Goal: Task Accomplishment & Management: Complete application form

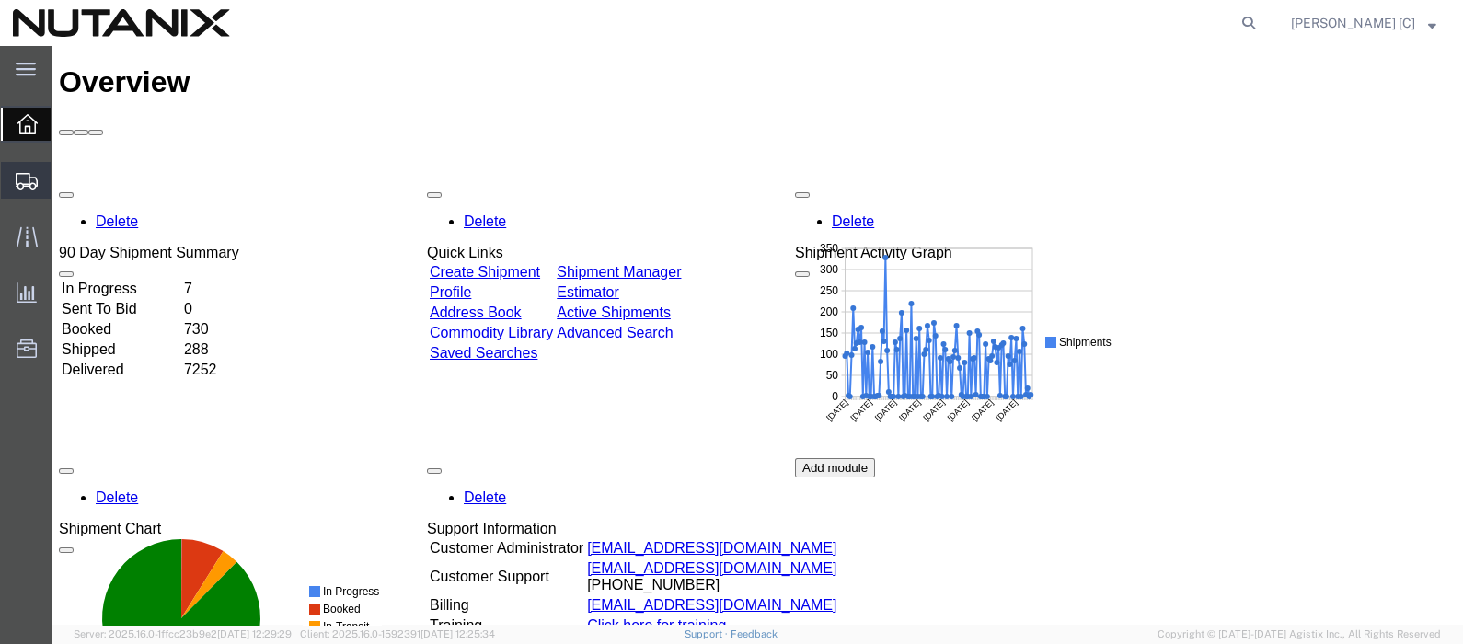
click at [0, 0] on span "Create Shipment" at bounding box center [0, 0] width 0 height 0
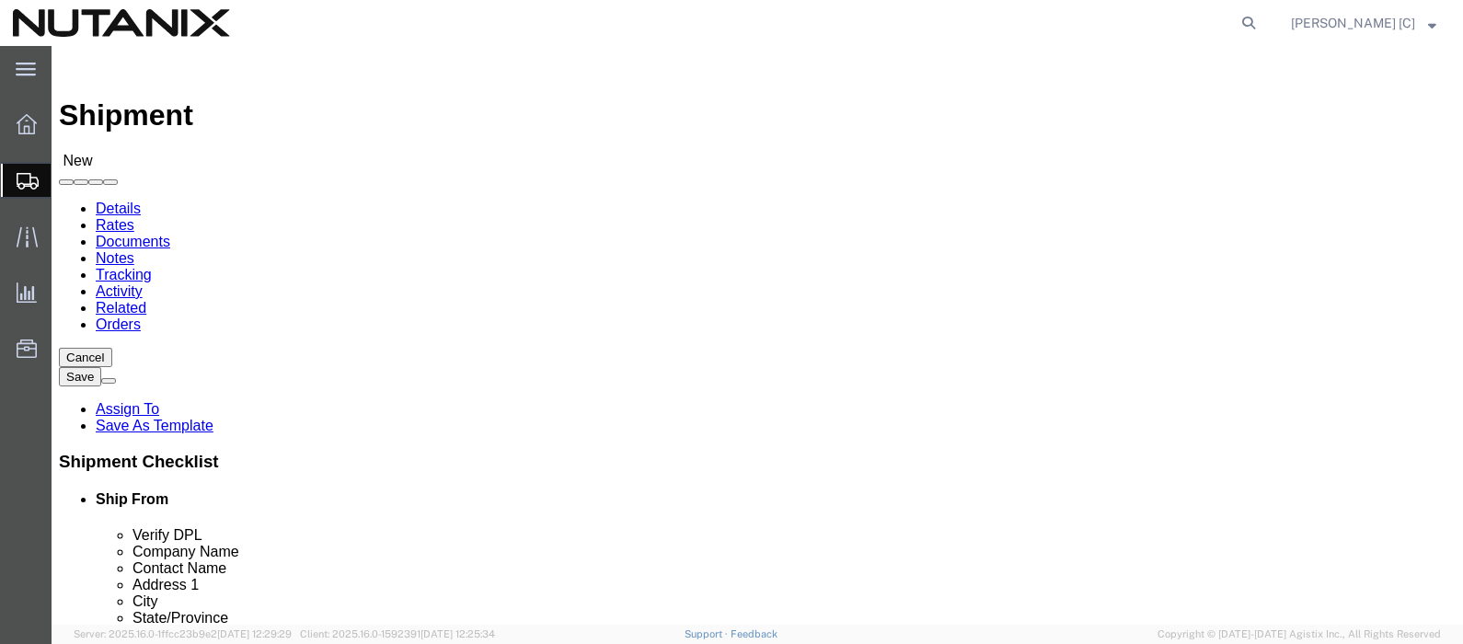
select select
type input "Durh"
select select "46554"
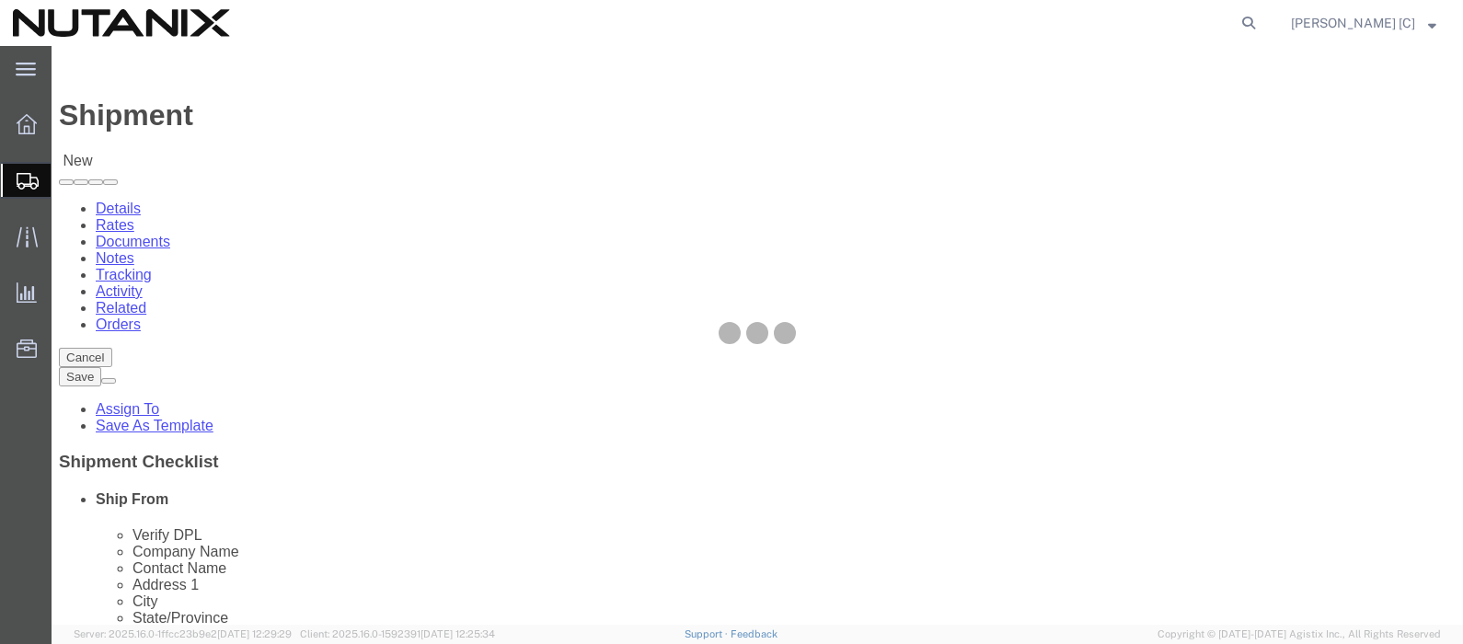
select select "NC"
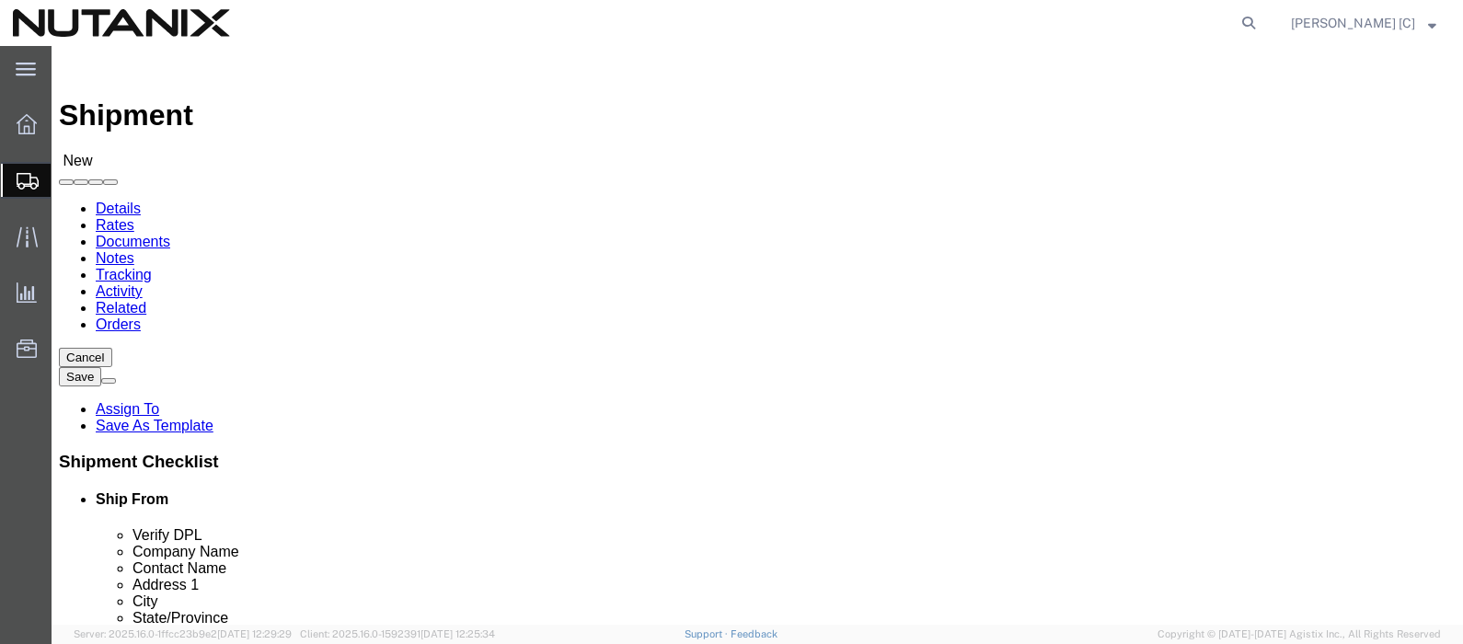
click input "text"
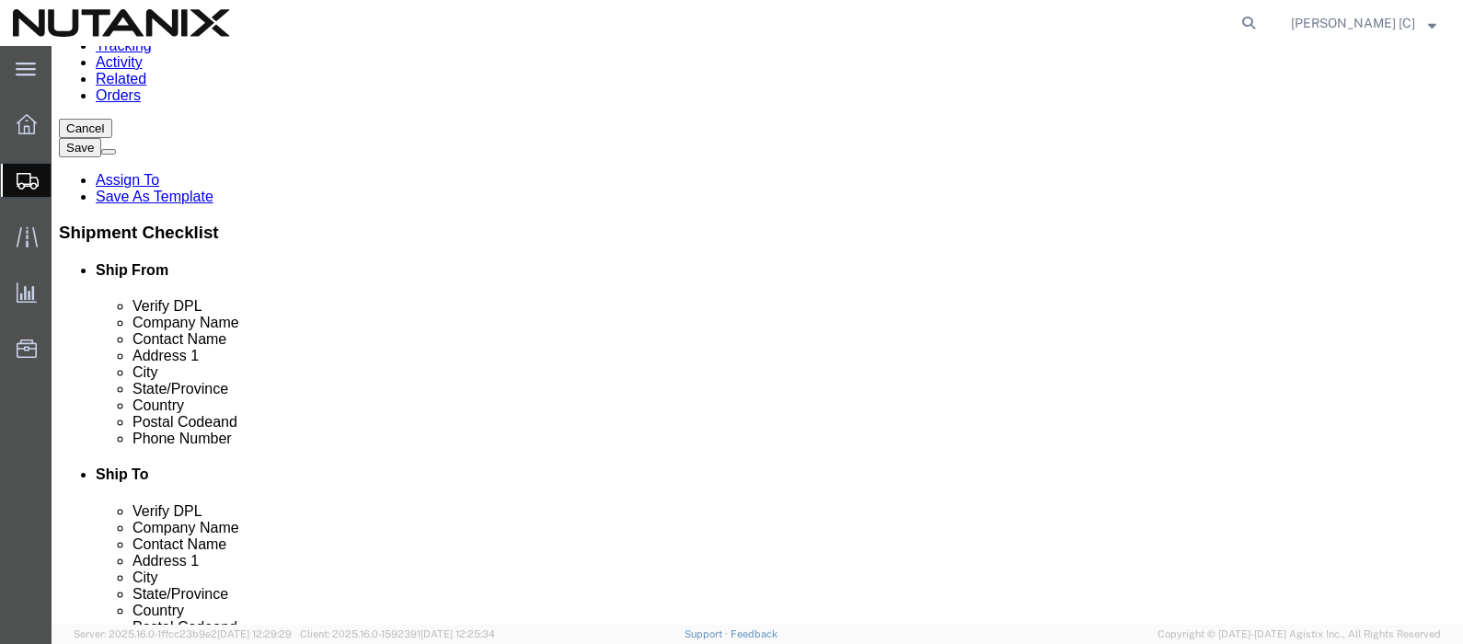
type input "[PERSON_NAME]"
drag, startPoint x: 309, startPoint y: 400, endPoint x: 233, endPoint y: 398, distance: 76.4
click input "text"
type input "9192474215"
click input "text"
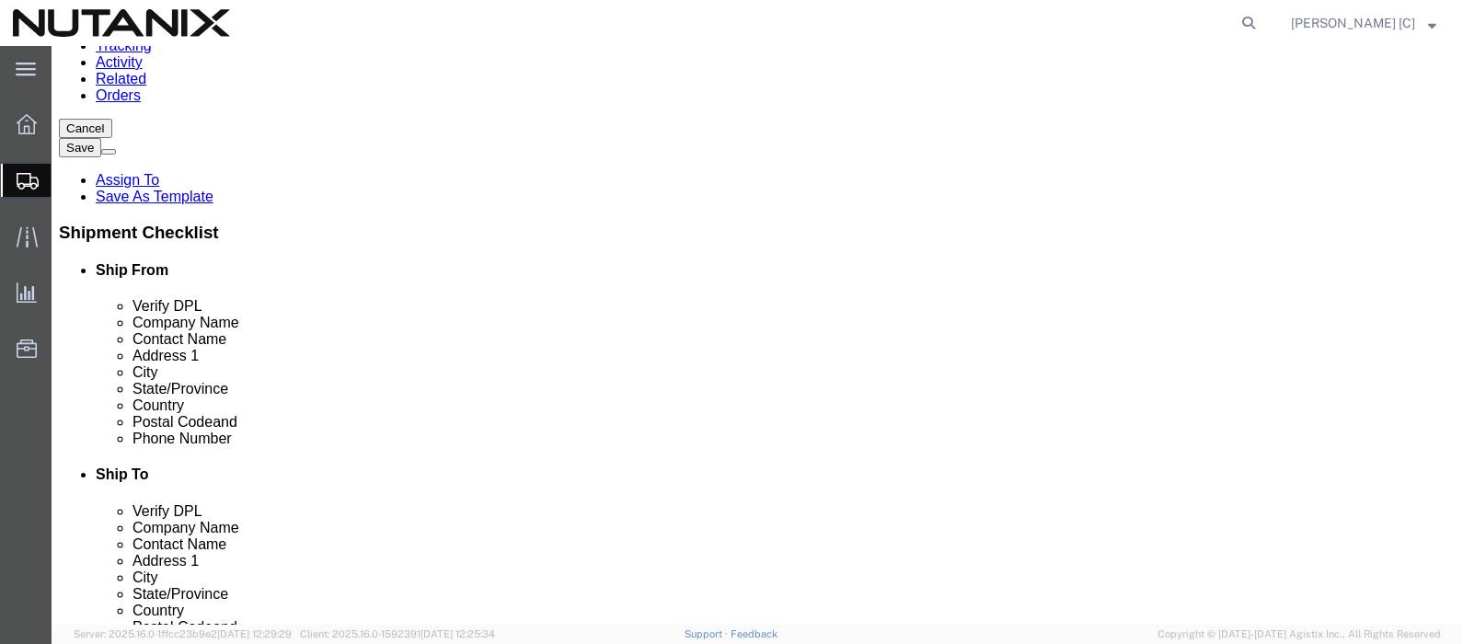
type input "[DOMAIN_NAME][EMAIL_ADDRESS][DOMAIN_NAME]"
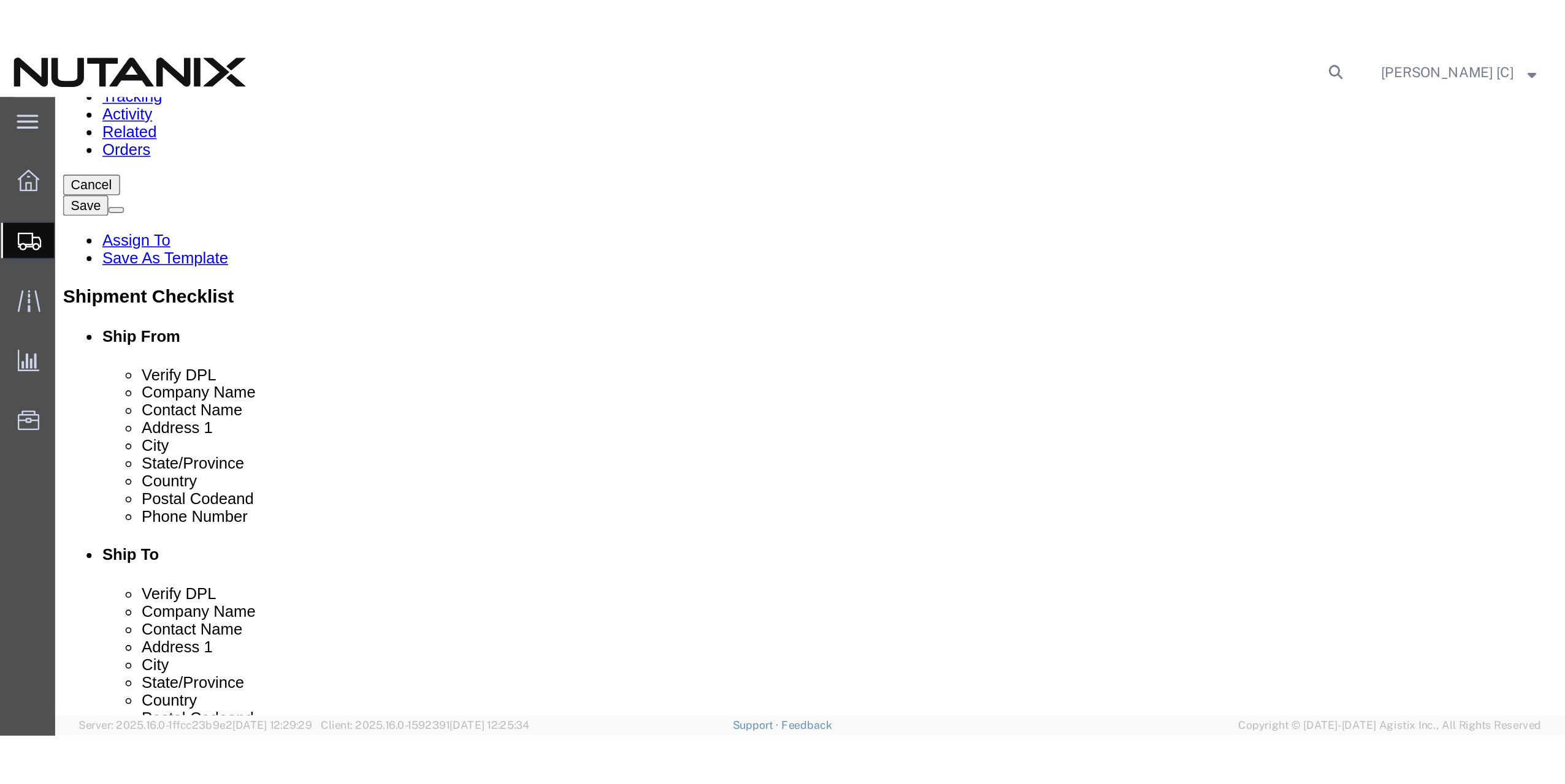
scroll to position [0, 0]
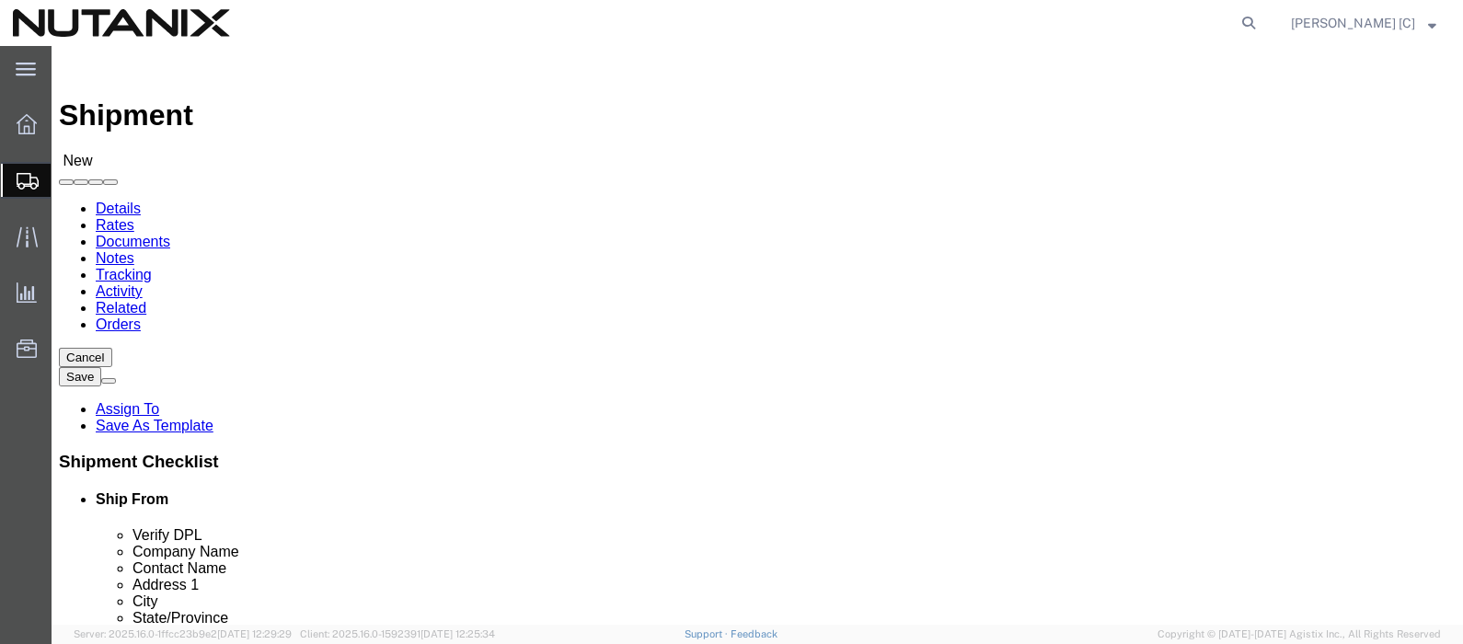
type input "Nutanix"
click input "text"
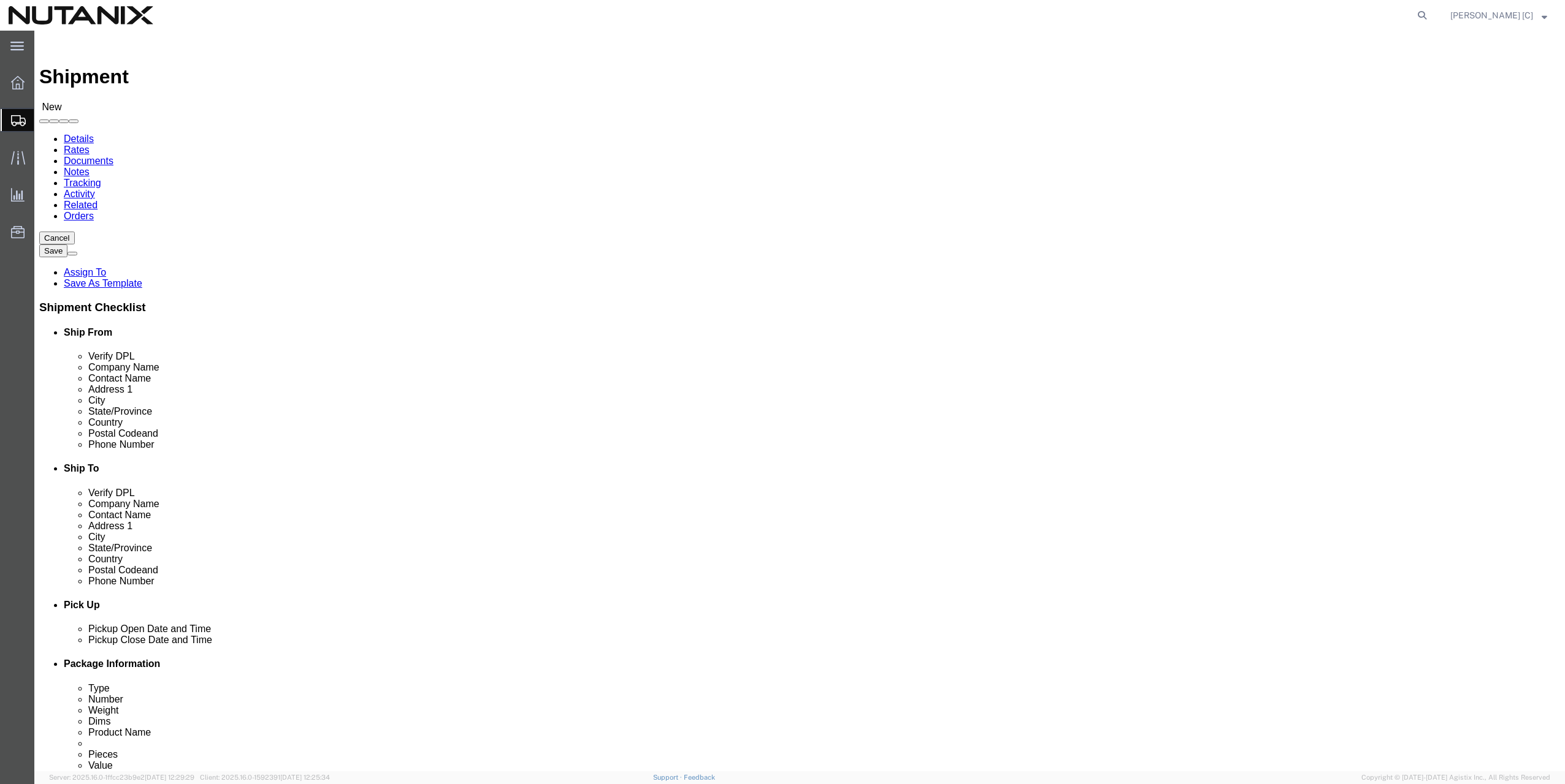
click input "[PERSON_NAME]"
type input "[PERSON_NAME]"
type input "[STREET_ADDRESS]"
type input "[PERSON_NAME]"
type input "I"
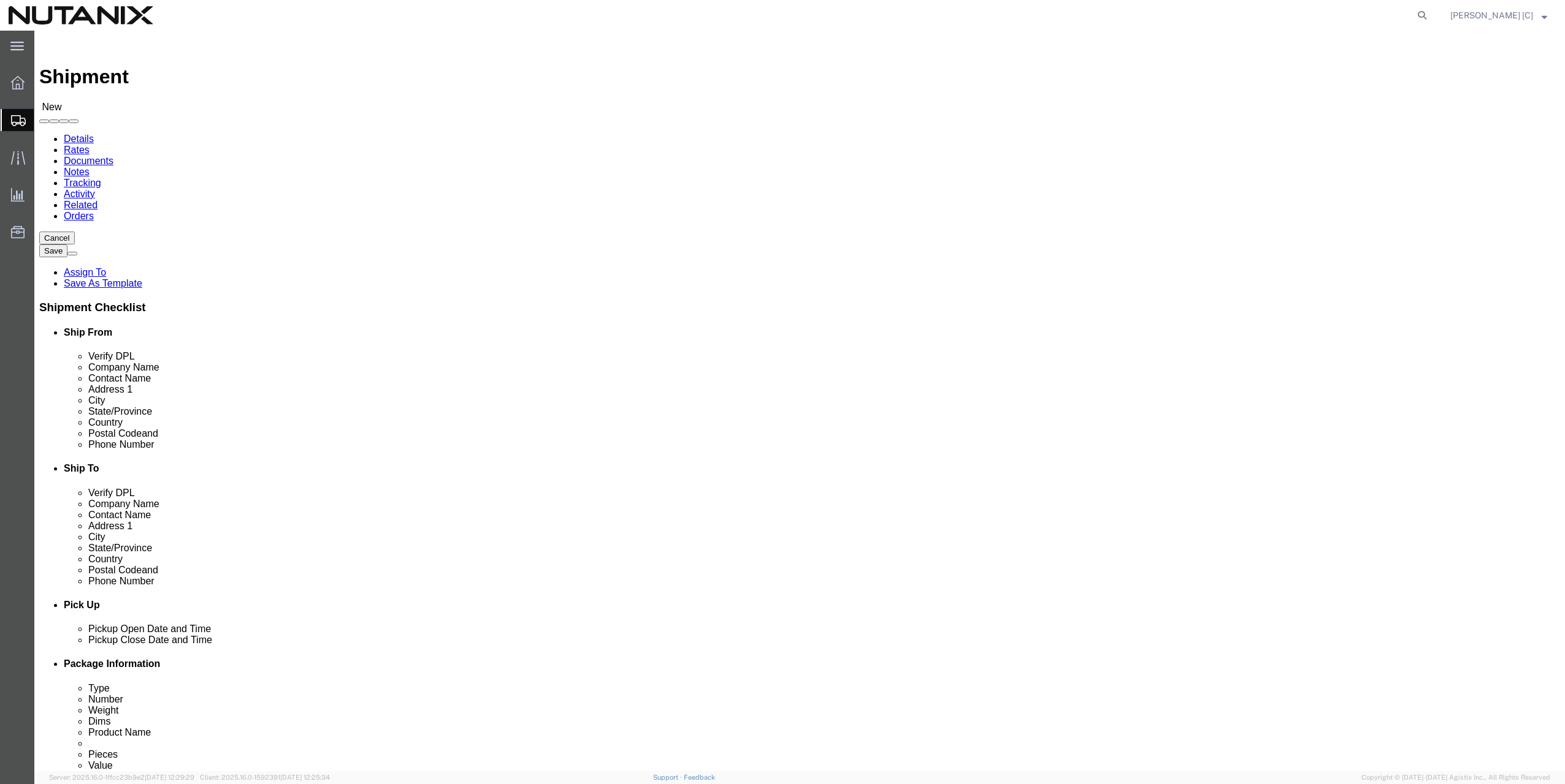
type input "I"
type input "IO"
click input "Postal Code"
type input "2"
type input "50325"
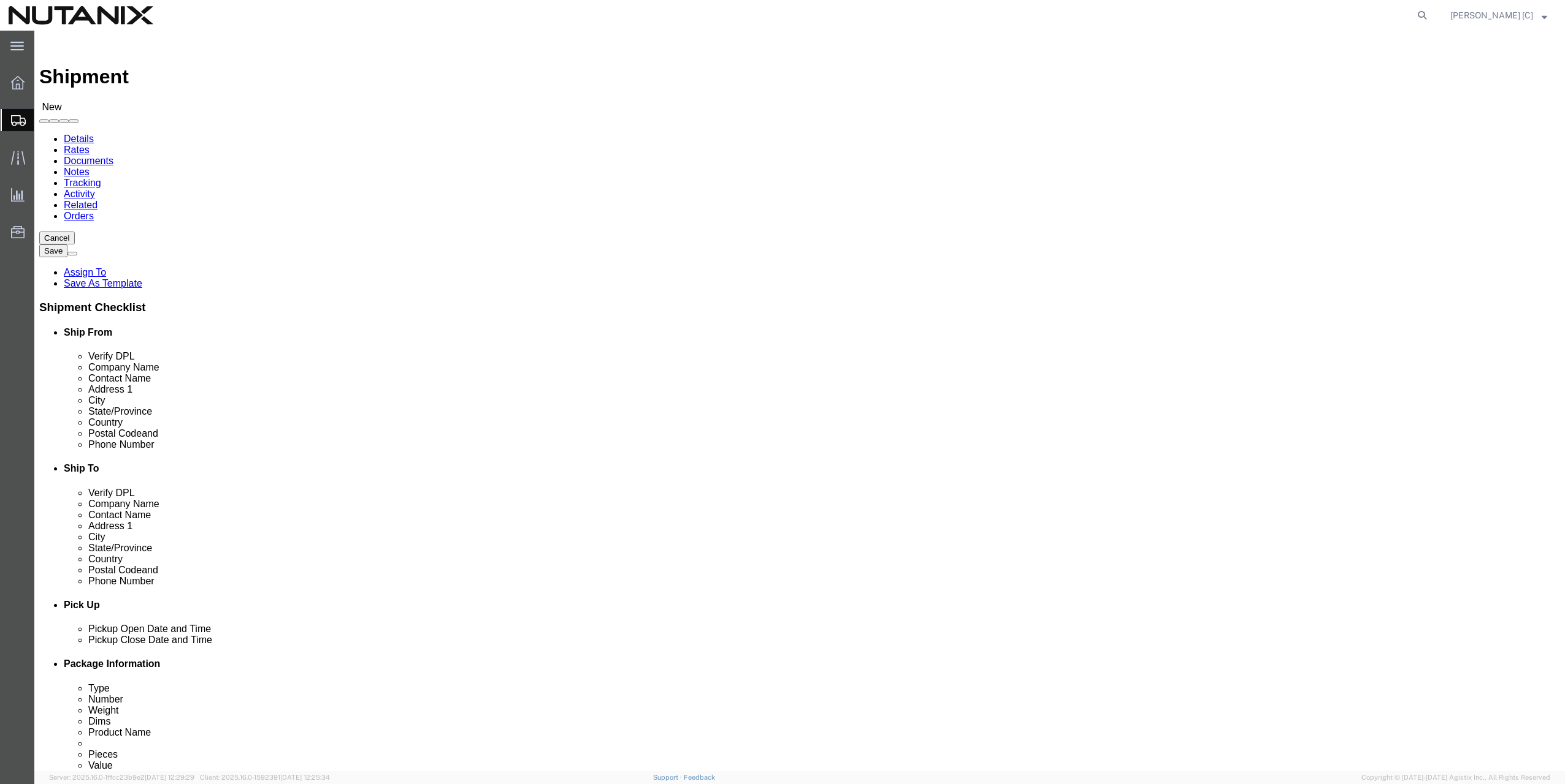
click input "text"
type input "9192474215"
click input "text"
type input "[DOMAIN_NAME][EMAIL_ADDRESS][DOMAIN_NAME]"
click div "Location My Profile Location [GEOGRAPHIC_DATA] - [GEOGRAPHIC_DATA] [GEOGRAPHIC_…"
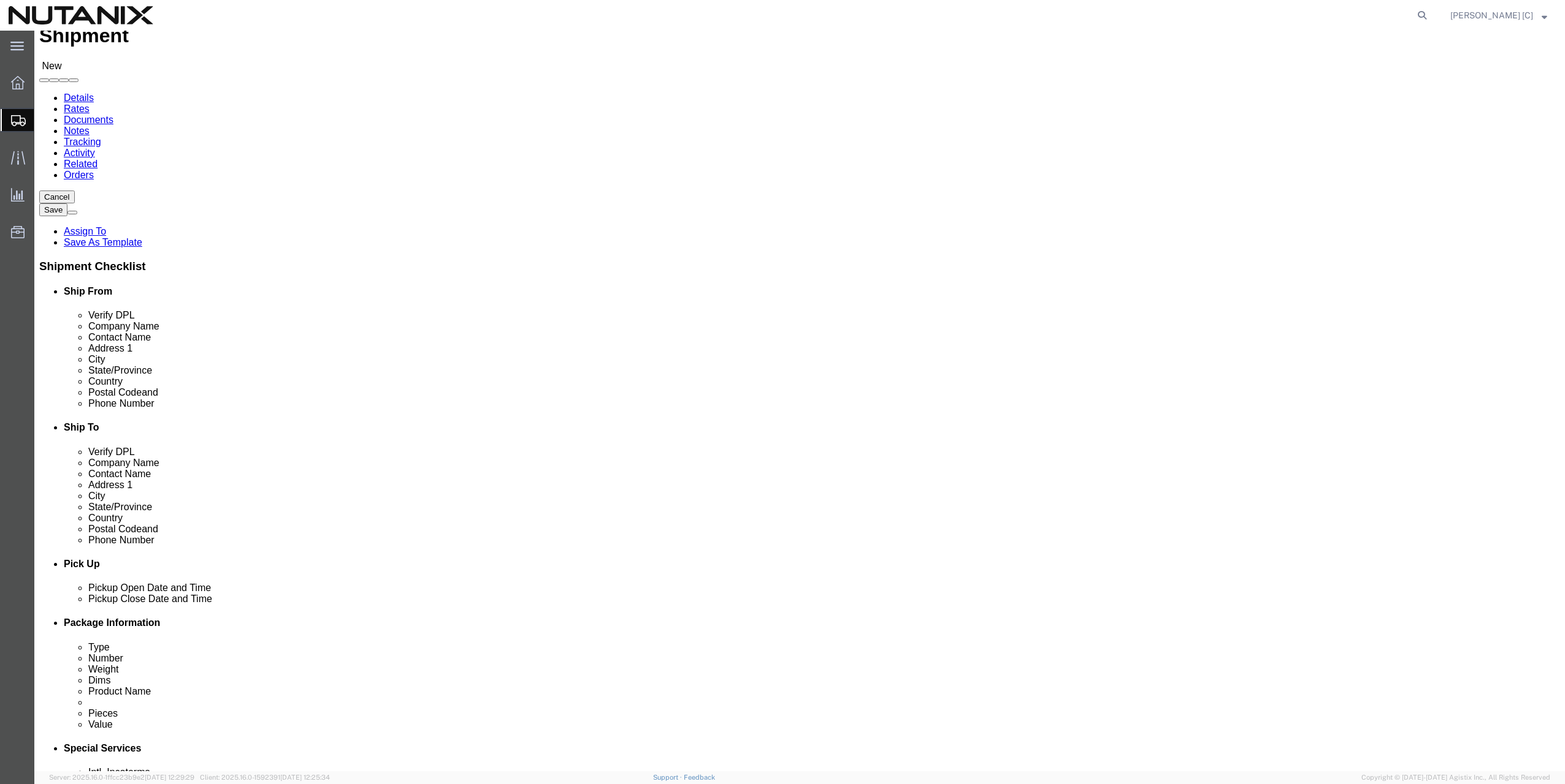
scroll to position [61, 0]
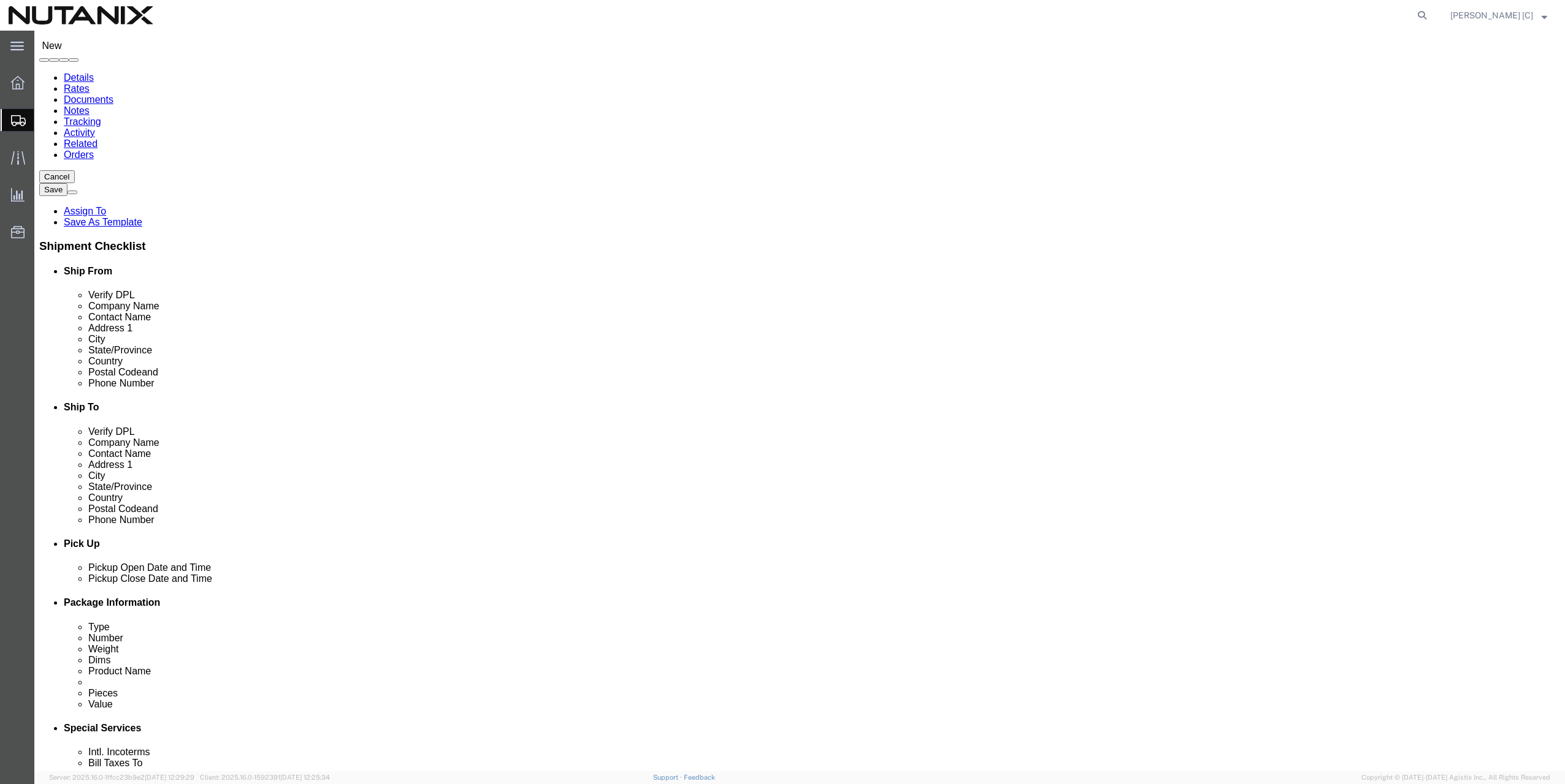
drag, startPoint x: 420, startPoint y: 578, endPoint x: 433, endPoint y: 578, distance: 13.0
click div "[DATE] 1:00 PM"
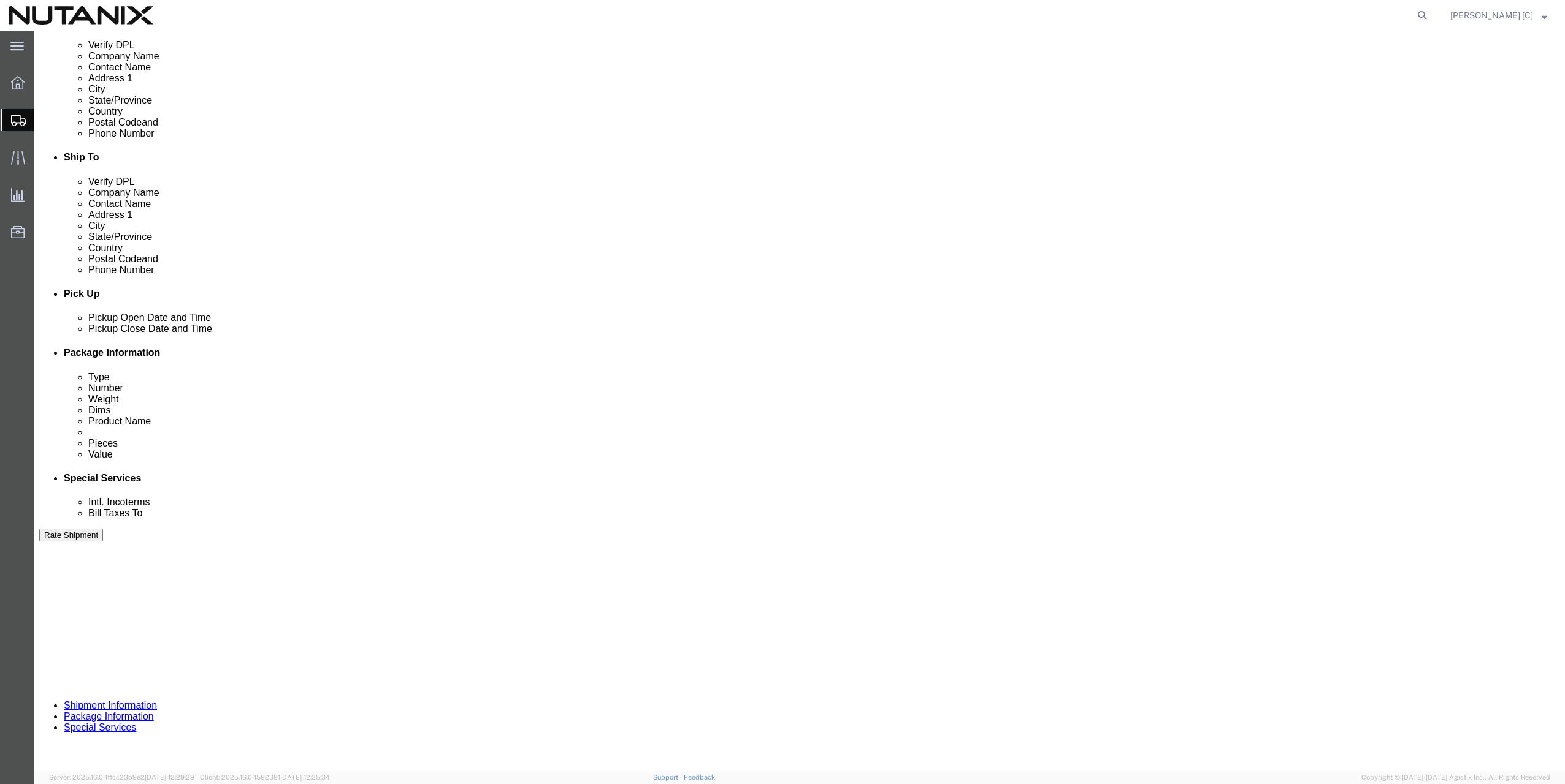
type input "5:00 PM"
click button "Apply"
click select "Select Account Type Activity ID Airline Appointment Number ASN Batch Request # …"
select select "PURCHORD"
click select "Select Account Type Activity ID Airline Appointment Number ASN Batch Request # …"
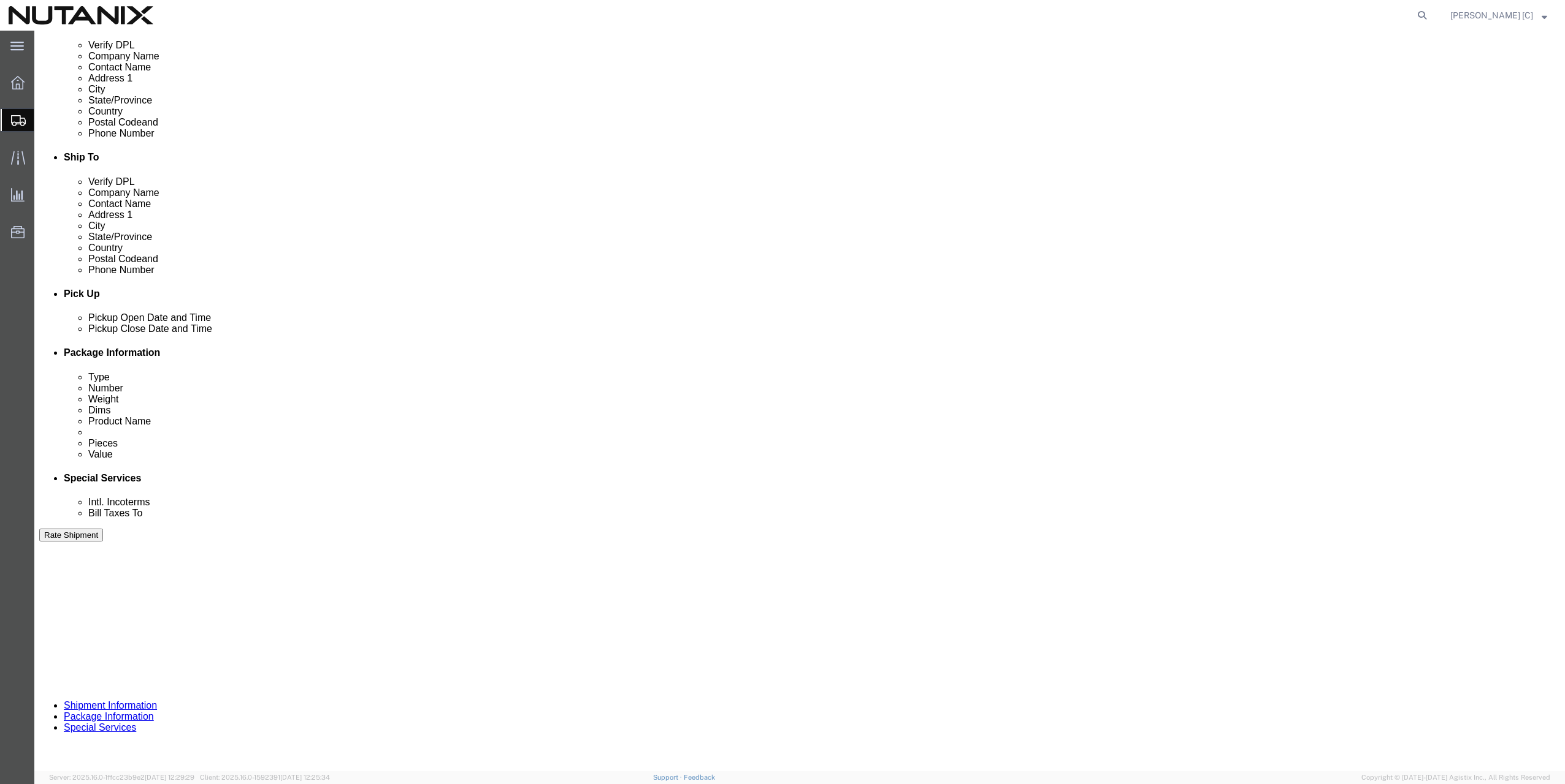
click input "text"
click input "Cost Center"
type input "Cost Center 53601"
click div "Shipping Mode (Optional)"
click select "Select Air Less than Truckload Multi-Leg Ocean Freight Rail Small Parcel Truckl…"
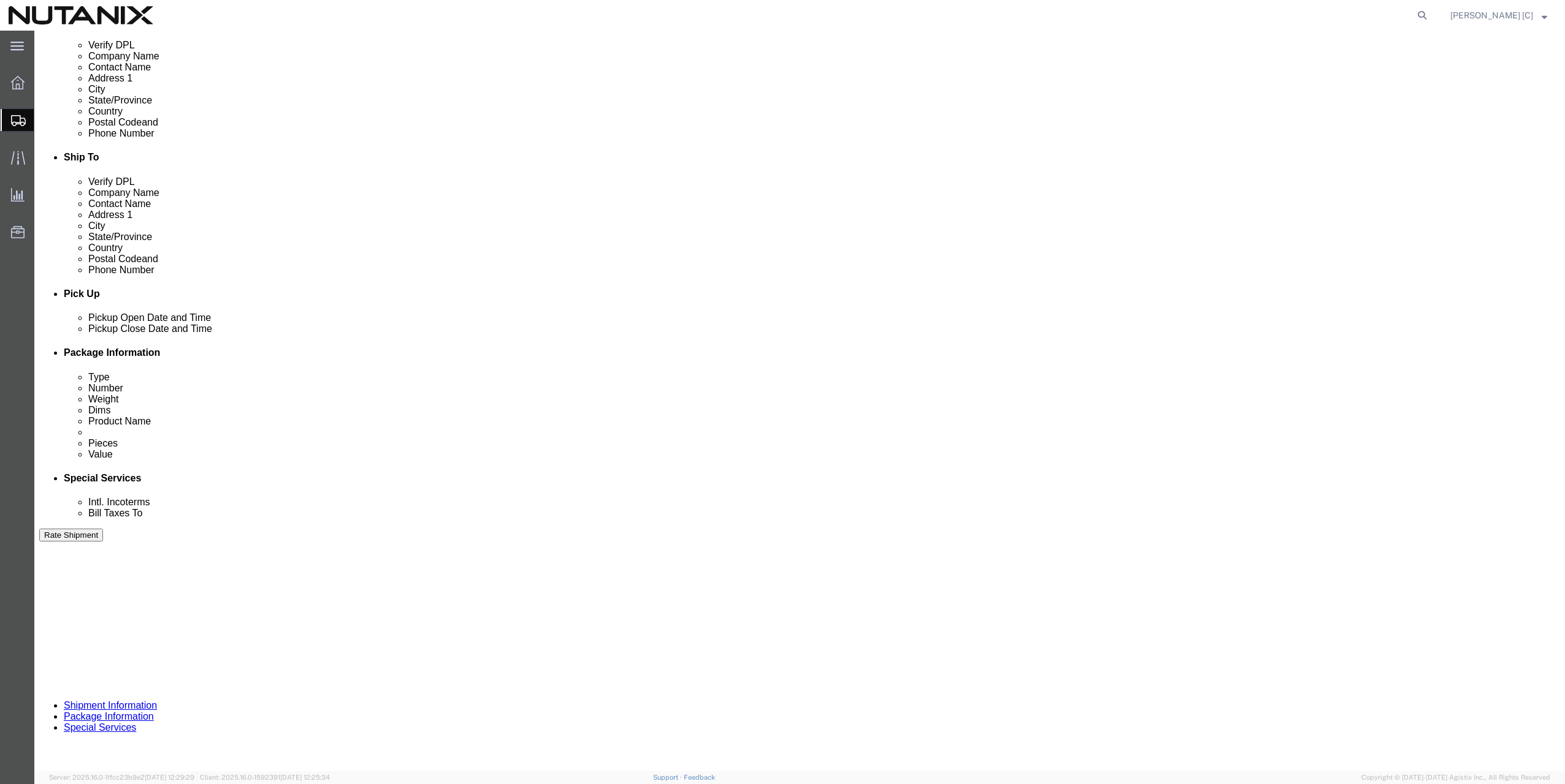
select select "SMAL"
click select "Select Air Less than Truckload Multi-Leg Ocean Freight Rail Small Parcel Truckl…"
click div "Shipping Mode (Optional)"
click button "Continue"
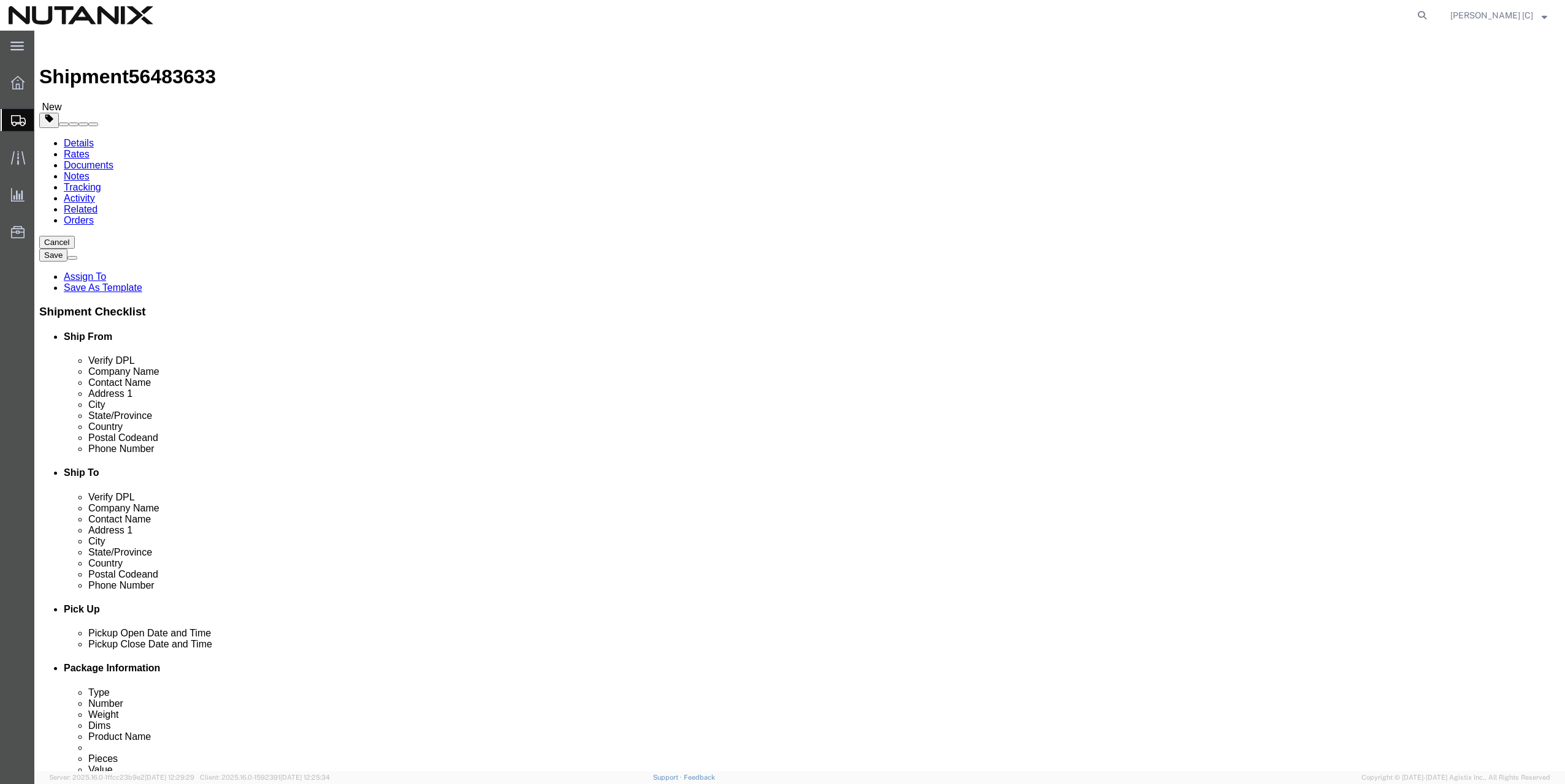
click select "Select Envelope Large Box Medium Box PAK Rack Small Box Tube Your Packaging"
select select "ENV"
click select "Select Envelope Large Box Medium Box PAK Rack Small Box Tube Your Packaging"
type input "9.50"
type input "12.50"
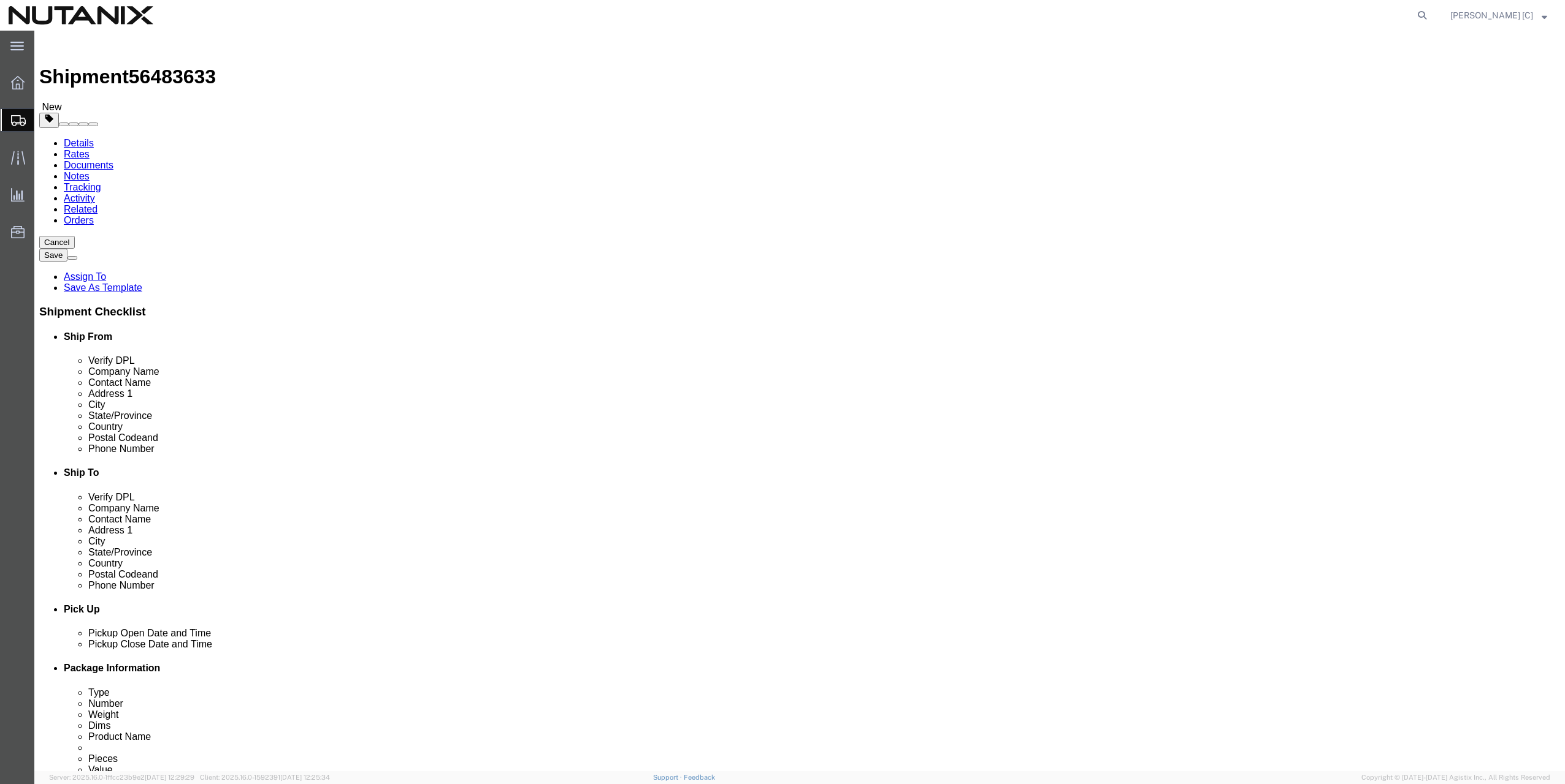
type input "0.25"
type input "1"
click span
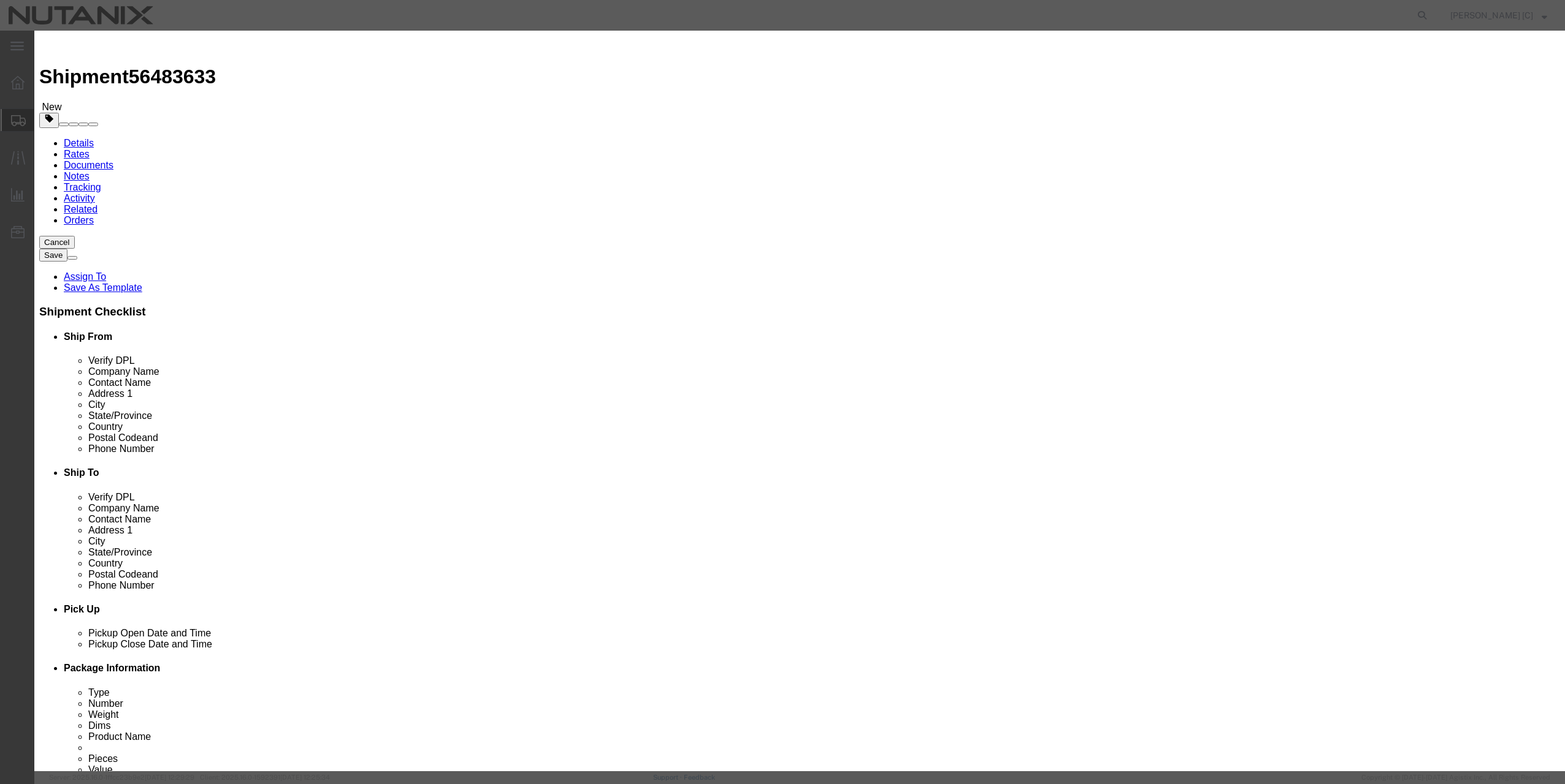
click input "text"
type input "office supplies"
select select "US"
click textarea
type textarea "Swagg"
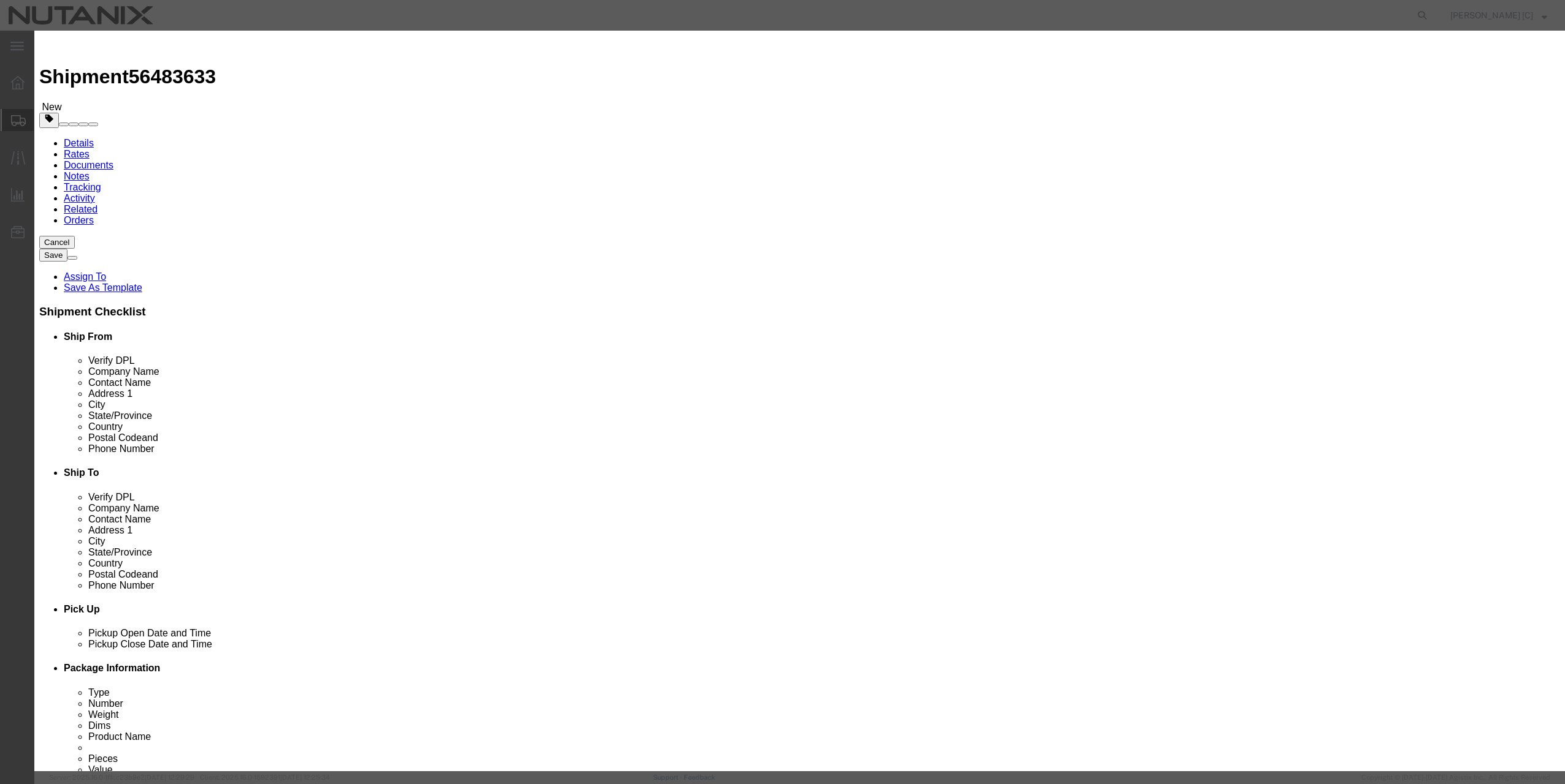
drag, startPoint x: 572, startPoint y: 116, endPoint x: 545, endPoint y: 120, distance: 27.3
click div "0"
type input "1"
click h3 "Add content"
click input "text"
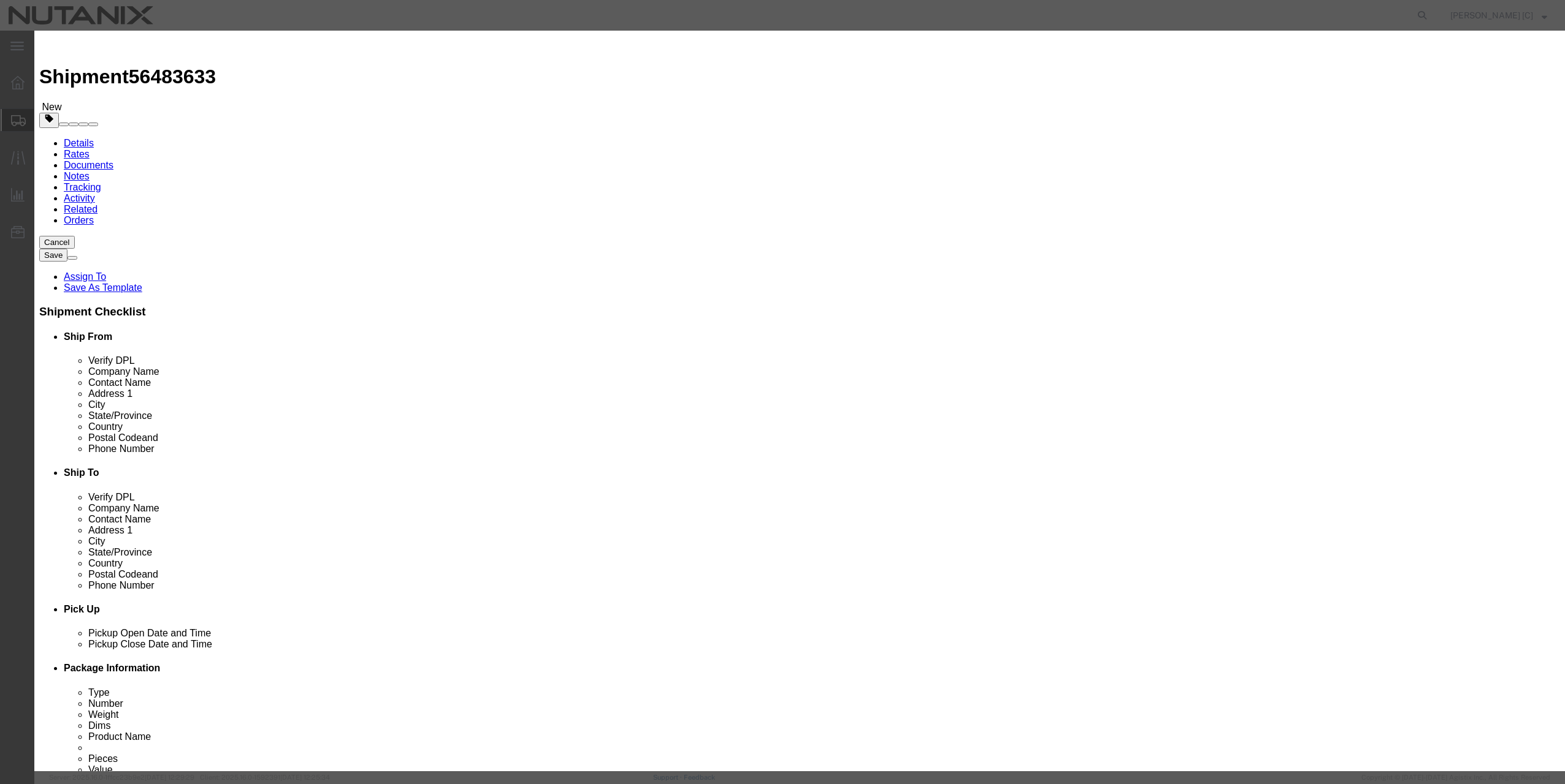
type input "10"
click h3 "Add content"
click button "Save & Close"
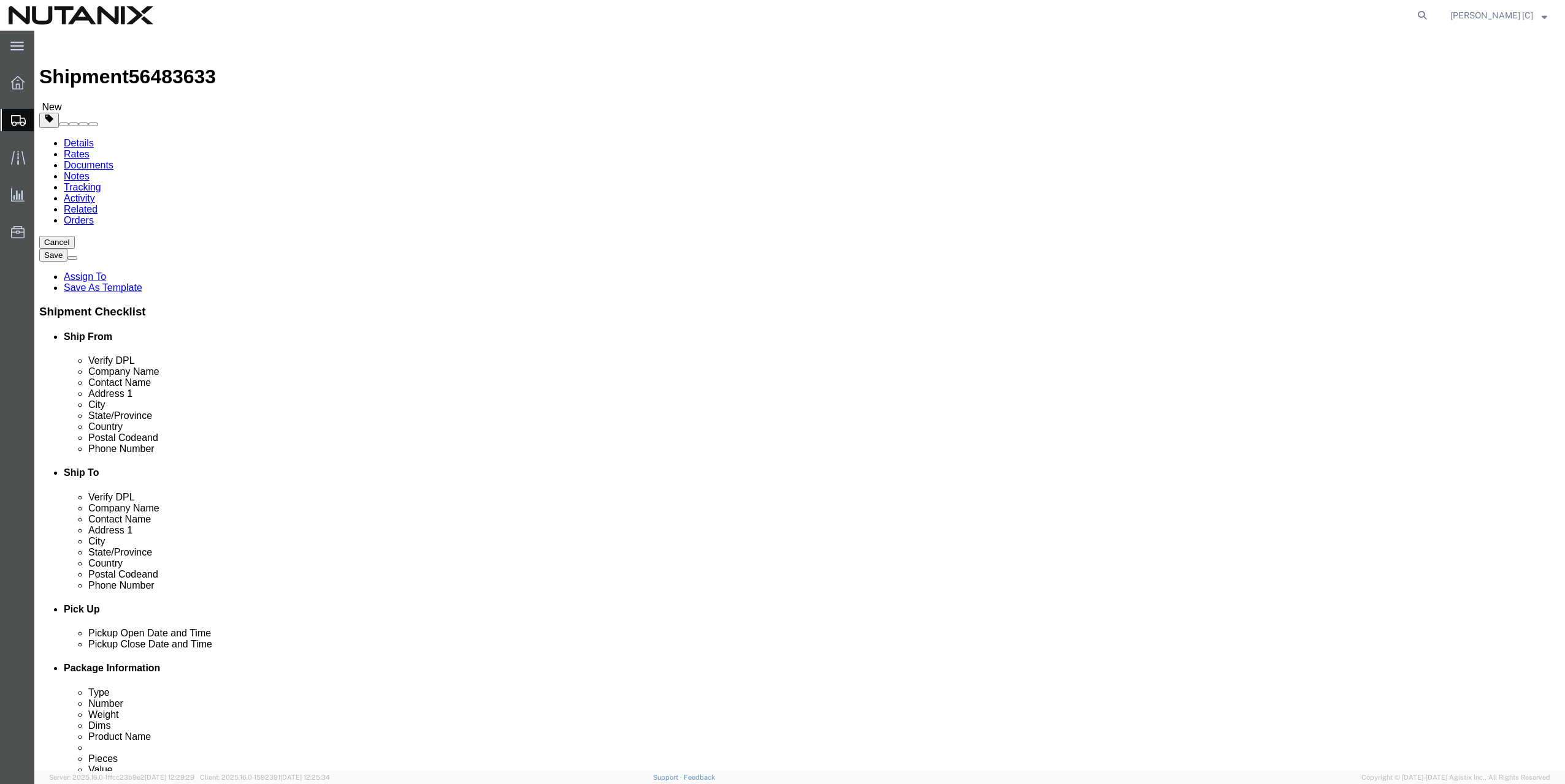
click button "Continue"
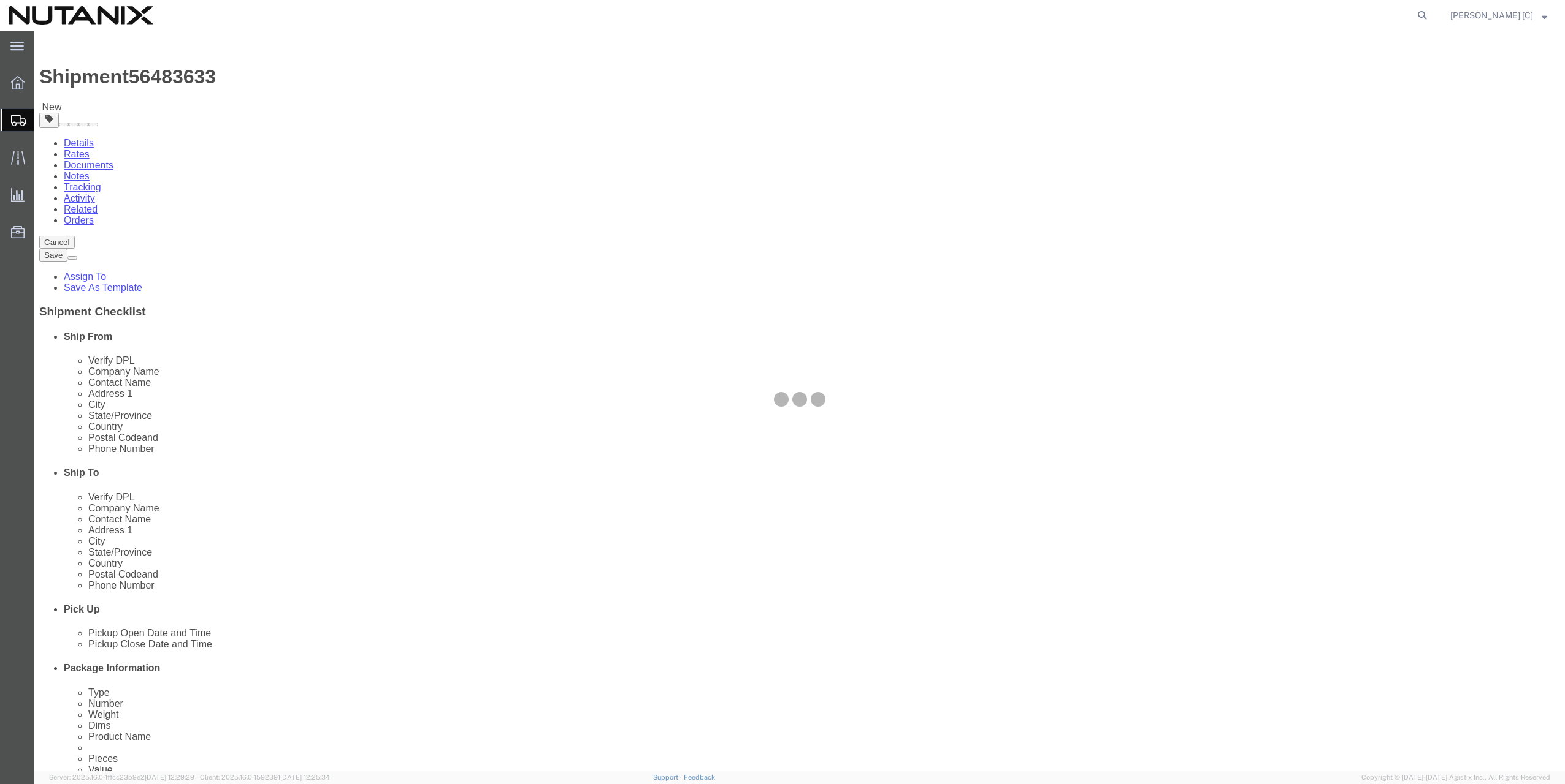
select select
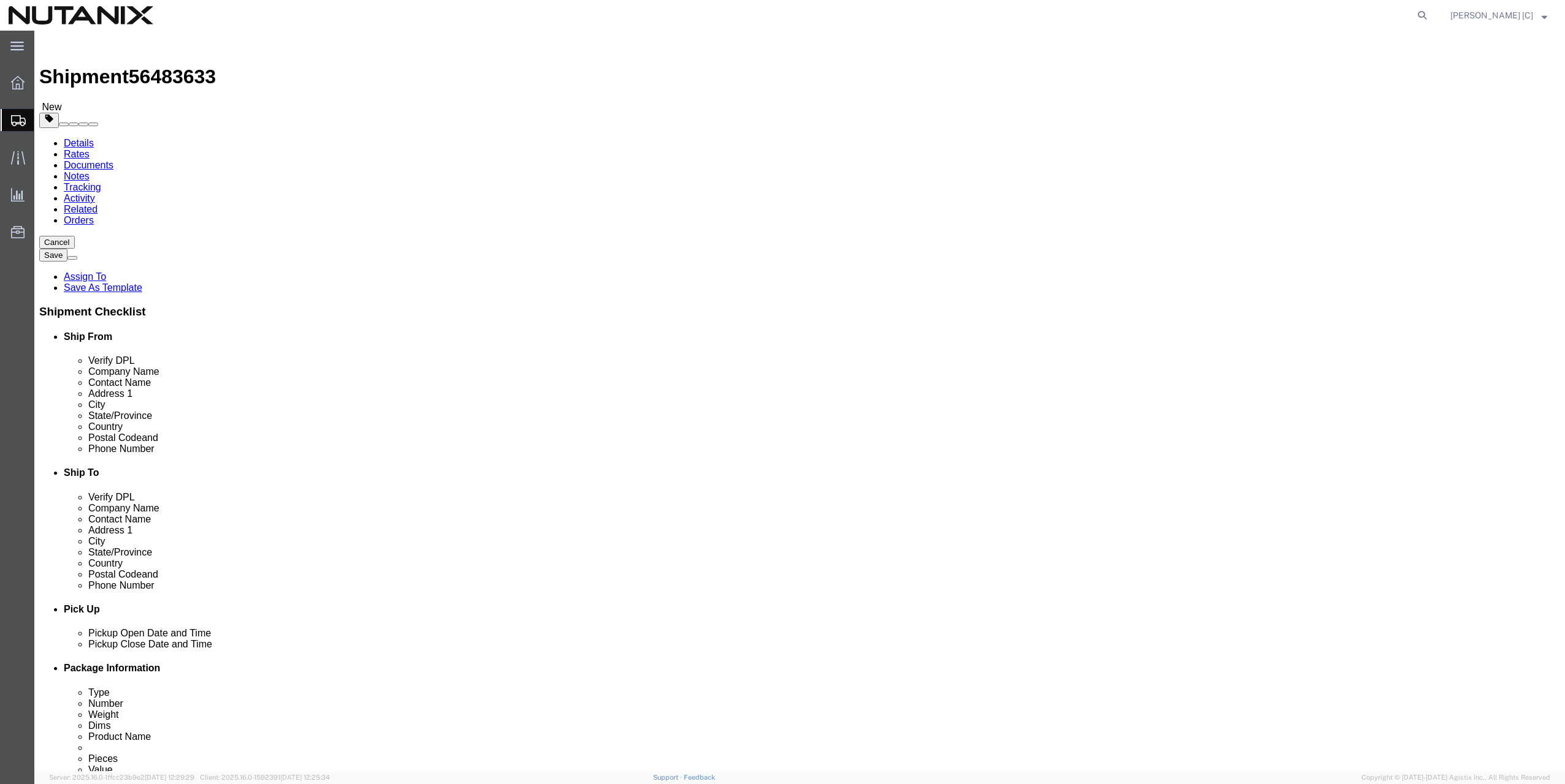
click button "Rate Shipment"
drag, startPoint x: 1418, startPoint y: 719, endPoint x: 1452, endPoint y: 750, distance: 46.0
click button "Rate Shipment"
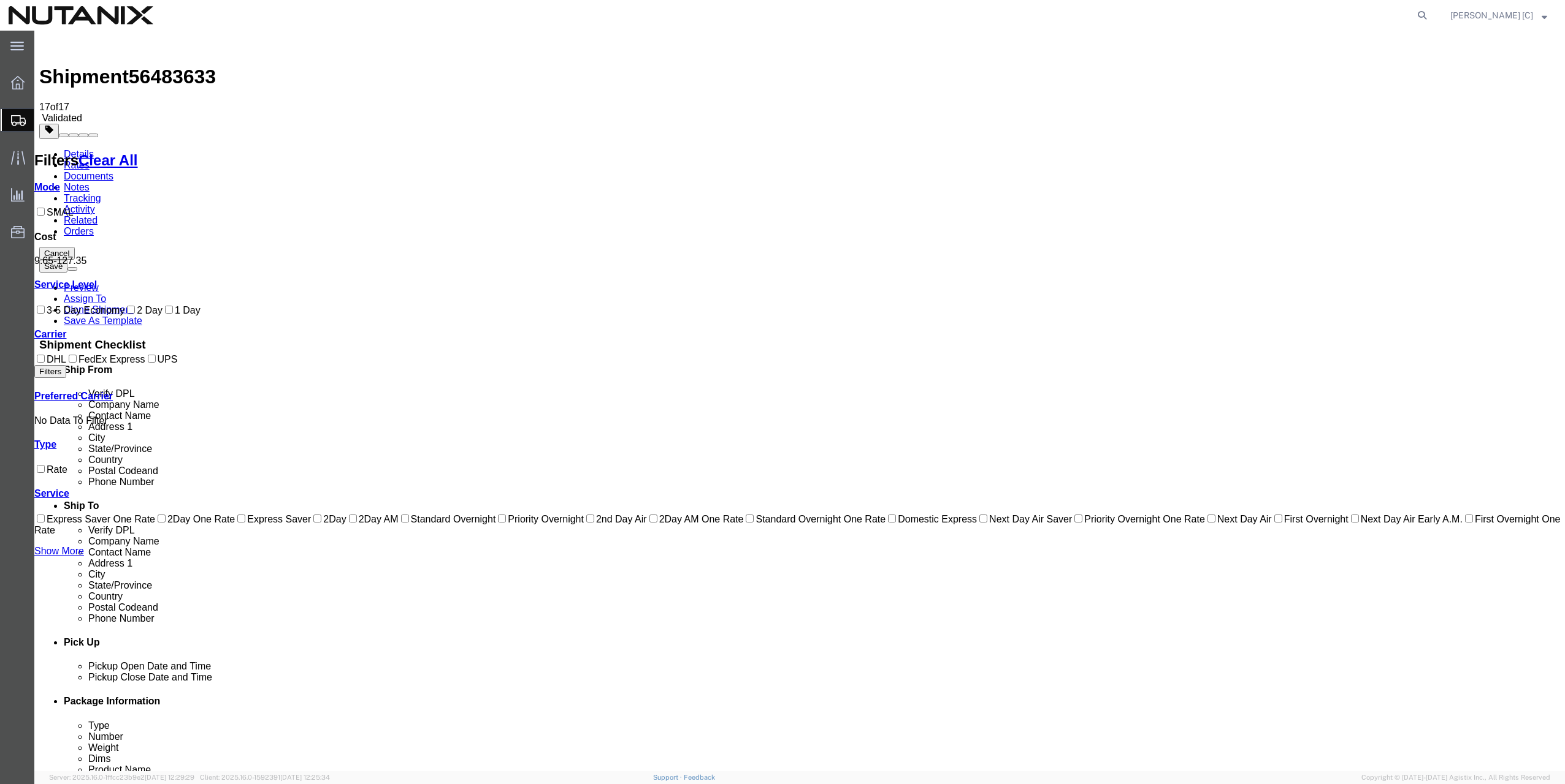
click at [138, 154] on icon at bounding box center [138, 160] width 0 height 17
click at [0, 0] on span "Shipment Manager" at bounding box center [0, 0] width 0 height 0
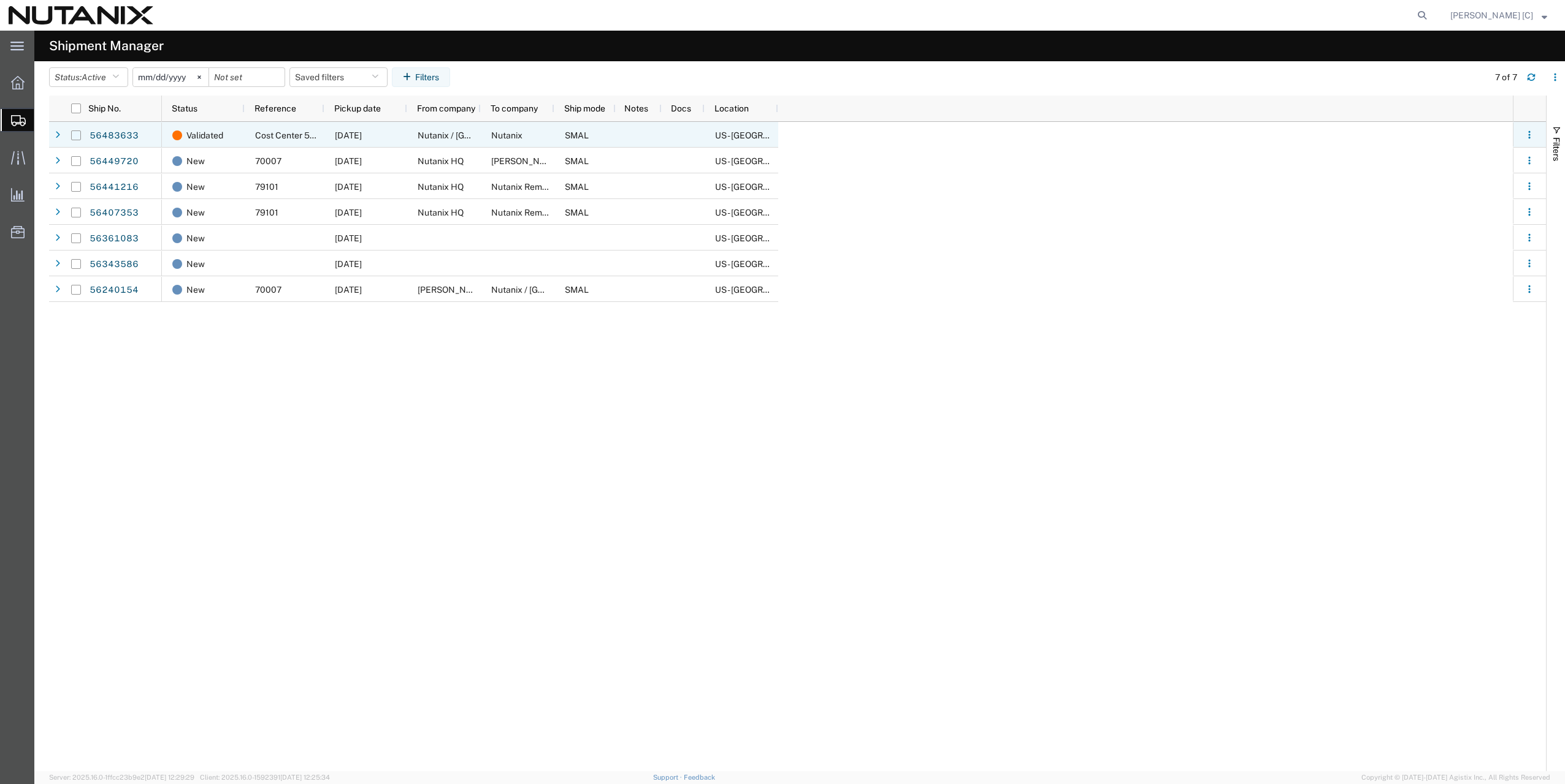
click at [77, 134] on input "Press Space to toggle row selection (unchecked)" at bounding box center [76, 135] width 10 height 10
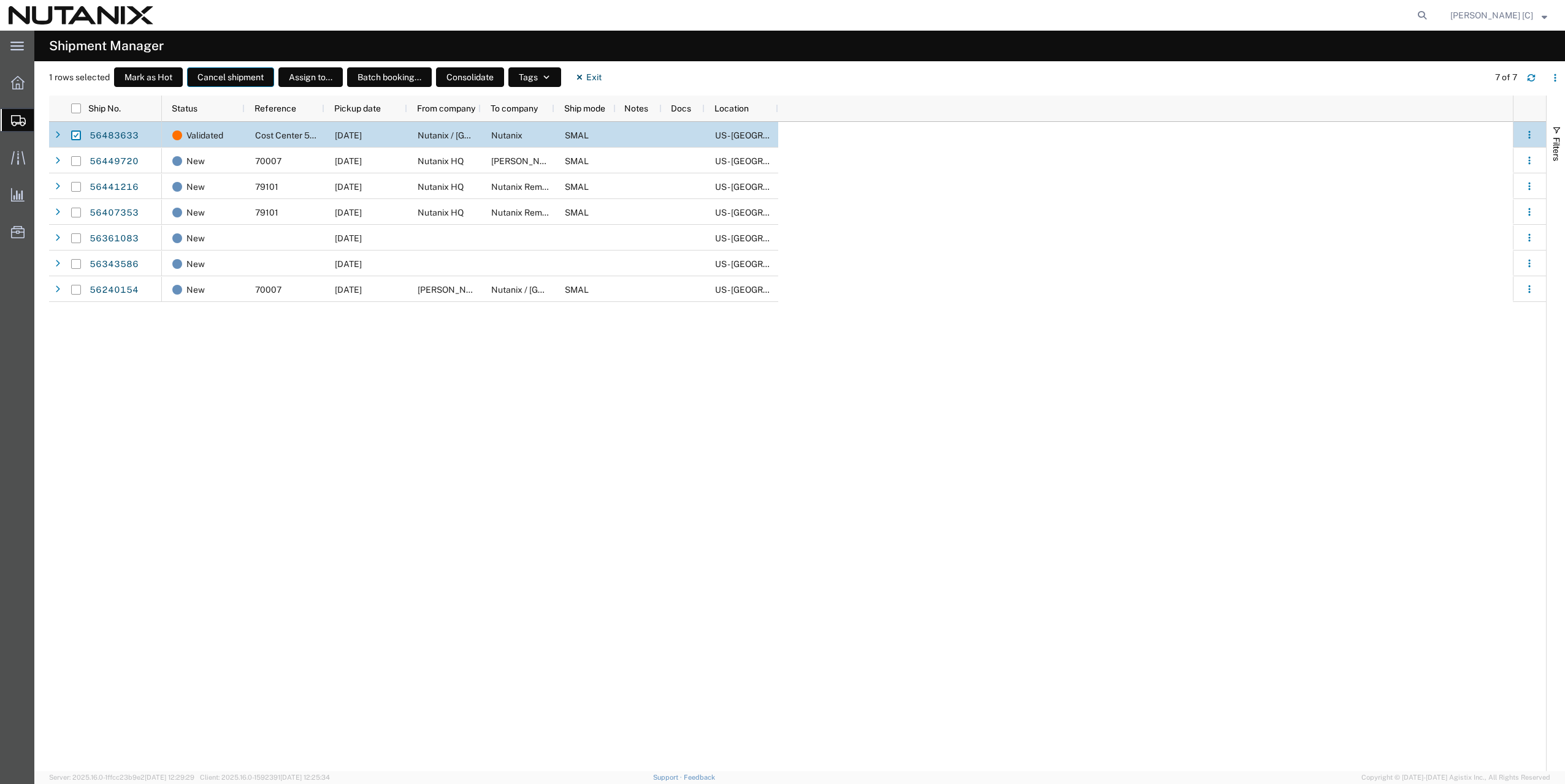
click at [233, 81] on button "Cancel shipment" at bounding box center [231, 77] width 87 height 19
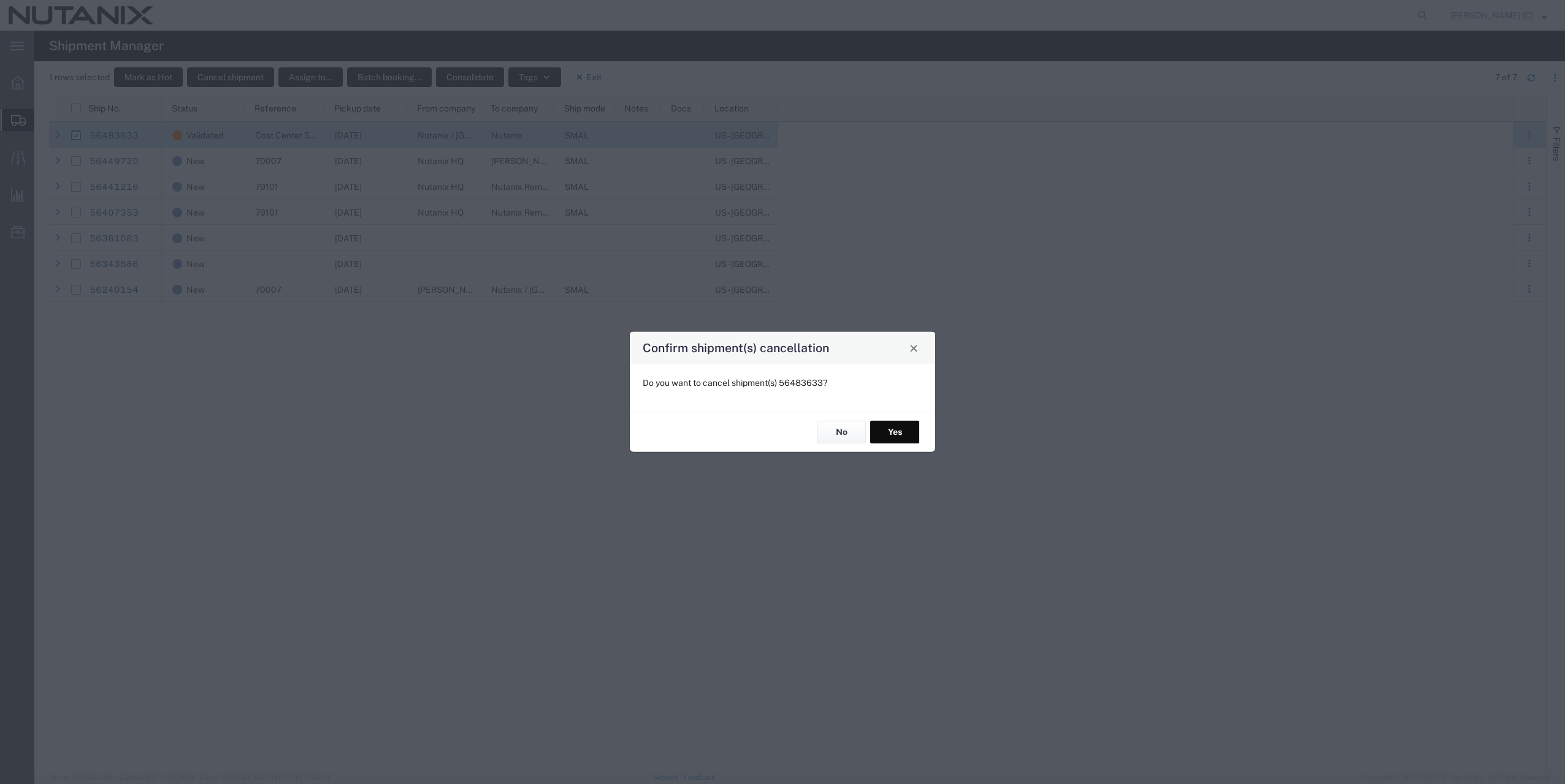
click at [906, 428] on button "Yes" at bounding box center [894, 432] width 49 height 23
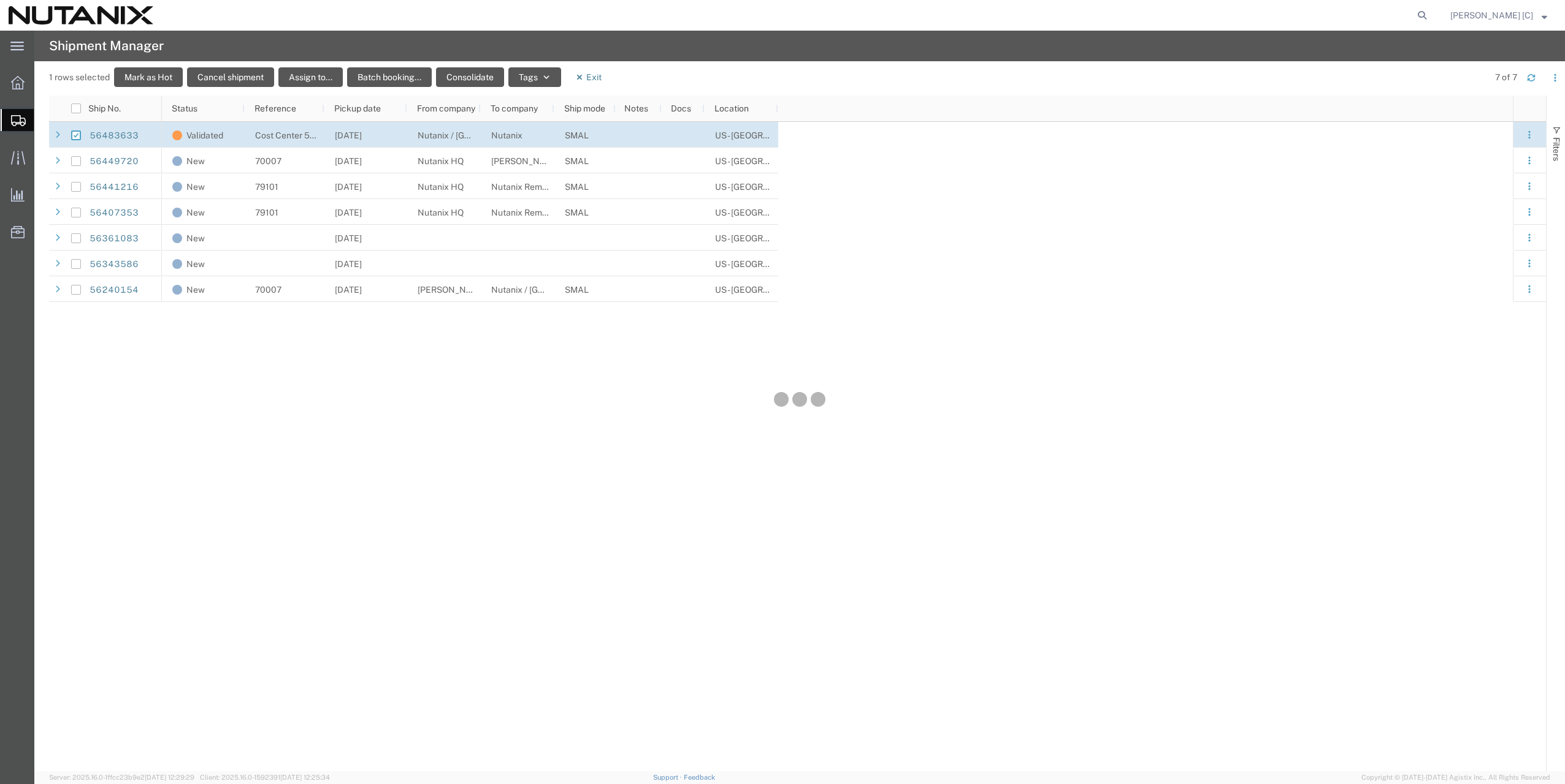
checkbox input "false"
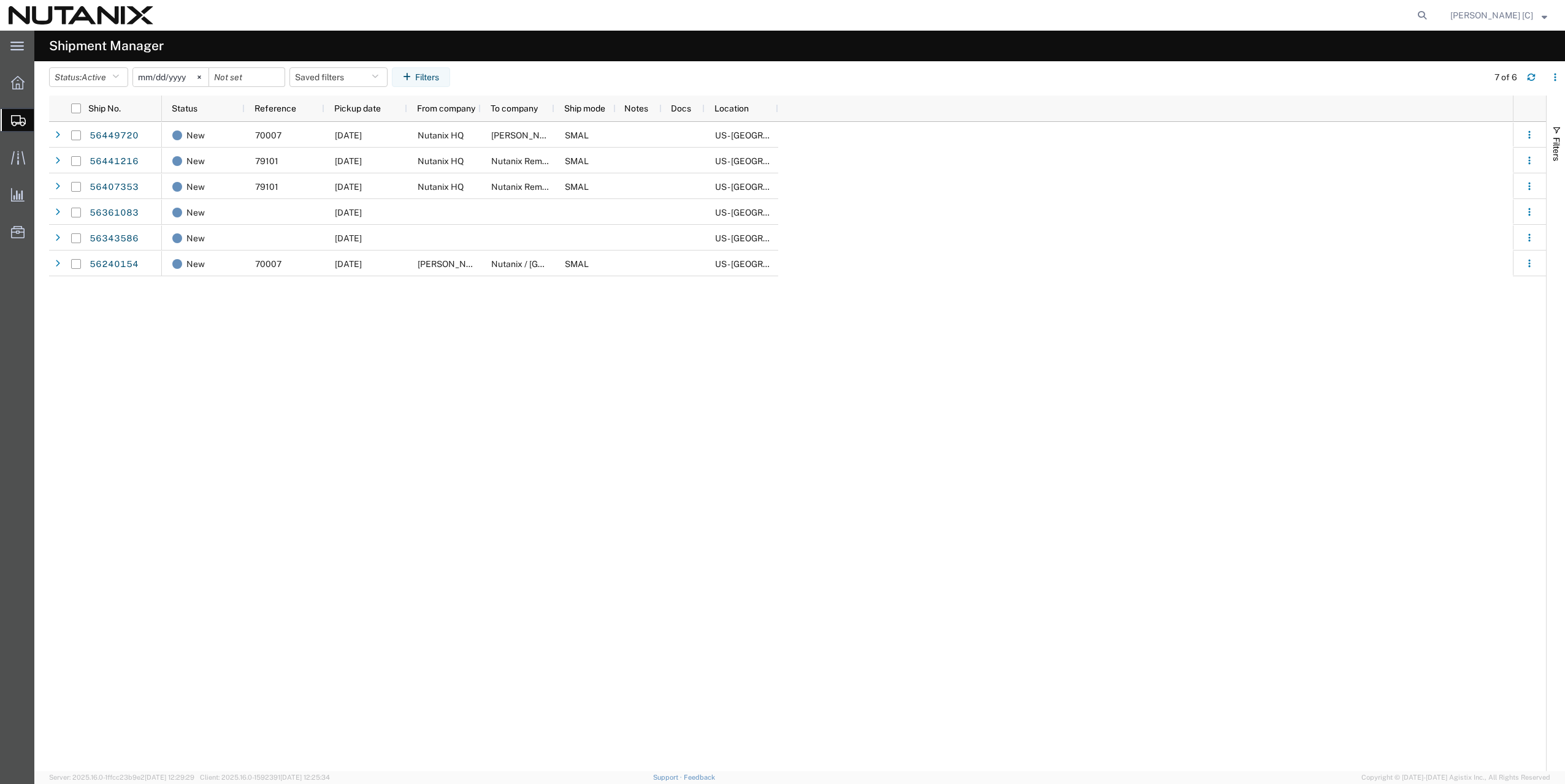
click at [0, 0] on span "Shipment Manager" at bounding box center [0, 0] width 0 height 0
click at [0, 0] on span "Create Shipment" at bounding box center [0, 0] width 0 height 0
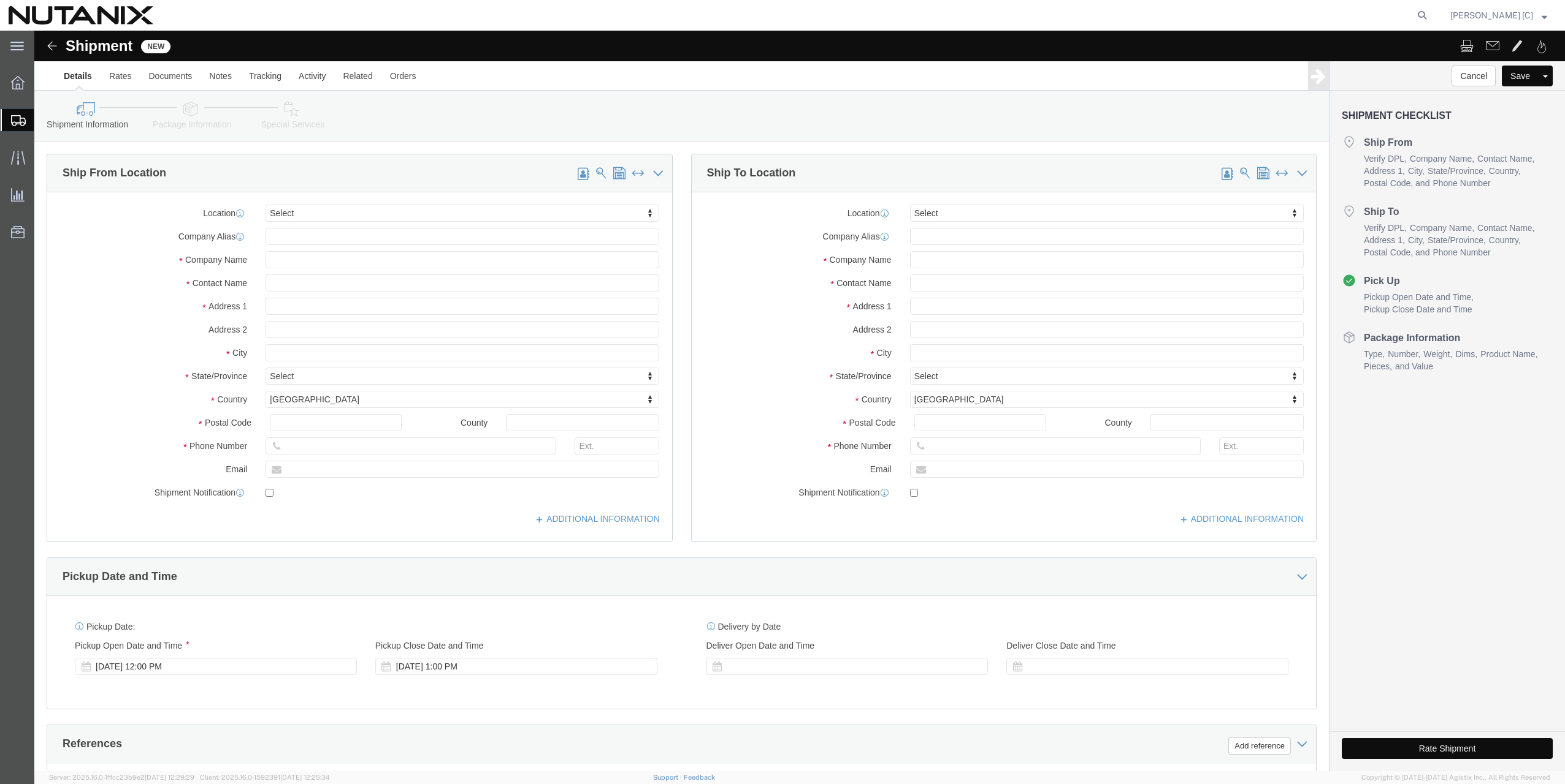
select select
type input "N"
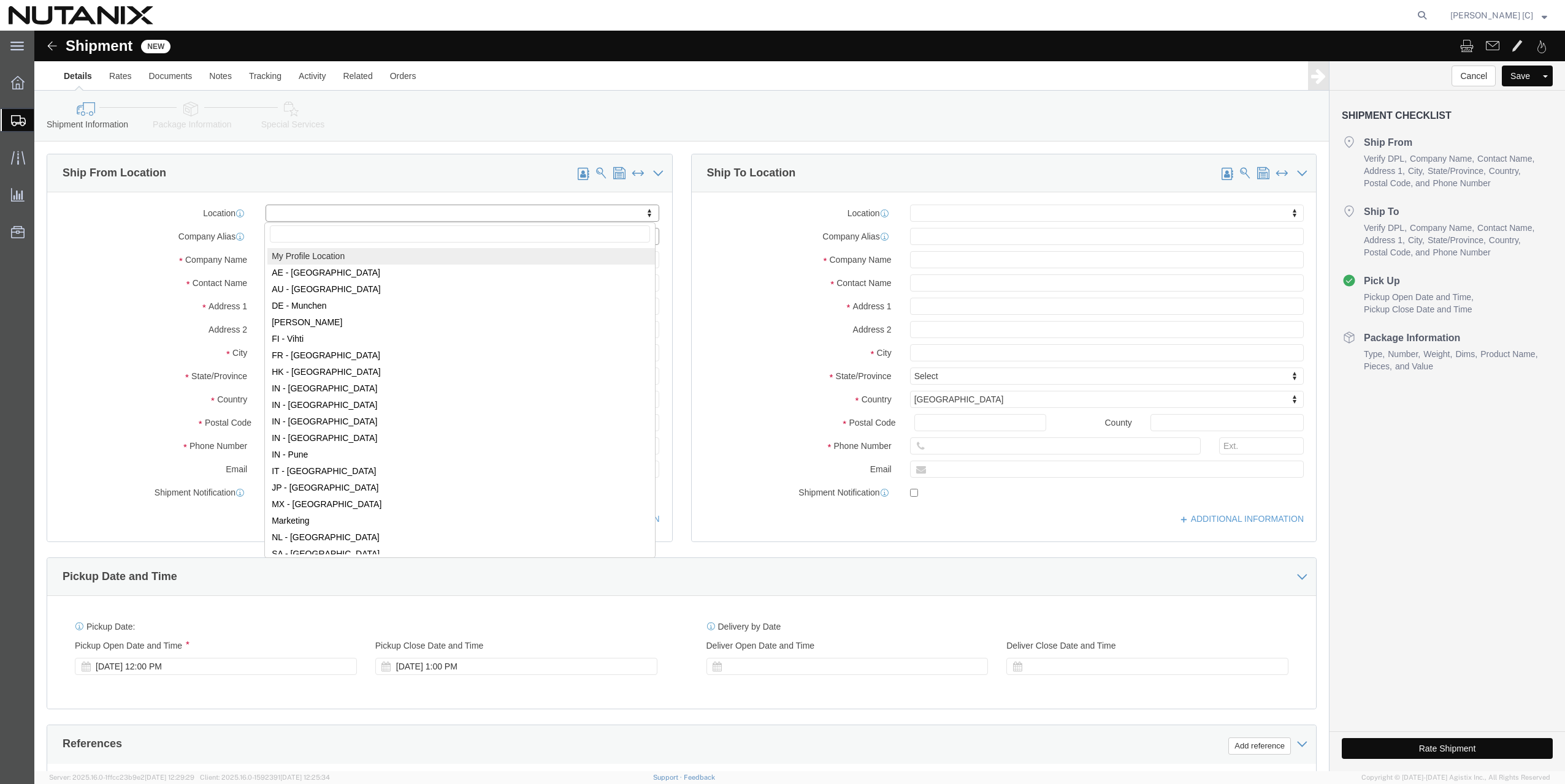
select select "MYPROFILE"
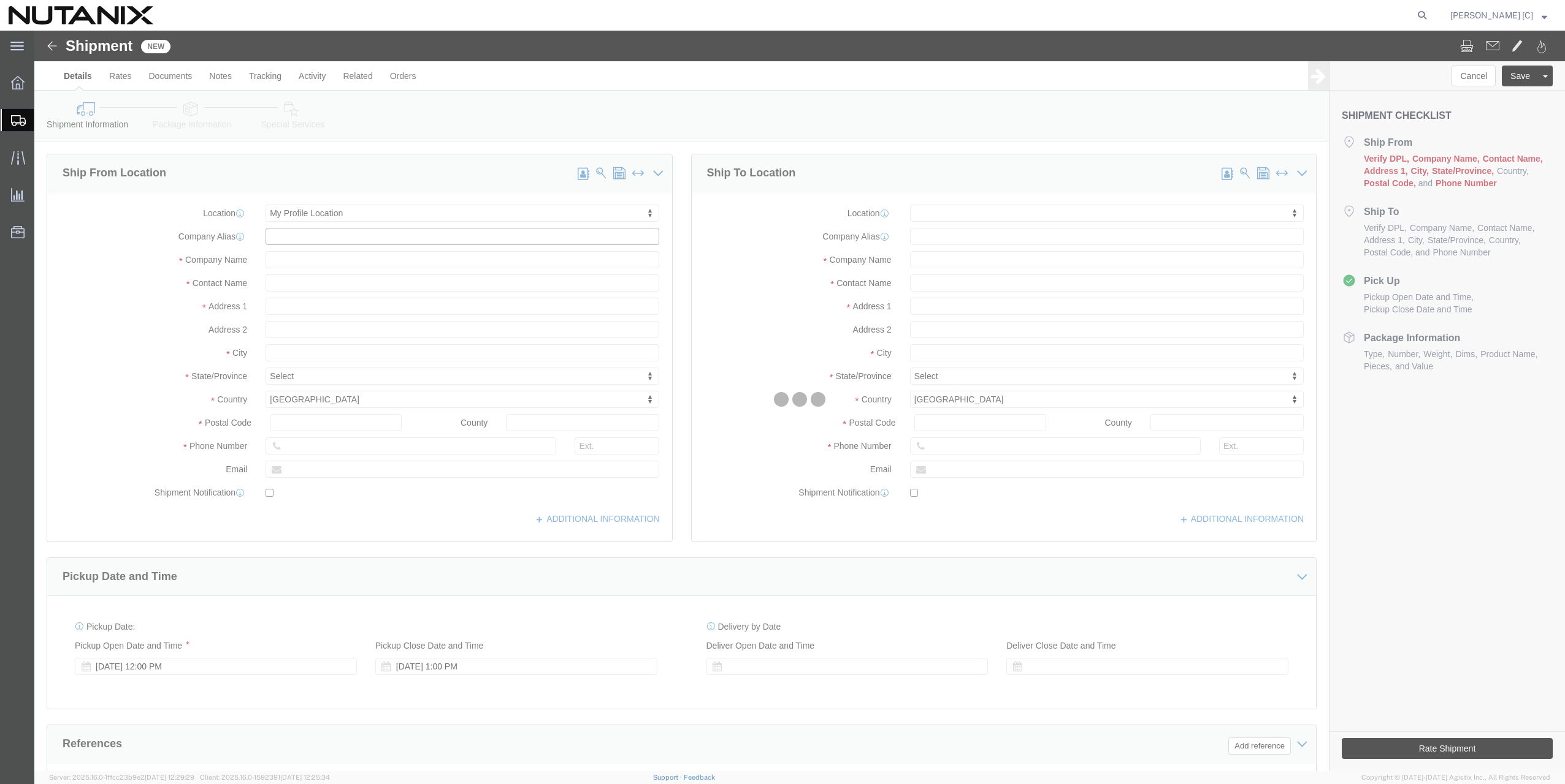
select select "NC"
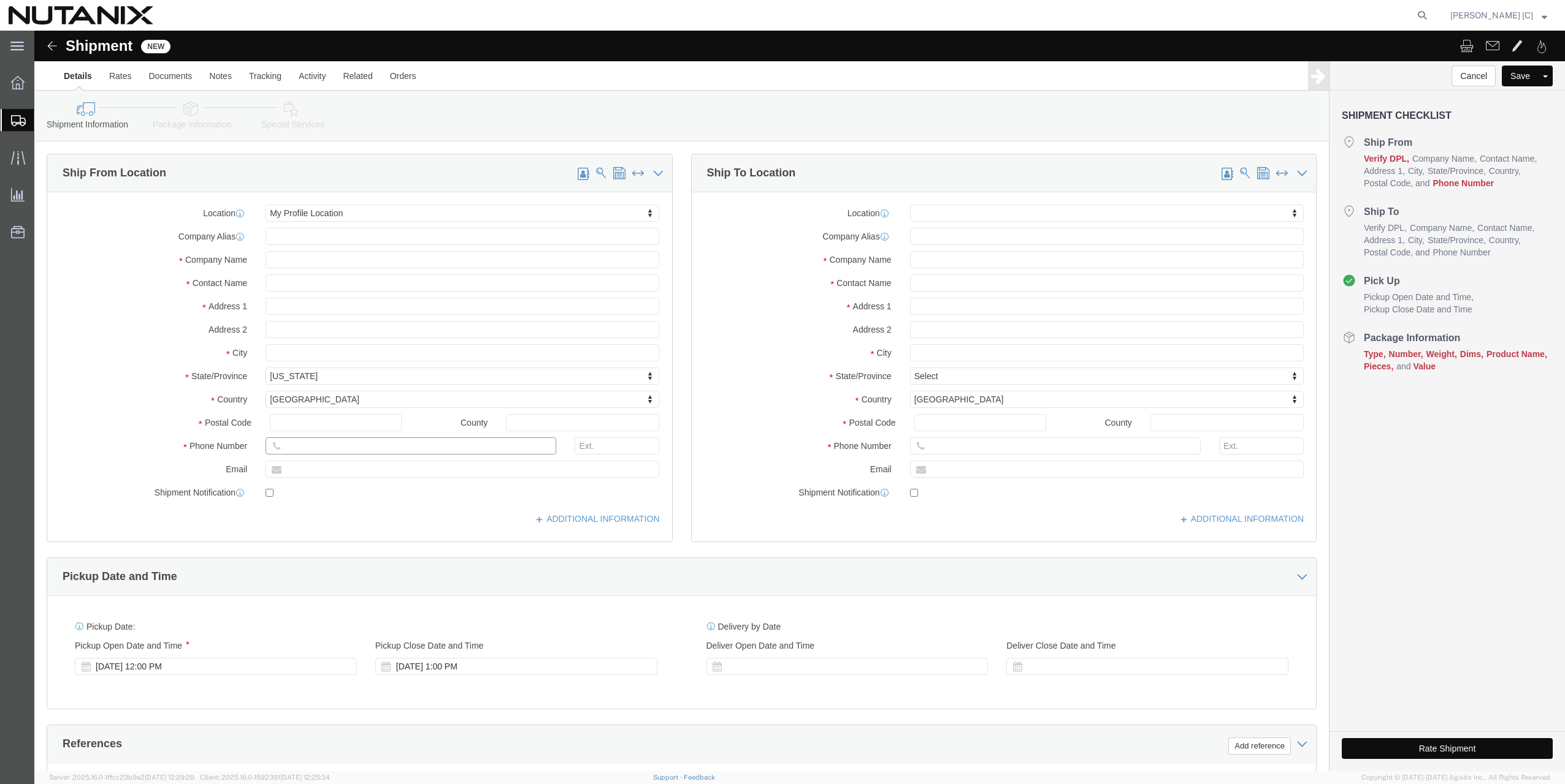
click input "text"
type input "5153931609"
type input "[EMAIL_ADDRESS][PERSON_NAME][DOMAIN_NAME]"
click div "[DATE] 1:00 PM"
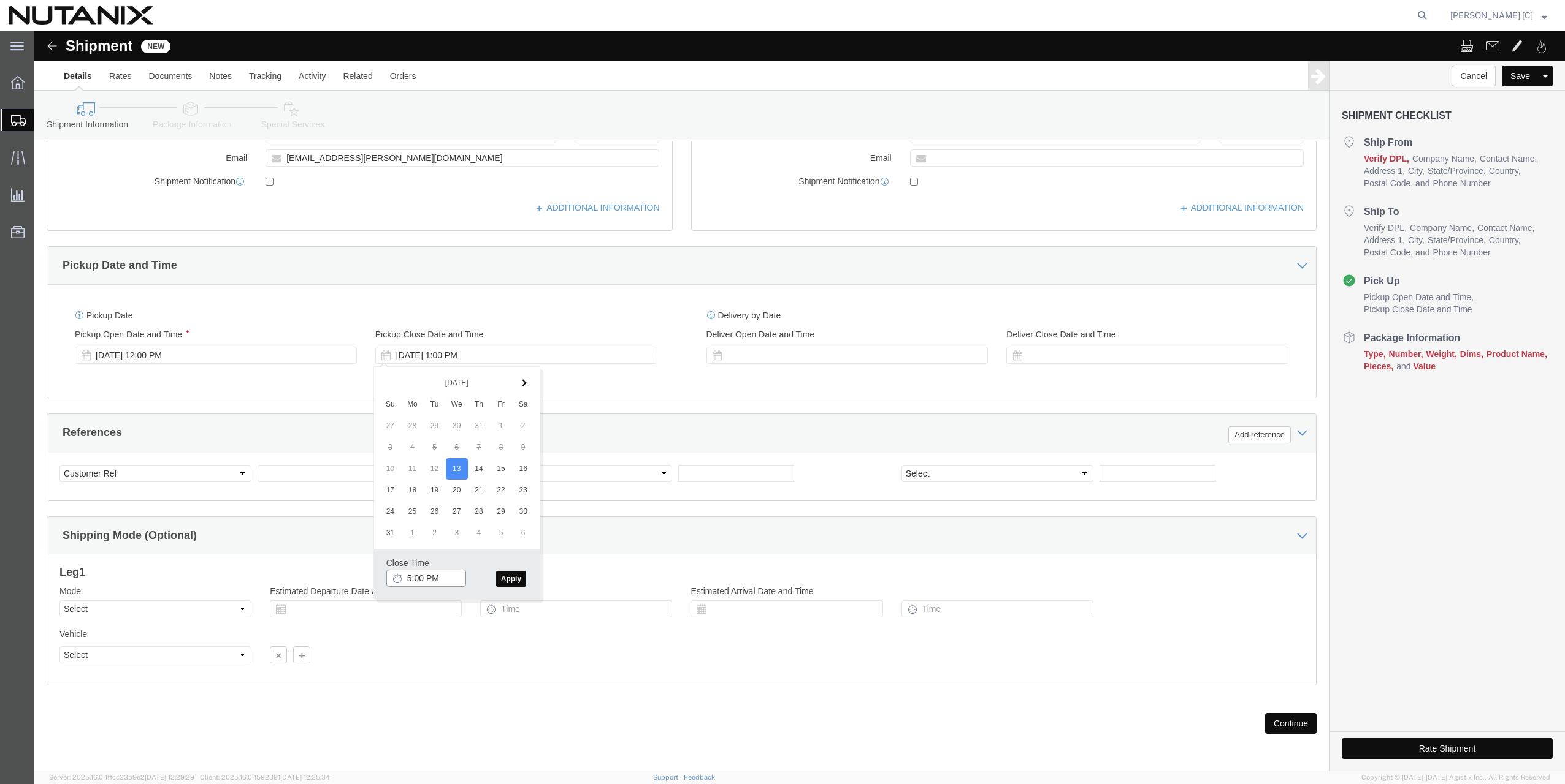
type input "5:00 PM"
click button "Apply"
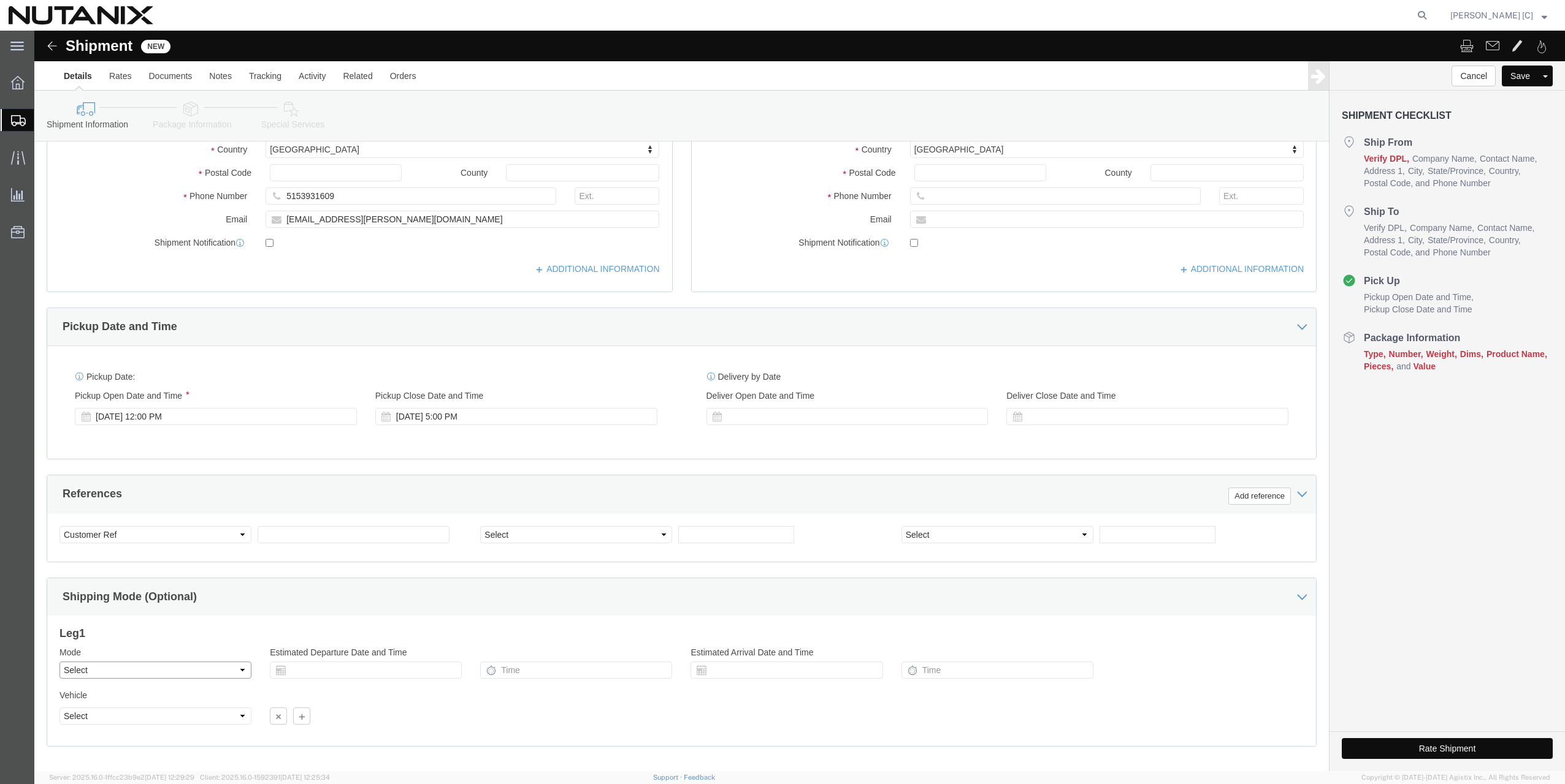
click select "Select Air Less than Truckload Multi-Leg Ocean Freight Rail Small Parcel Truckl…"
select select "SMAL"
click select "Select Air Less than Truckload Multi-Leg Ocean Freight Rail Small Parcel Truckl…"
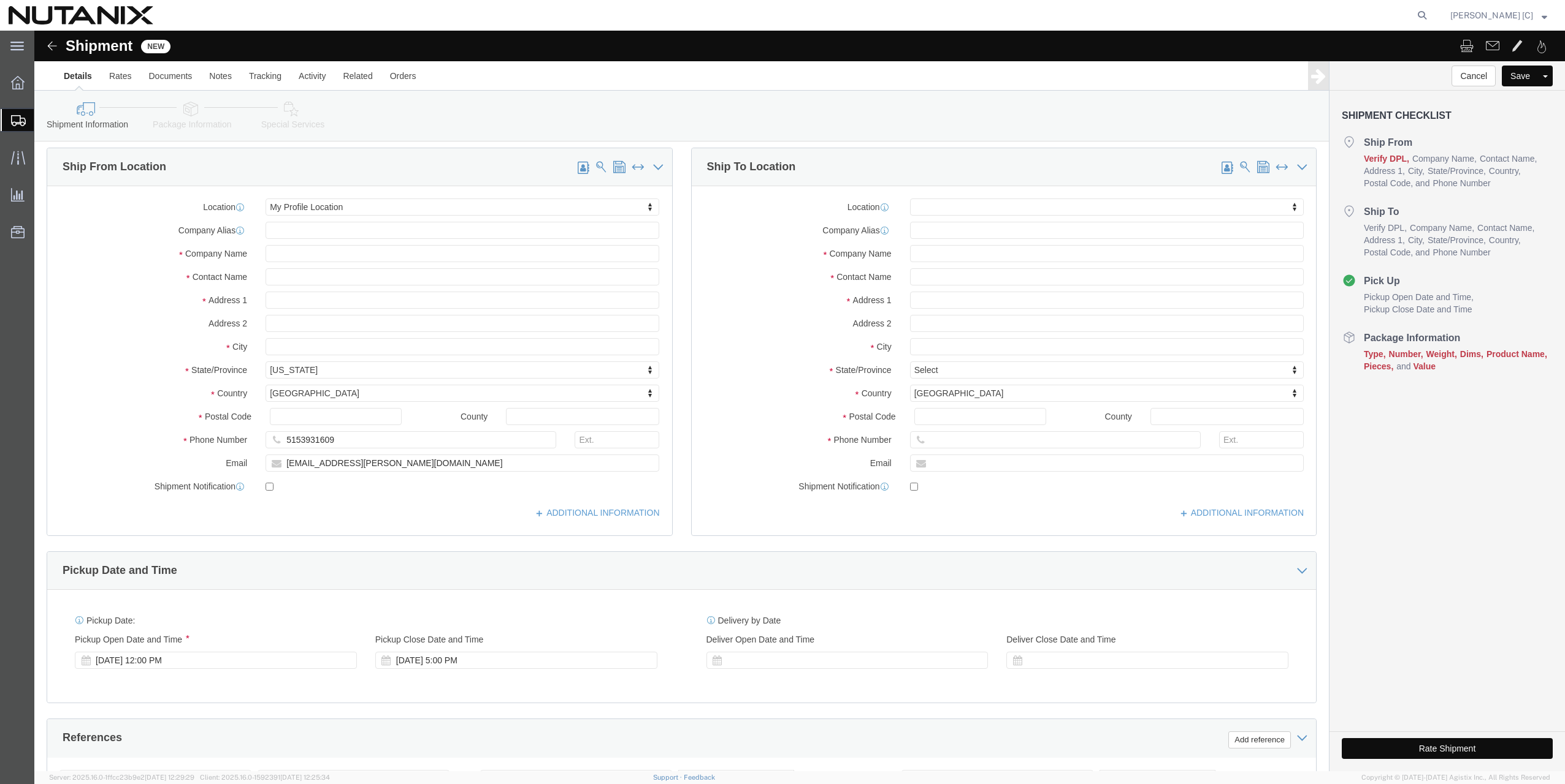
scroll to position [0, 0]
click input "text"
type input "Nutanix"
click input "text"
type input "[PERSON_NAME]"
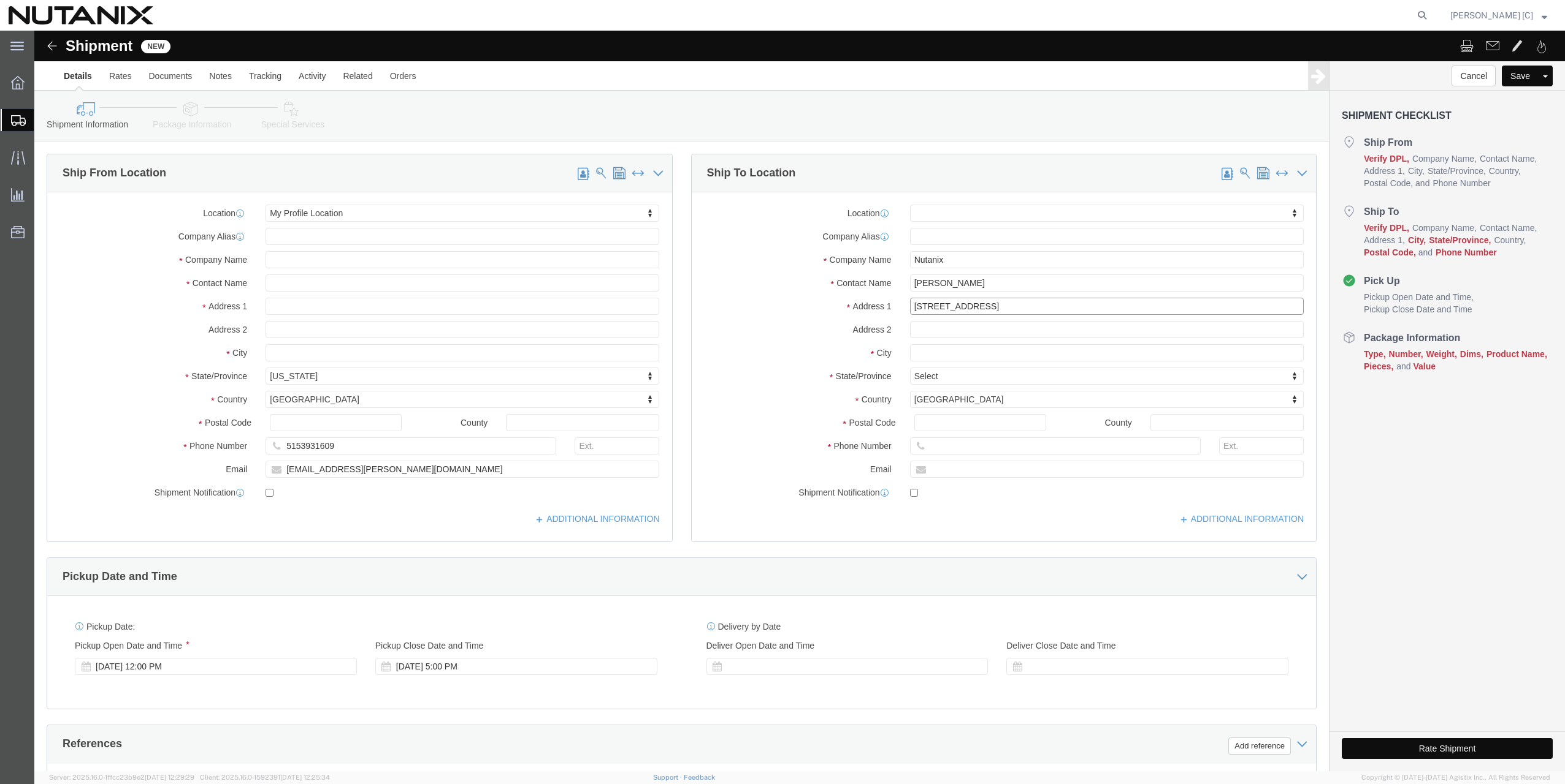
type input "[STREET_ADDRESS]"
type input "[PERSON_NAME]"
type input "i"
type input "io"
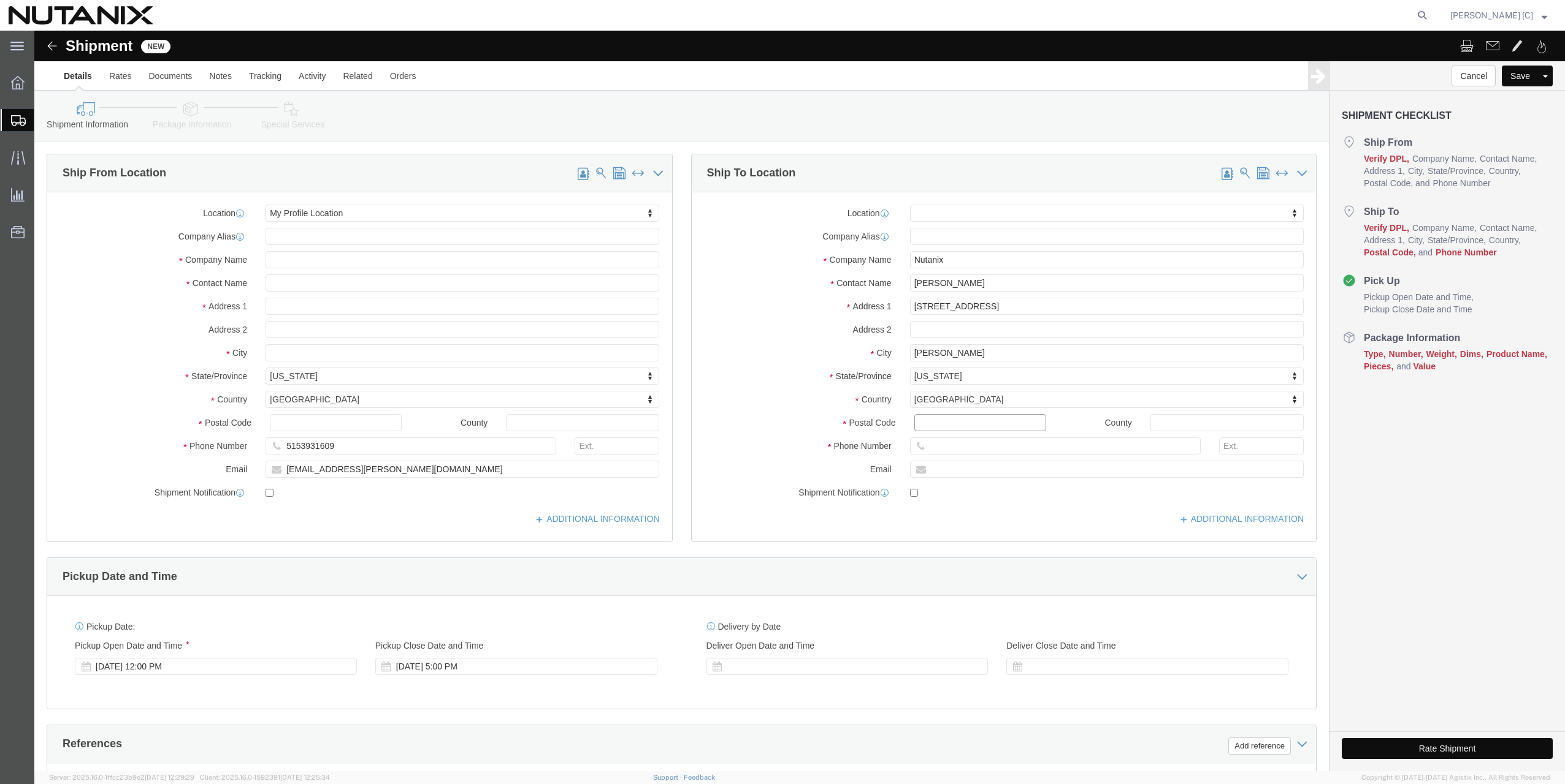
click input "Postal Code"
type input "50325"
click input "text"
drag, startPoint x: 311, startPoint y: 420, endPoint x: 251, endPoint y: 418, distance: 60.0
click div "5153931609"
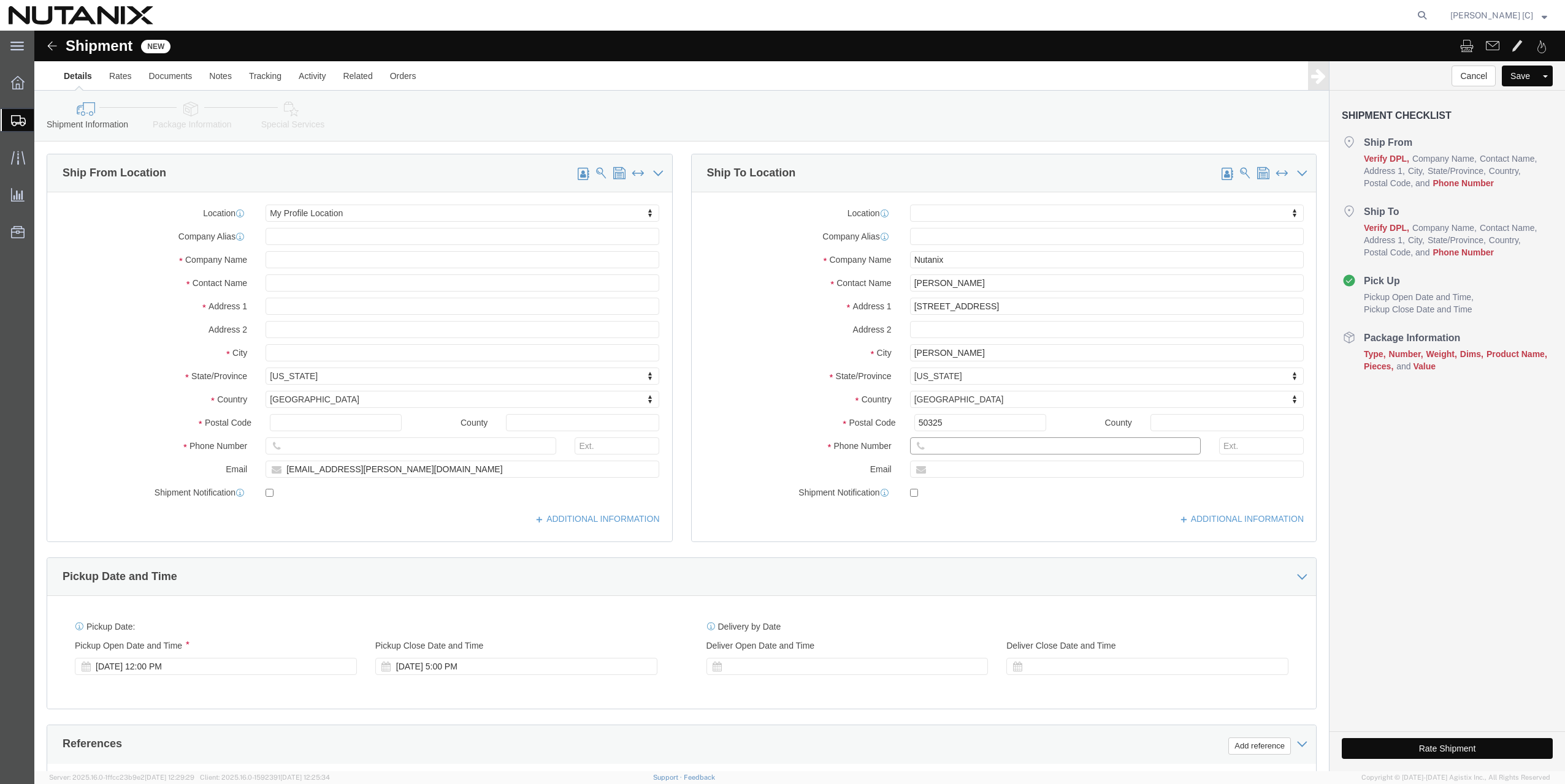
paste input "5153931609"
type input "5153931609"
click input "text"
type input "3366816556"
click input "checkbox"
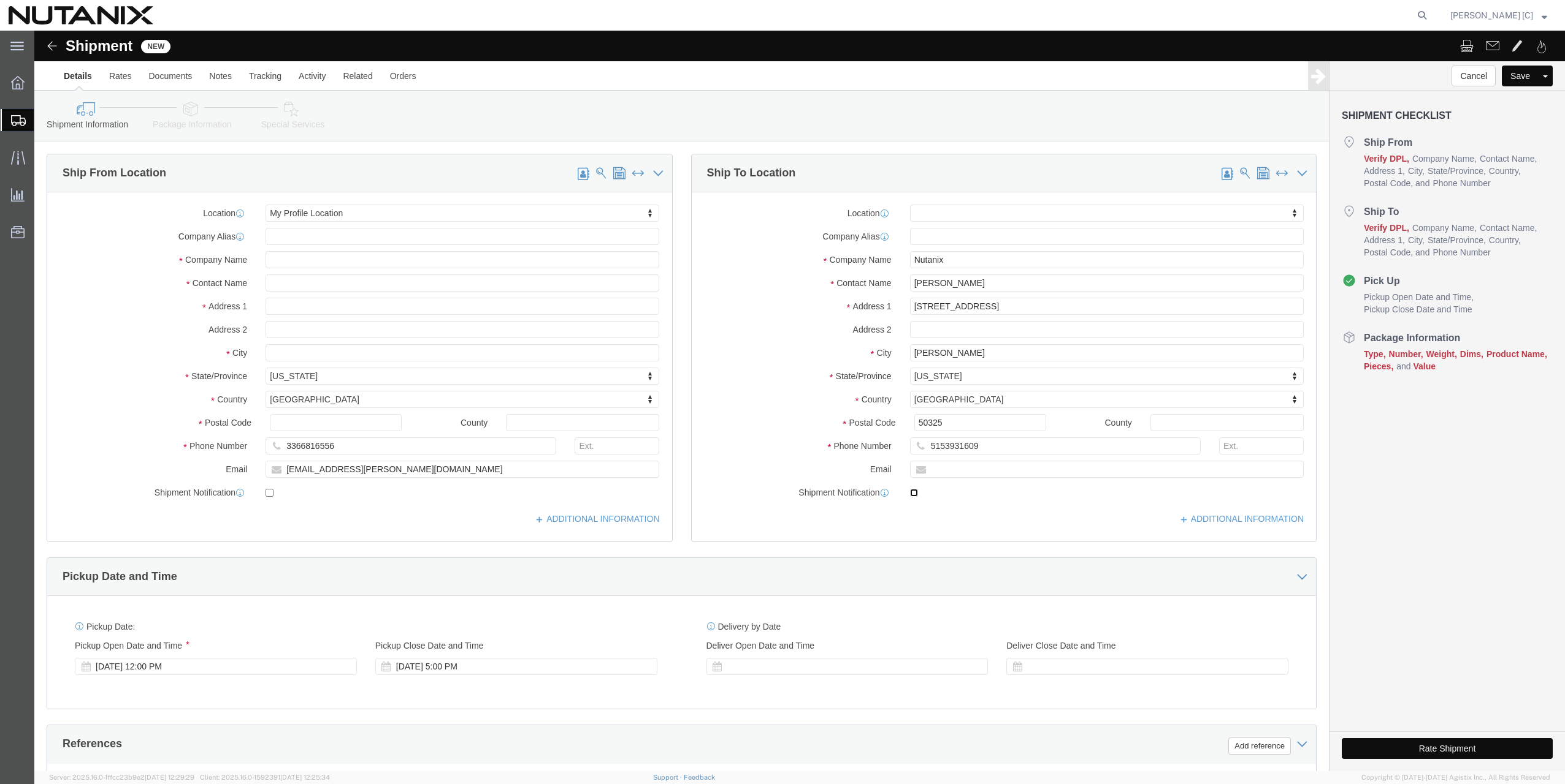
checkbox input "true"
click input "text"
drag, startPoint x: 334, startPoint y: 436, endPoint x: 251, endPoint y: 442, distance: 83.2
click div "[EMAIL_ADDRESS][PERSON_NAME][DOMAIN_NAME]"
paste input "[EMAIL_ADDRESS][PERSON_NAME][DOMAIN_NAME]"
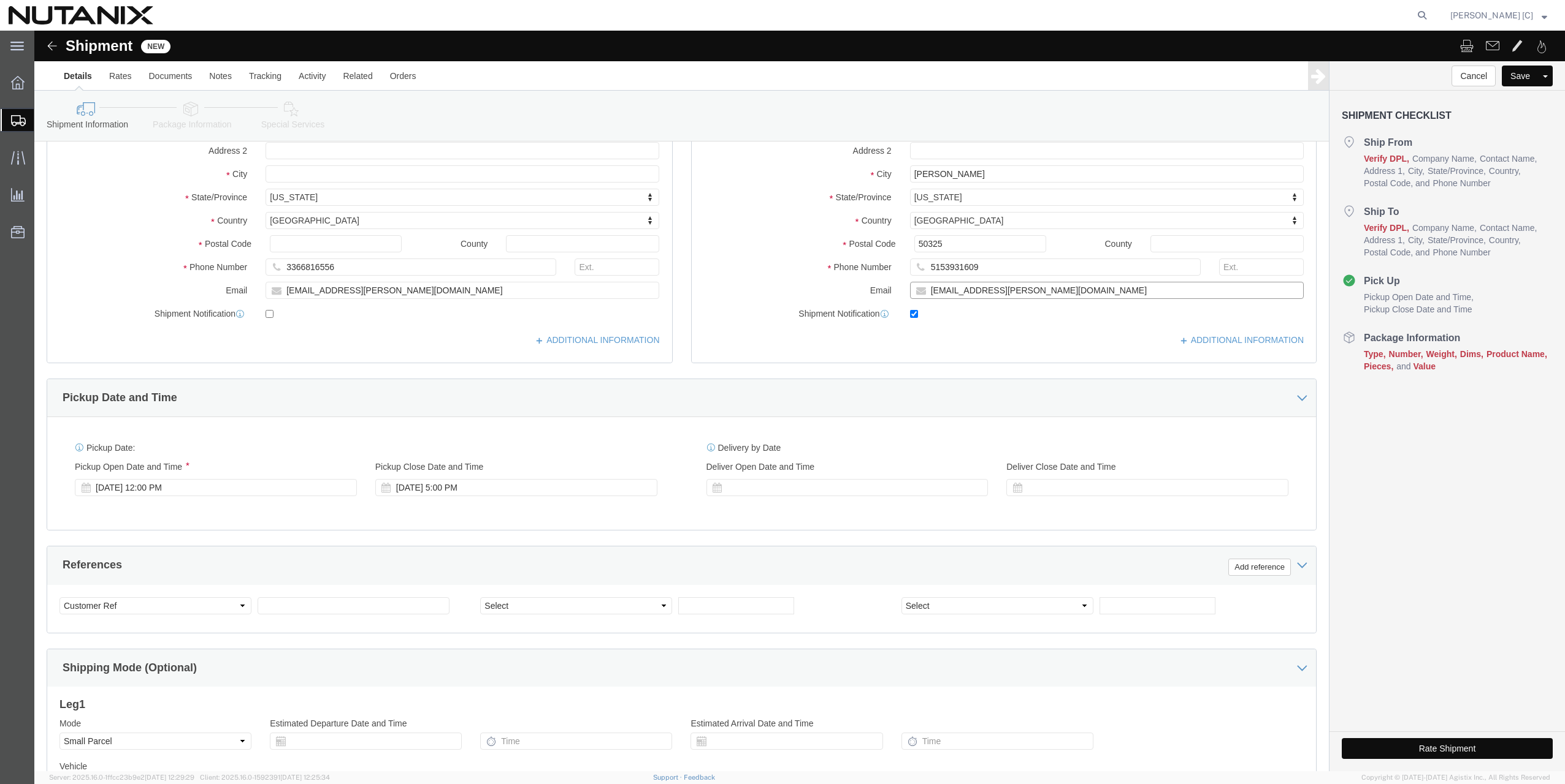
scroll to position [245, 0]
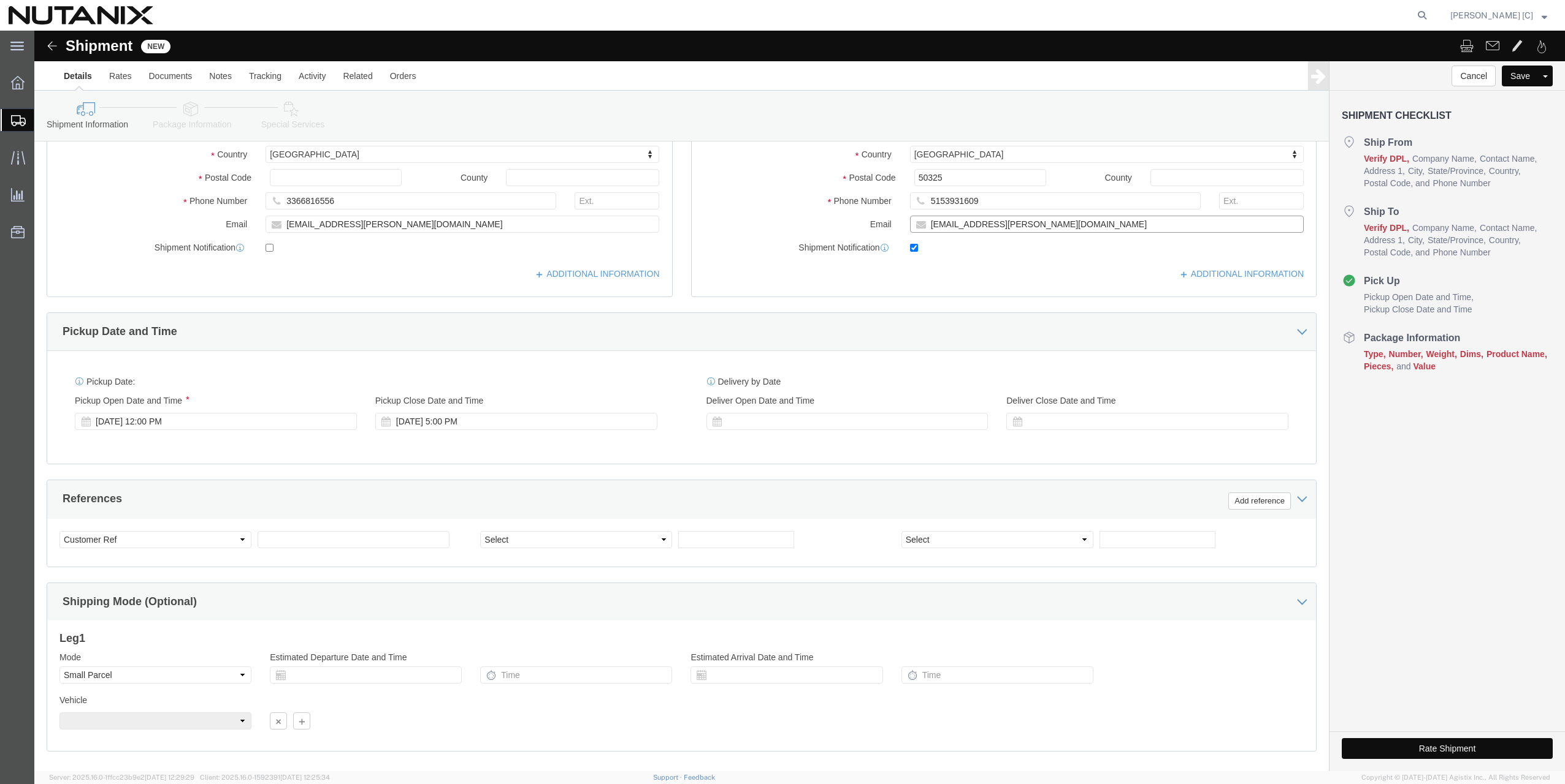
type input "[EMAIL_ADDRESS][PERSON_NAME][DOMAIN_NAME]"
click select "Select Account Type Activity ID Airline Appointment Number ASN Batch Request # …"
select select "PURCHORD"
click select "Select Account Type Activity ID Airline Appointment Number ASN Batch Request # …"
click input "text"
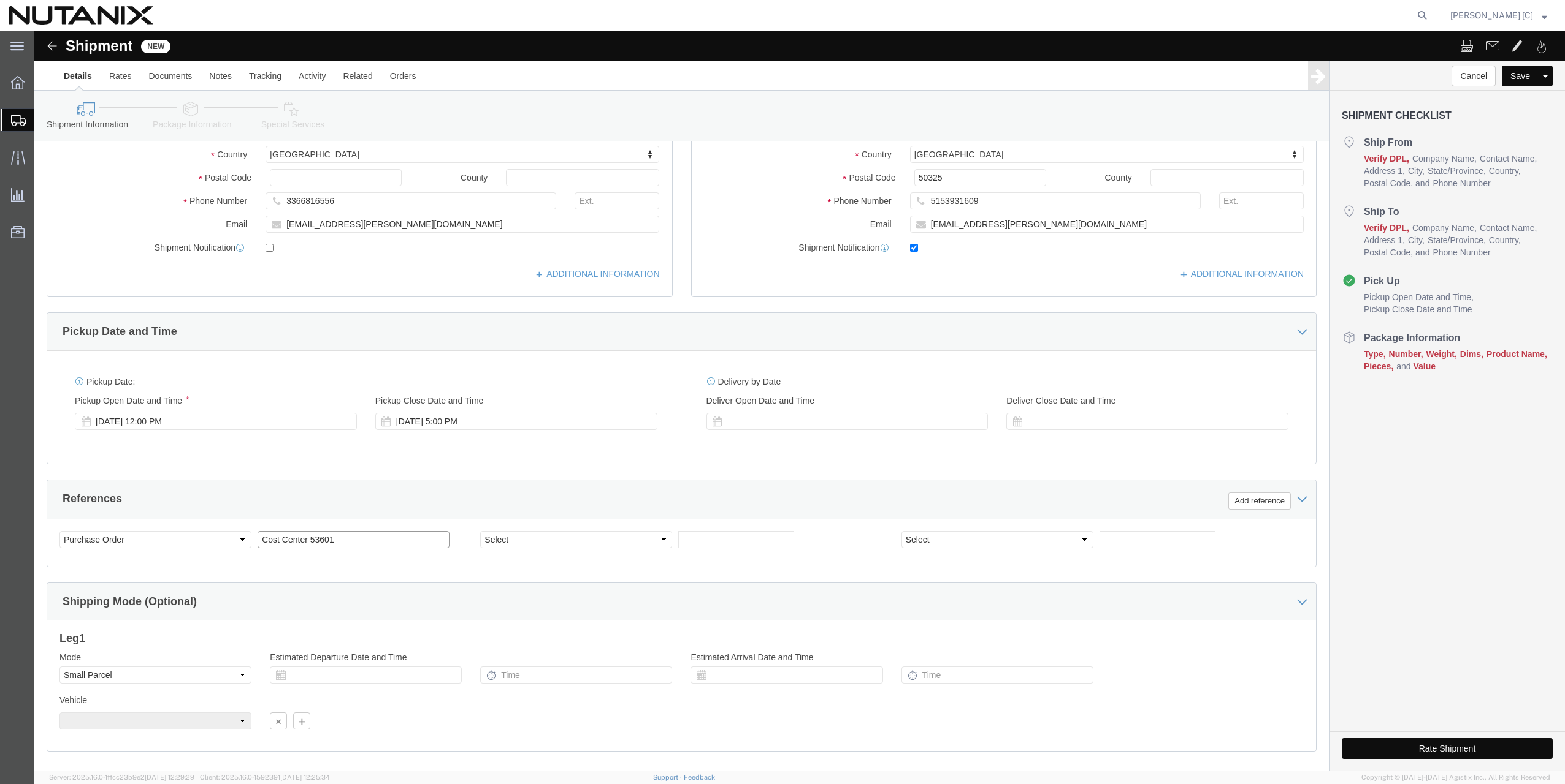
type input "Cost Center 53601"
click div "Shipping Mode (Optional)"
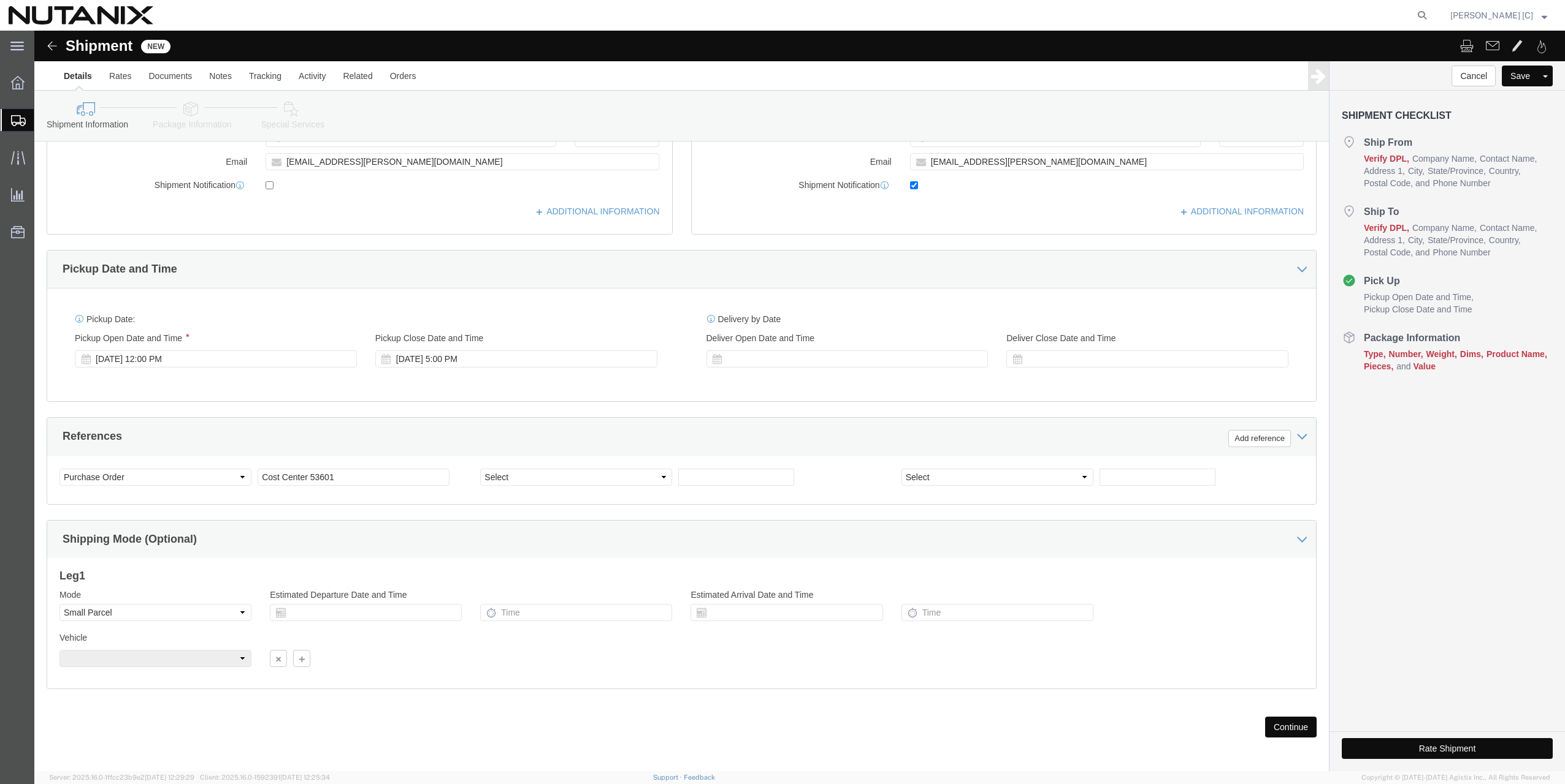
scroll to position [311, 0]
click button "Continue"
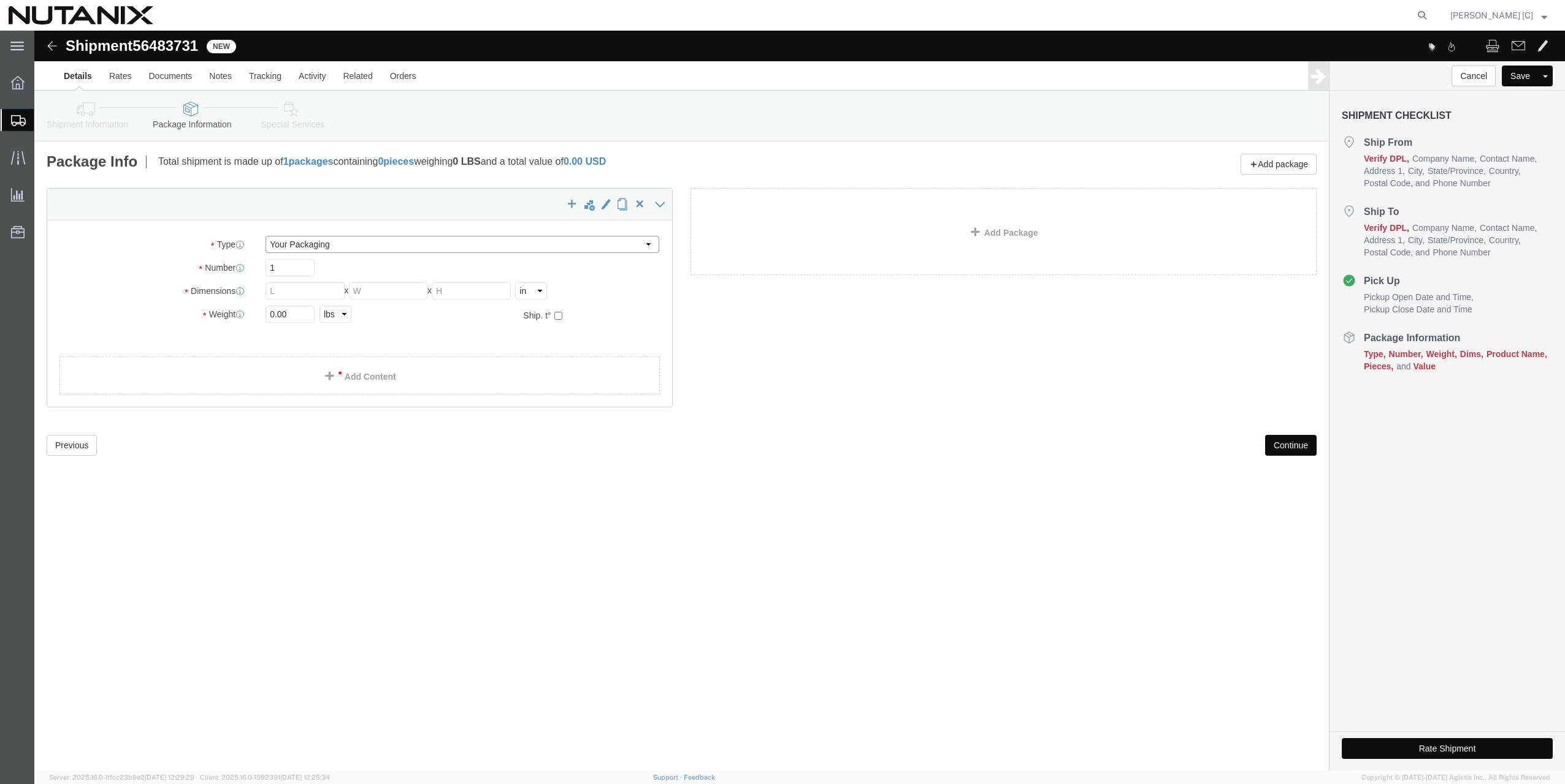
click select "Select Envelope Large Box Medium Box PAK Rack Small Box Tube Your Packaging"
select select "ENV"
click select "Select Envelope Large Box Medium Box PAK Rack Small Box Tube Your Packaging"
type input "9.50"
type input "12.50"
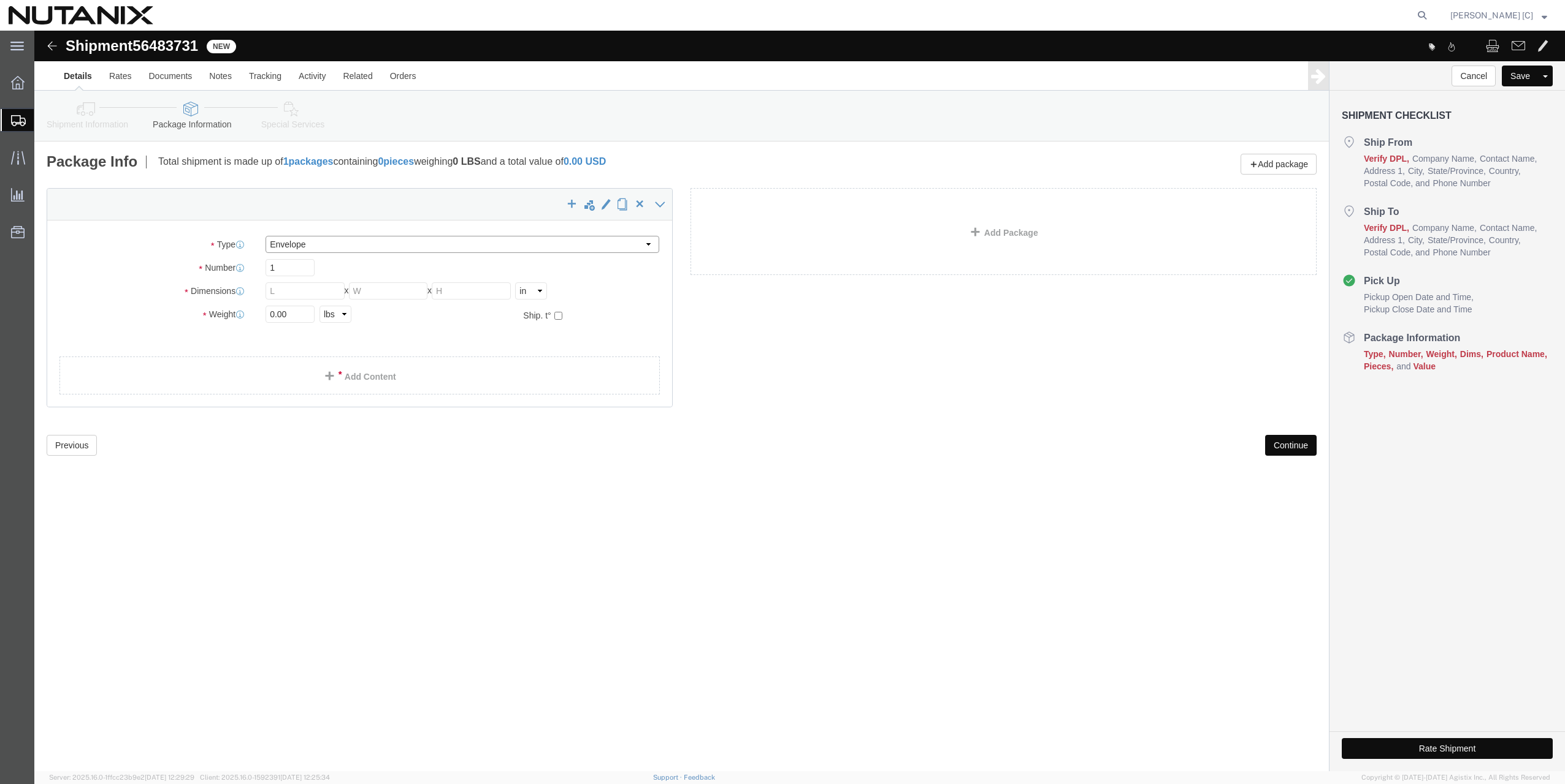
type input "0.25"
type input "1"
click input "1"
click link "Add Content"
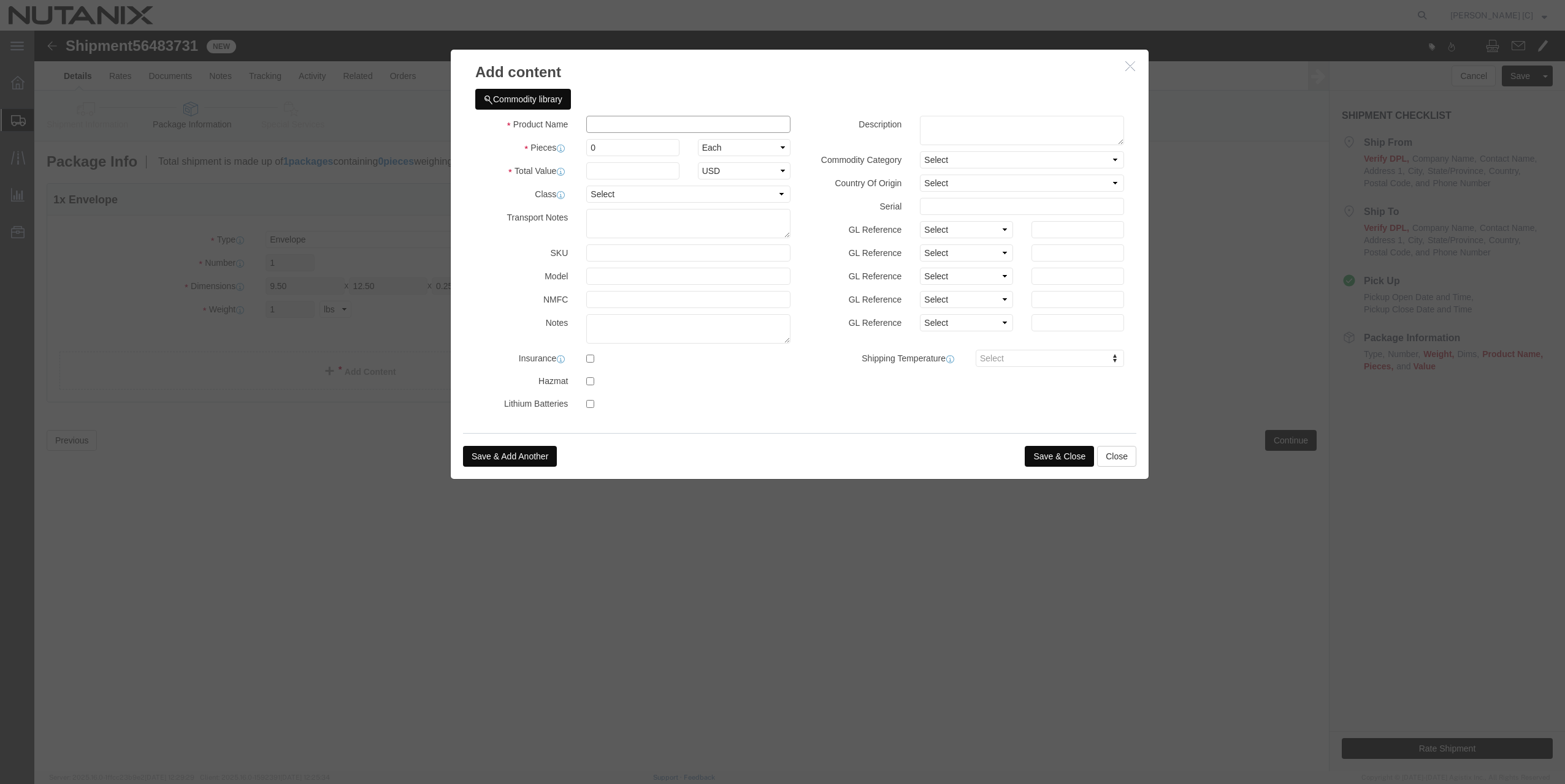
click input "text"
type input "office supplies"
select select "US"
type input "1"
type input "10"
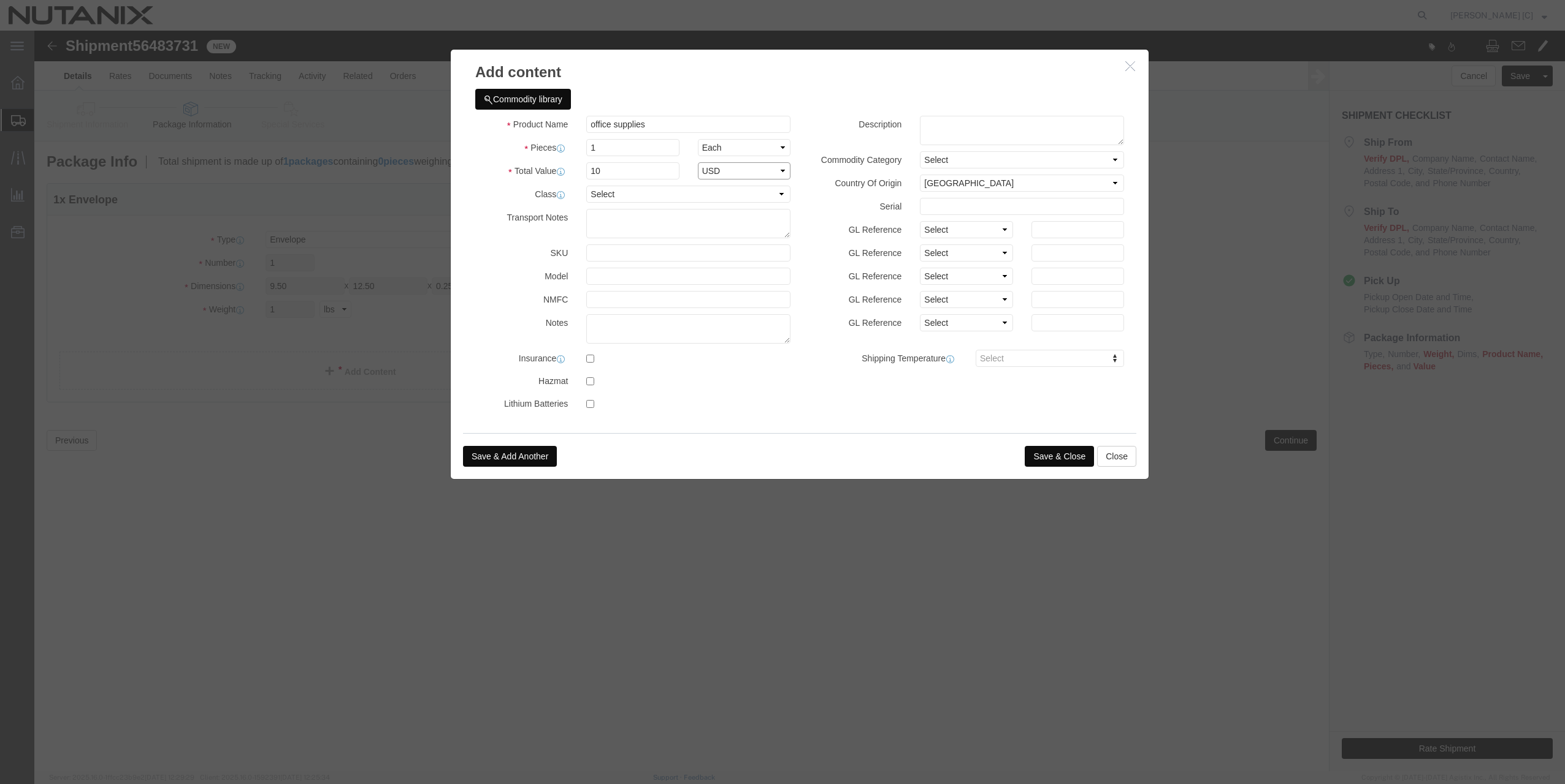
select select "USD"
click textarea
type textarea "Swagg"
click button "Save & Close"
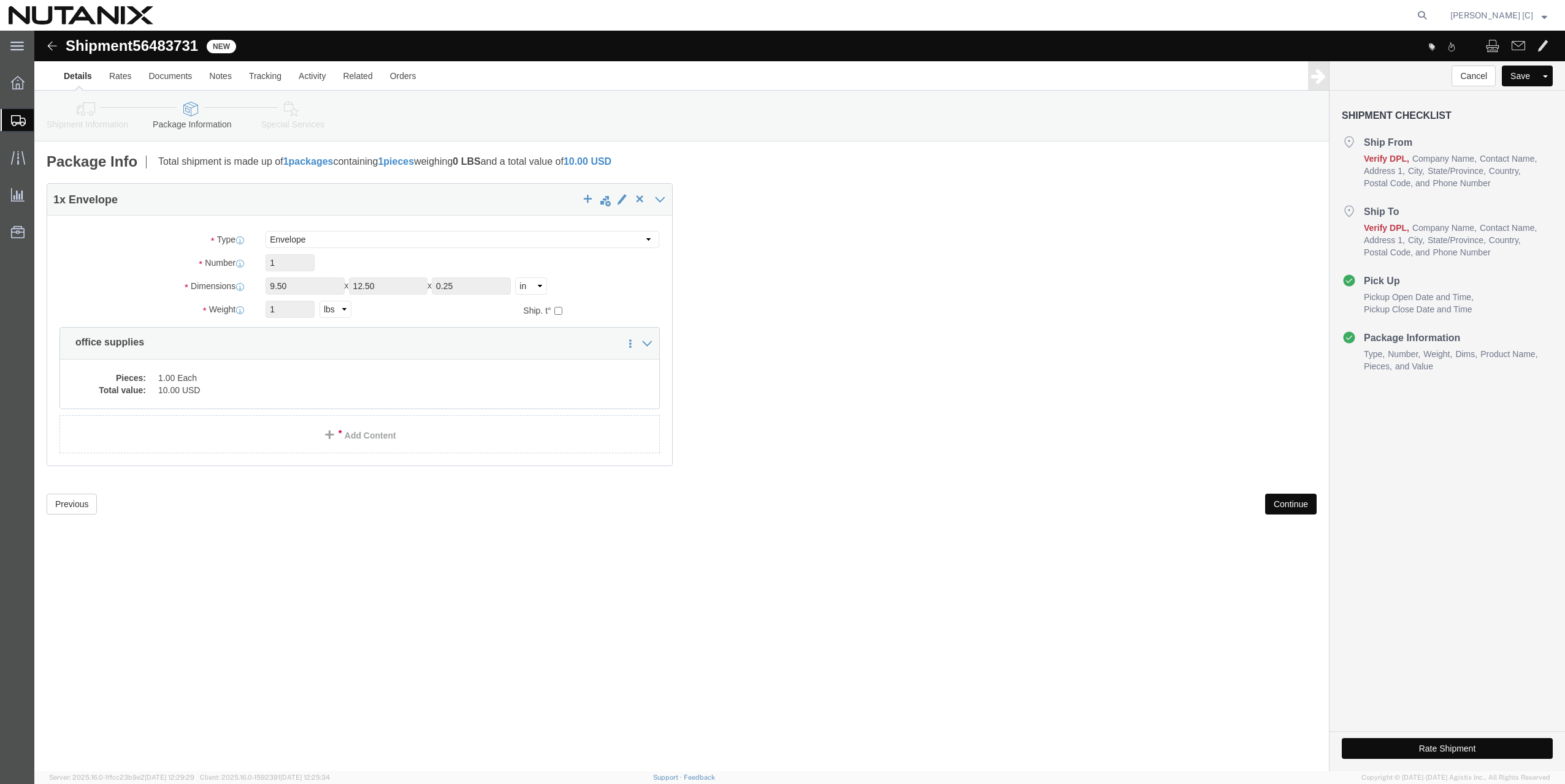
click button "Continue"
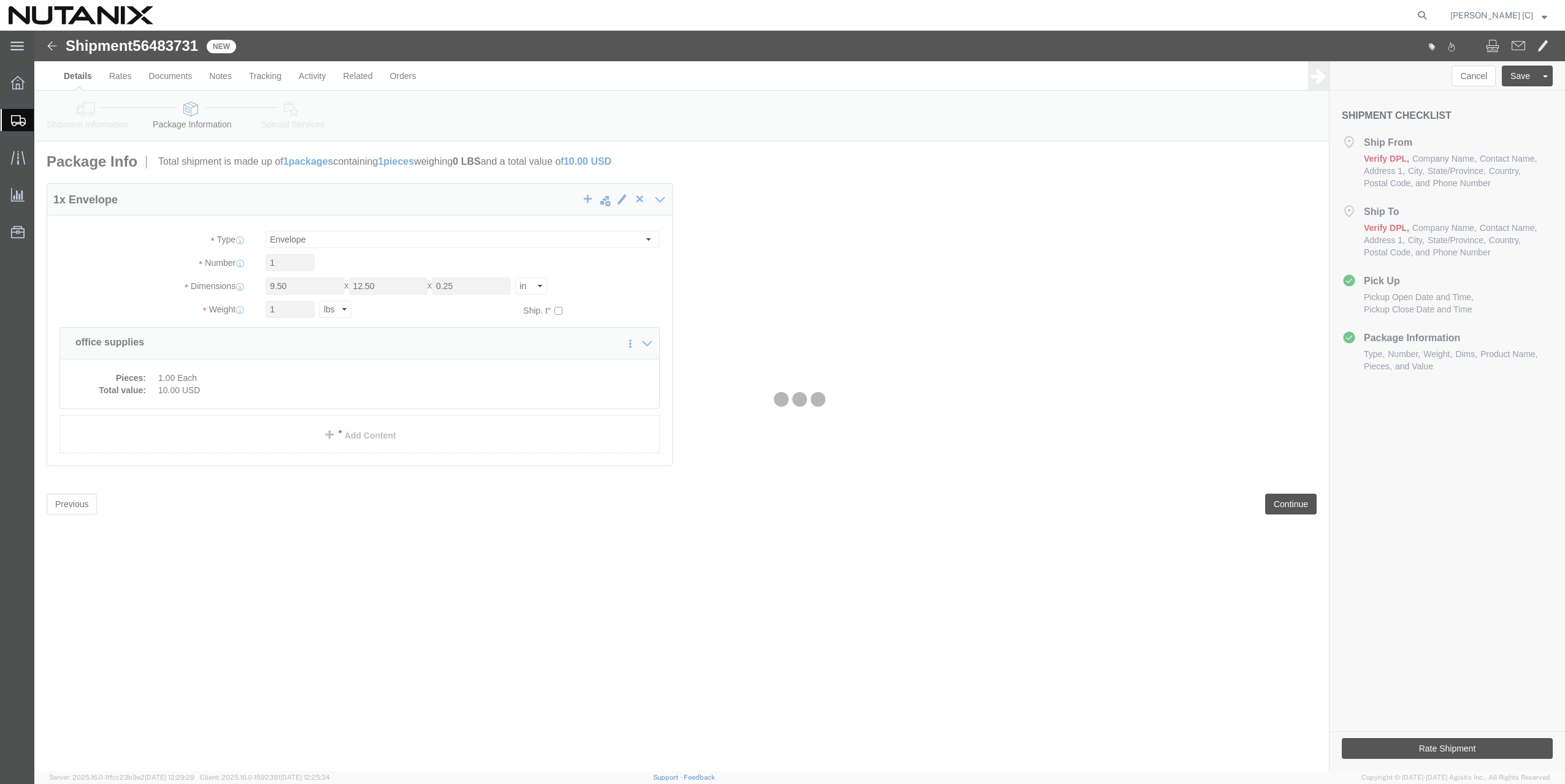
select select
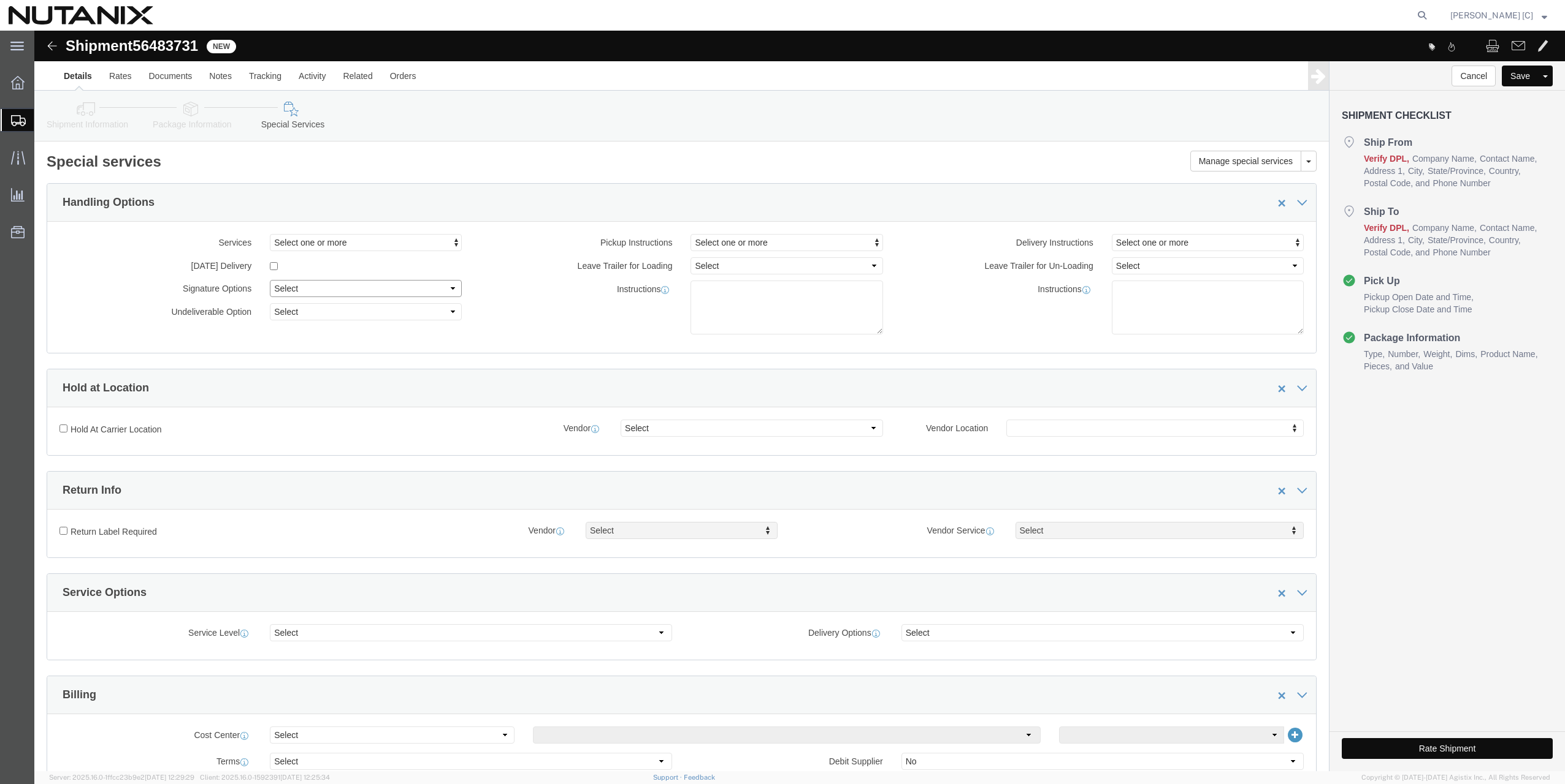
click select "Select Adult Signature Required Direct Signature Required No Signature Required…"
select select "SignReqOnDeliveryFlag"
click select "Select Adult Signature Required Direct Signature Required No Signature Required…"
click div "Instructions"
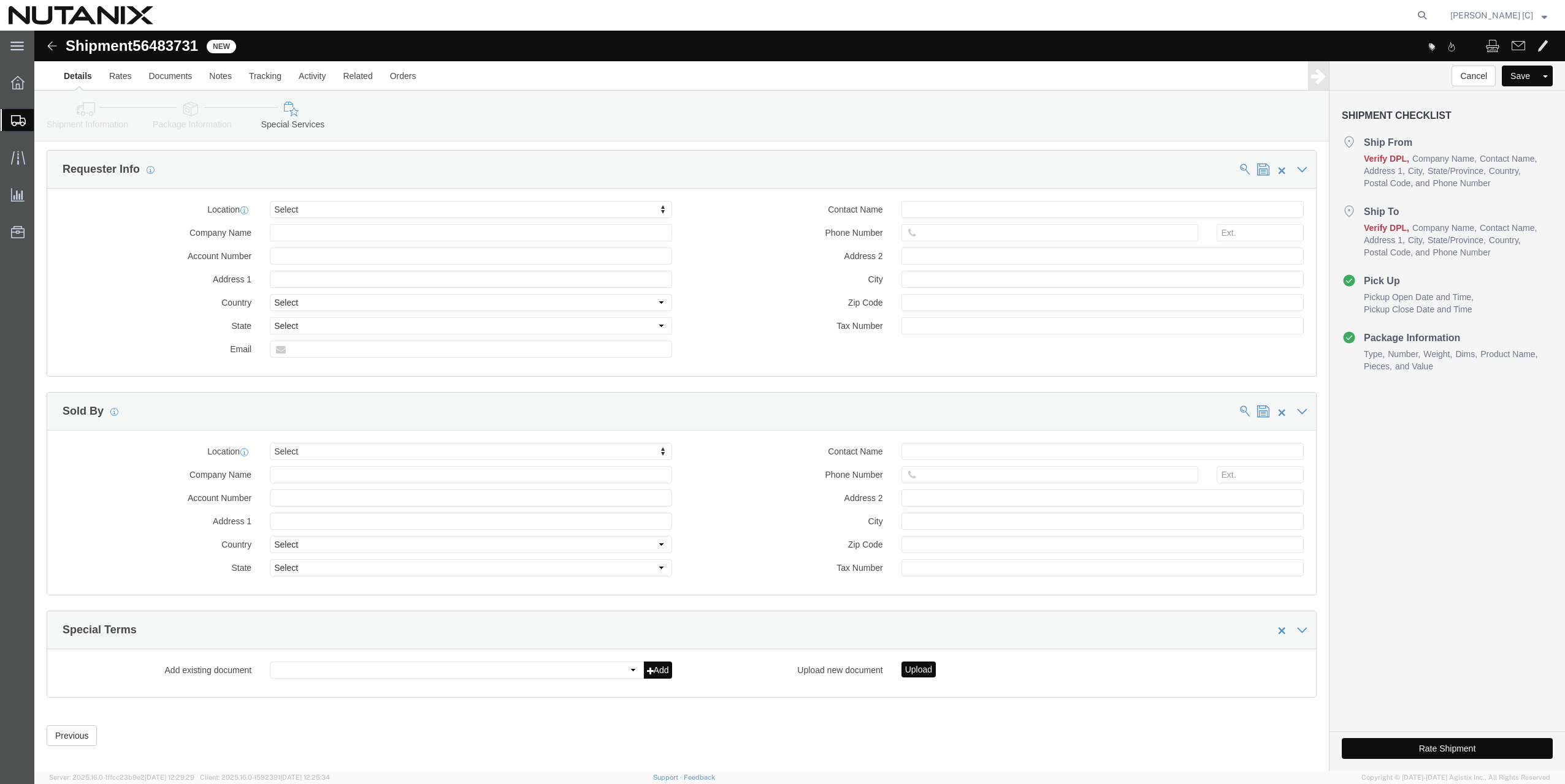
scroll to position [902, 0]
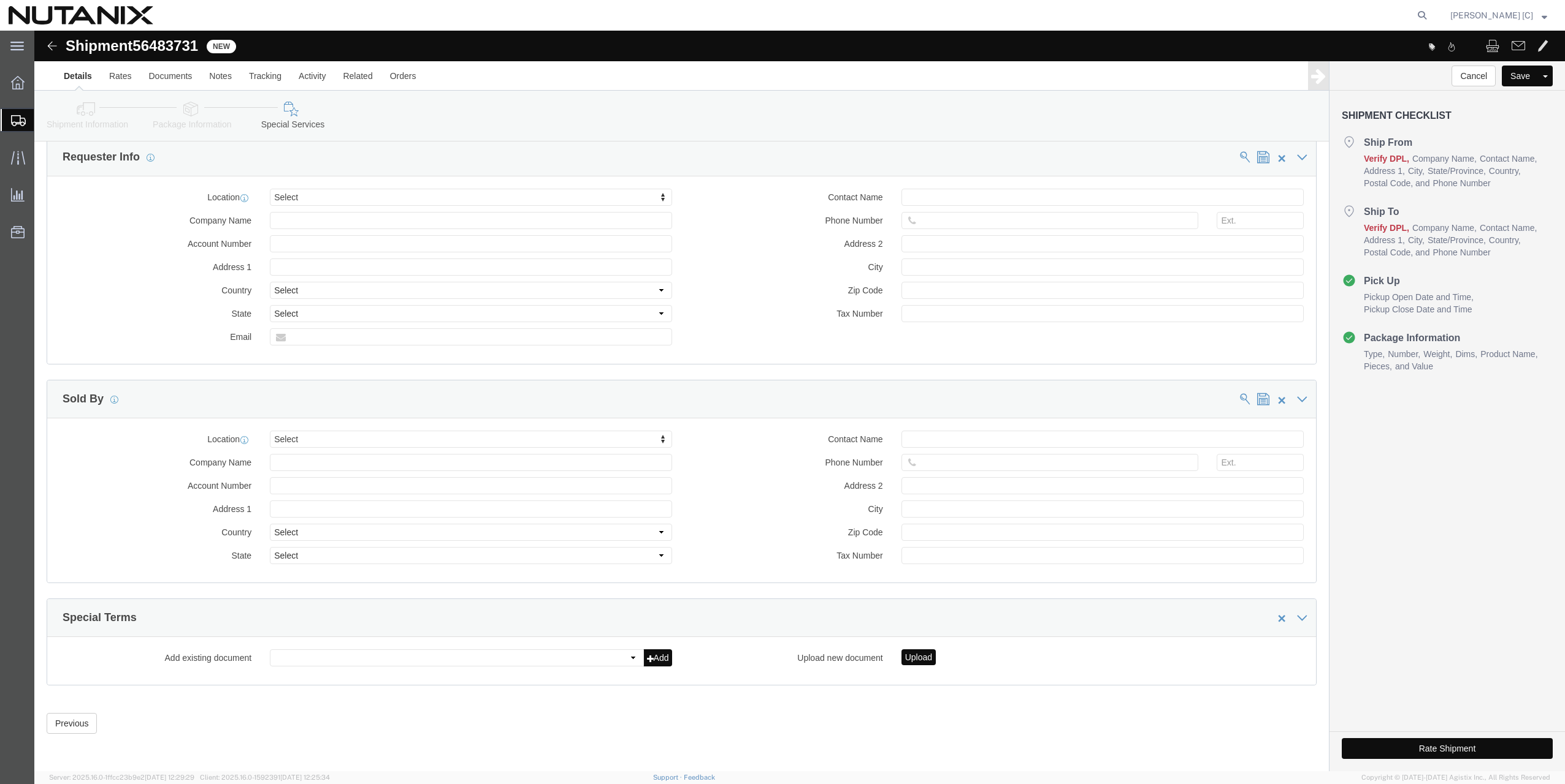
click button "Rate Shipment"
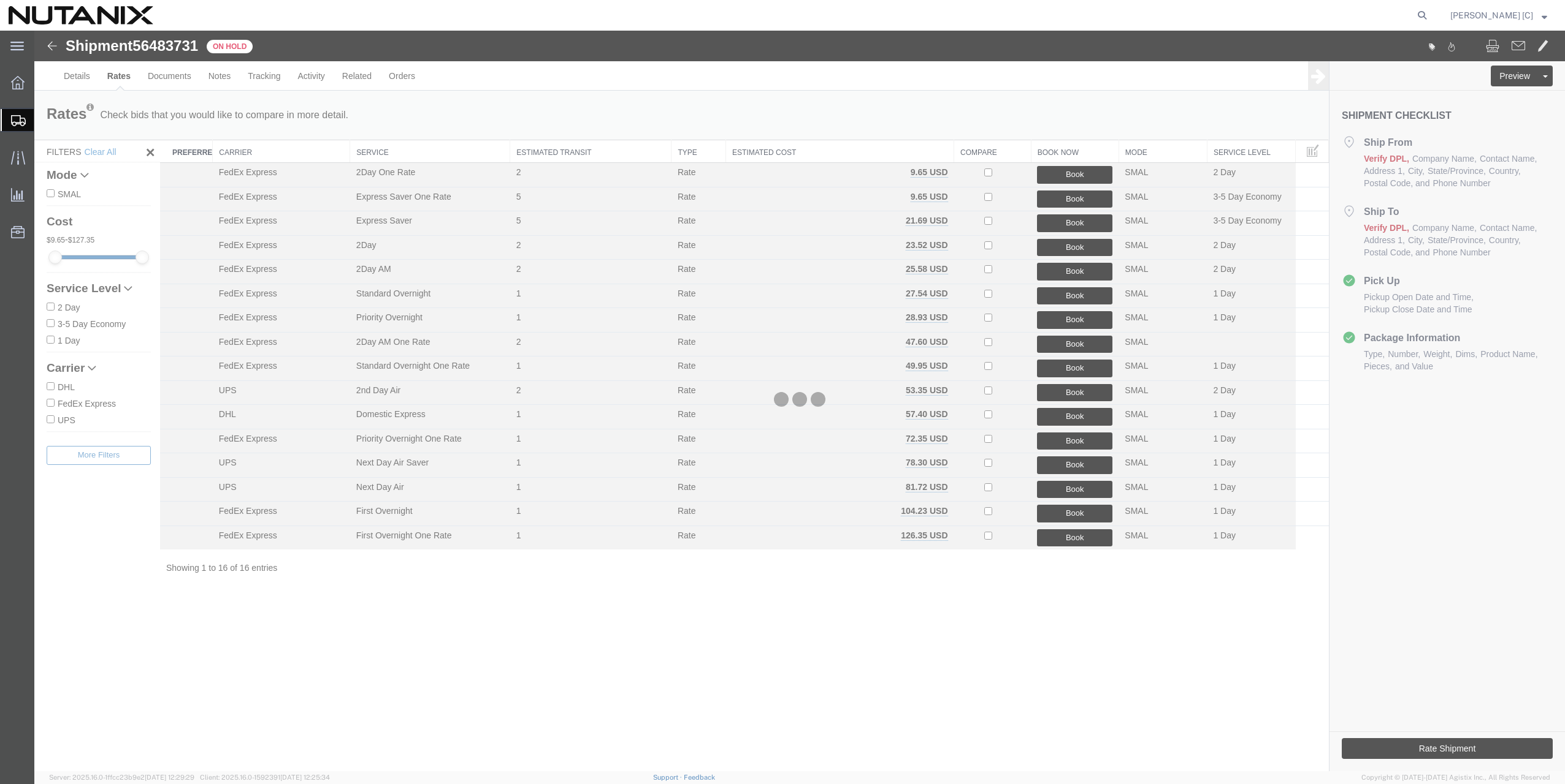
scroll to position [0, 0]
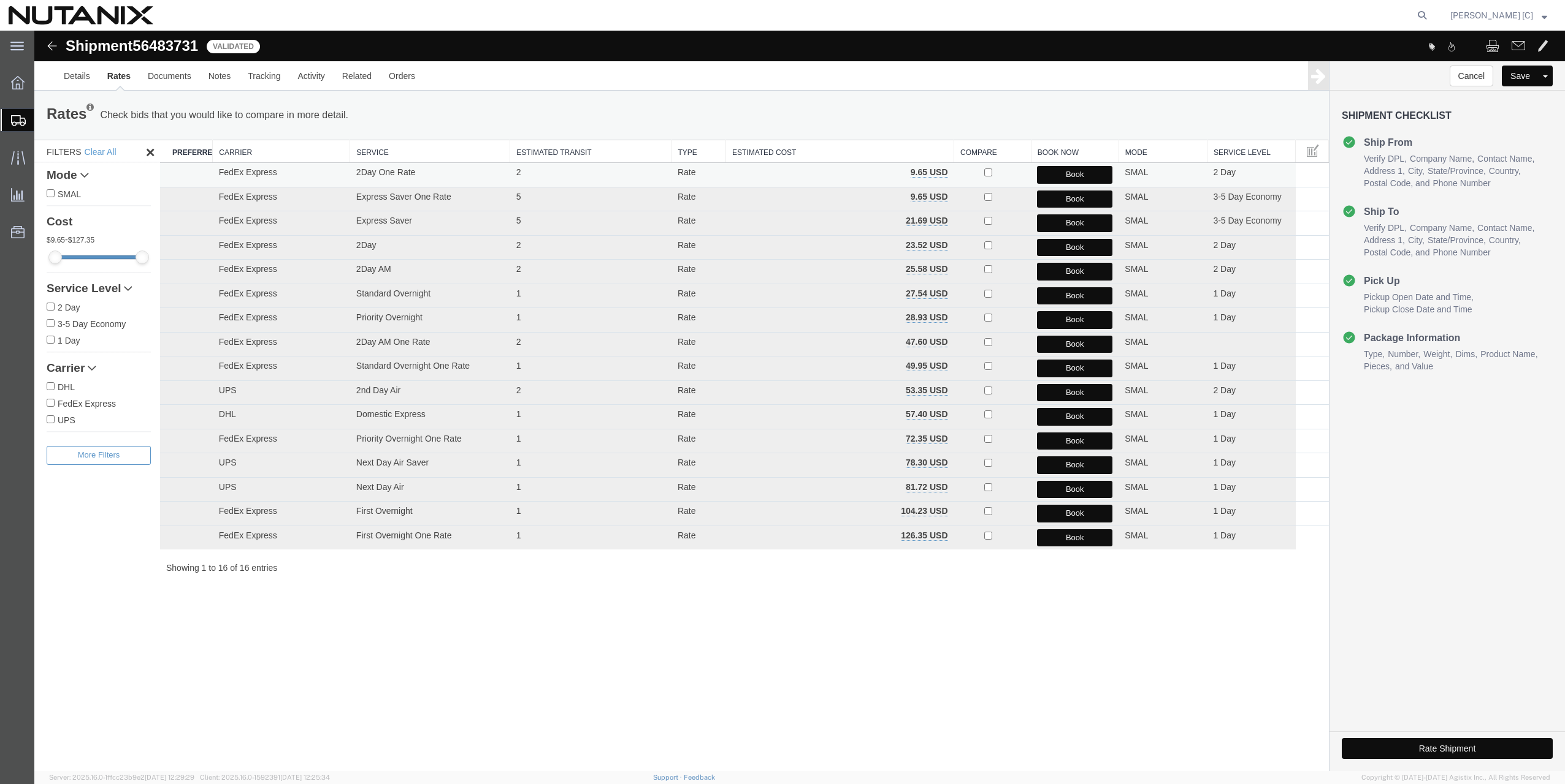
click at [974, 170] on button "Book" at bounding box center [1074, 175] width 75 height 18
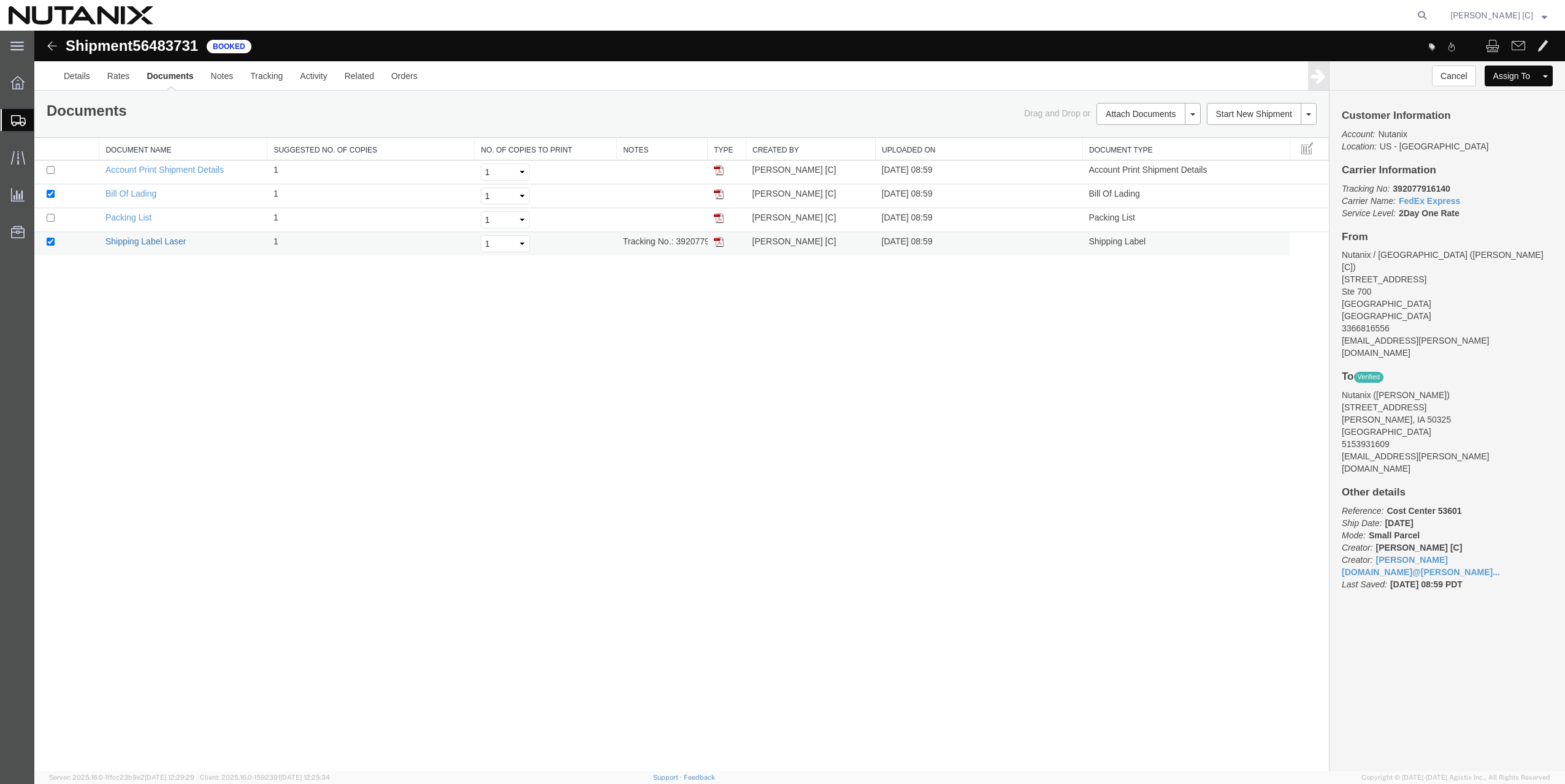
click at [133, 240] on link "Shipping Label Laser" at bounding box center [145, 241] width 81 height 10
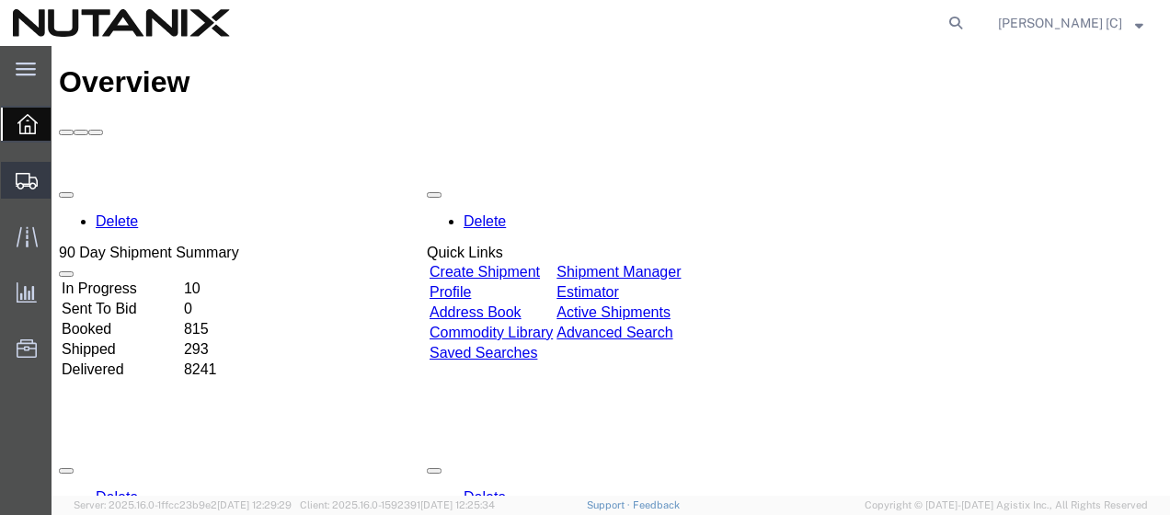
click at [0, 0] on span "Create Shipment" at bounding box center [0, 0] width 0 height 0
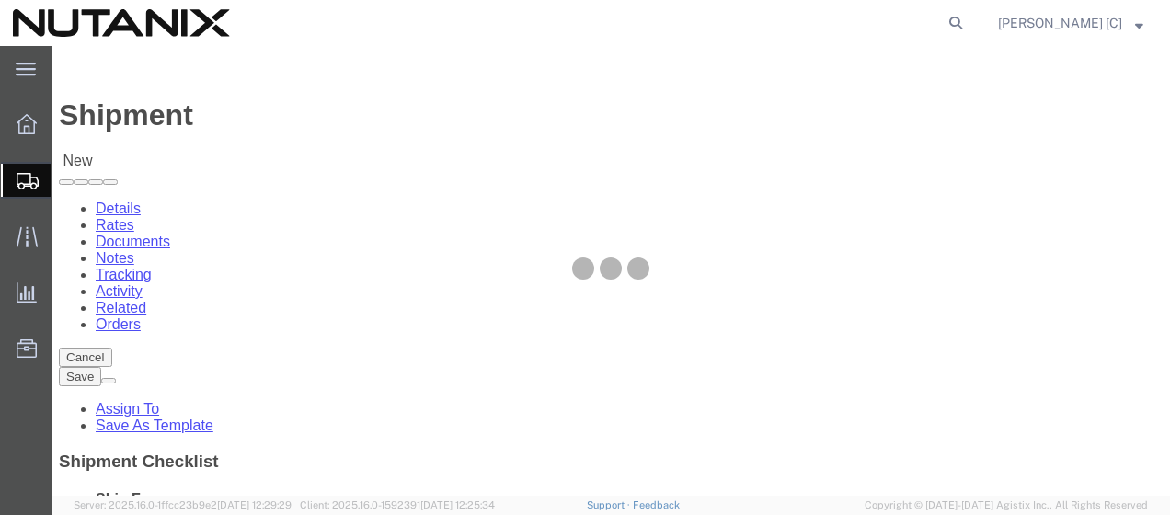
select select
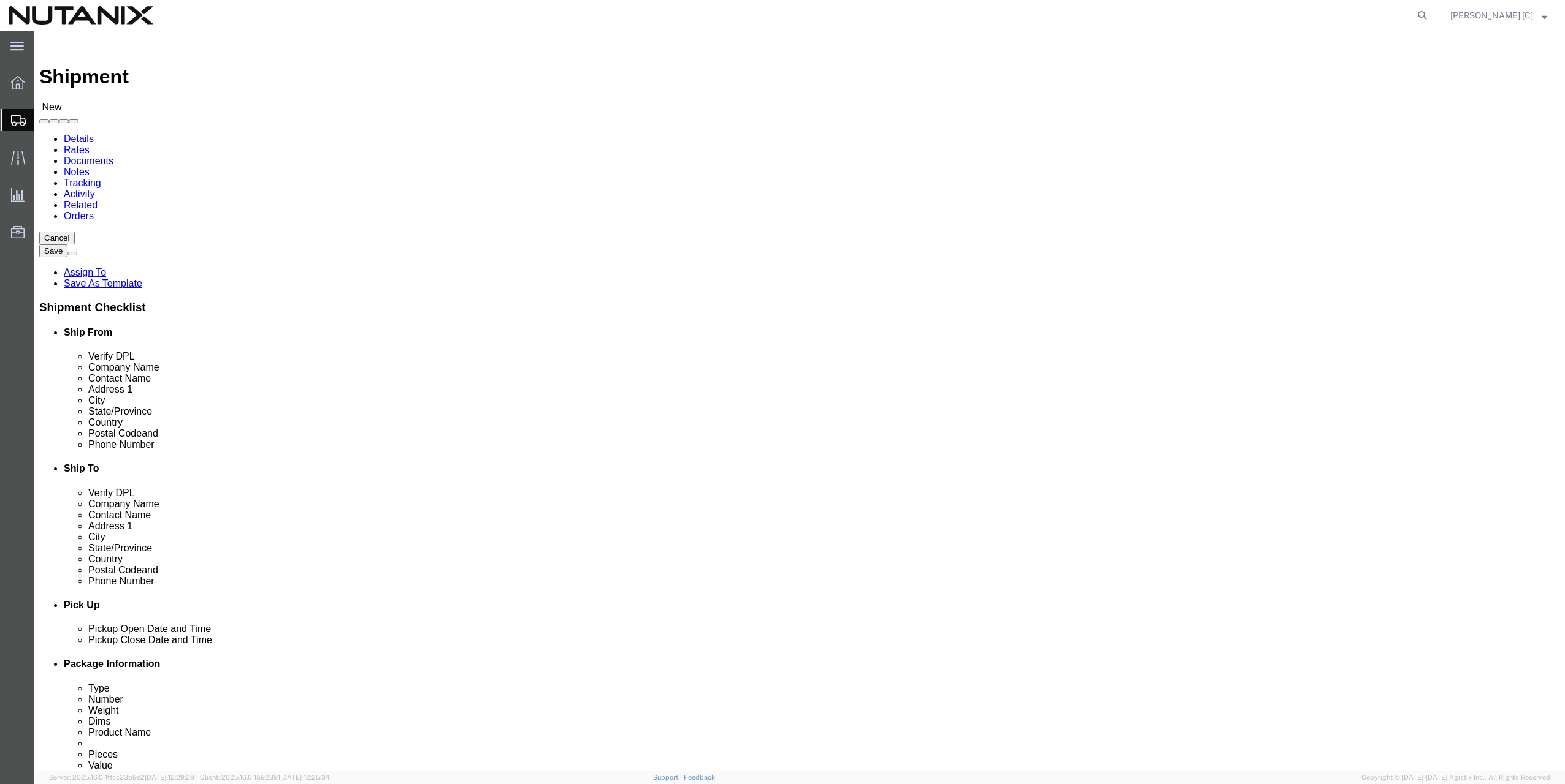
click input "text"
type input "Nutnaix"
type input "I"
type input "Ste"
click p "- Nutanix - (Stephen Green) 701 W. Main Street, Suite 700, Durham, NC, 27701, US"
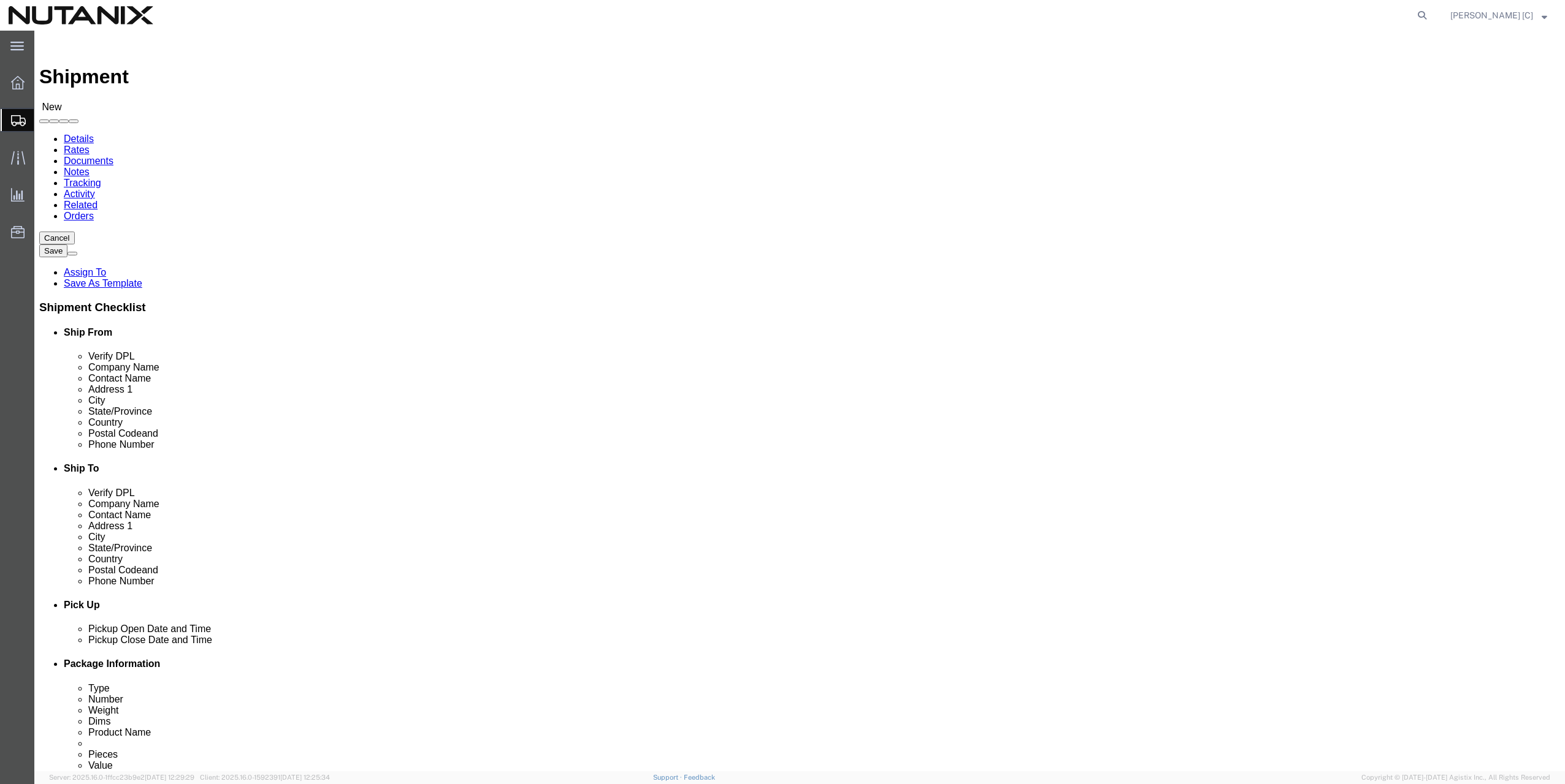
select select "NC"
type input "[PERSON_NAME]"
click input "text"
type input "I"
click input "text"
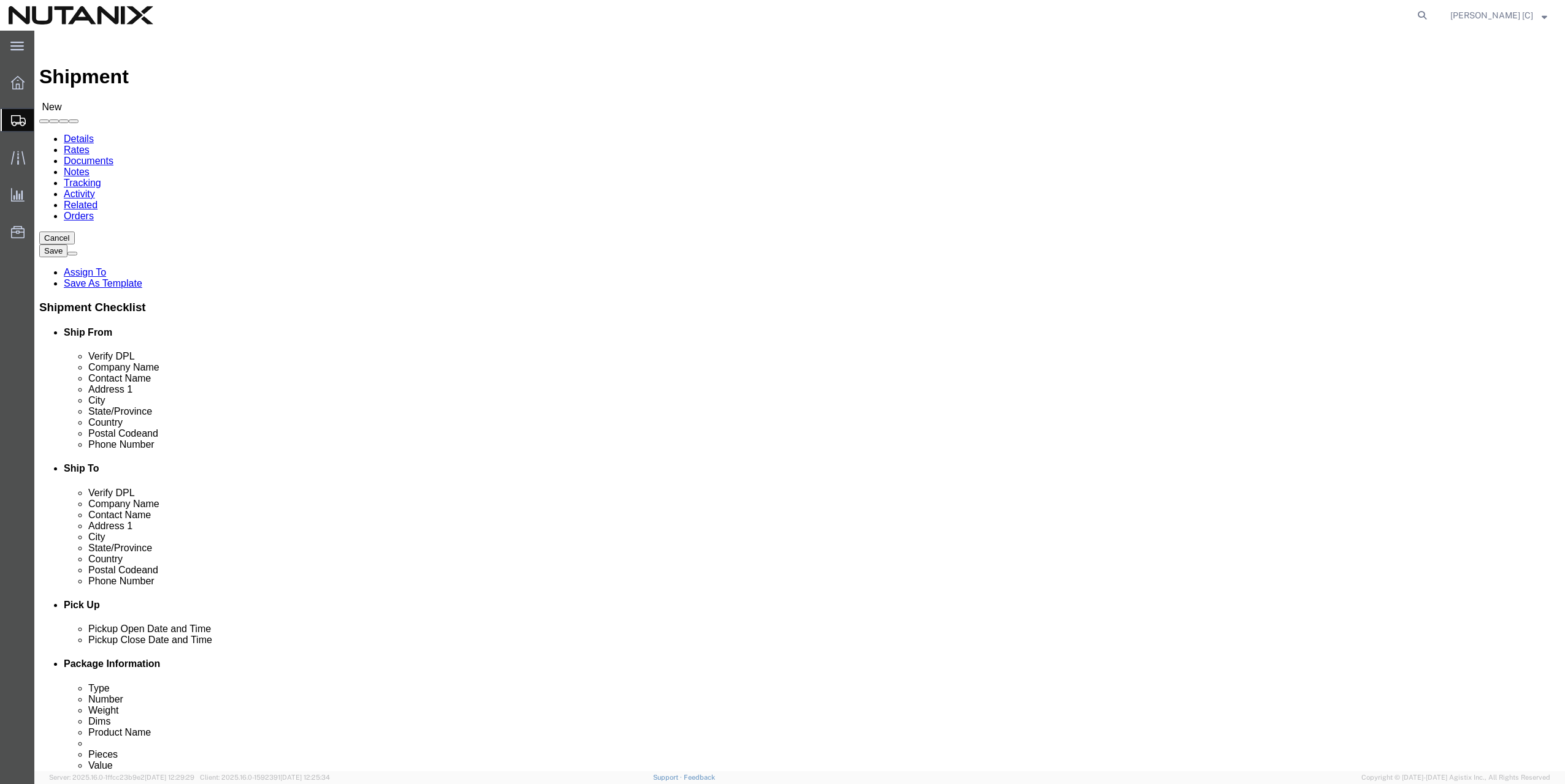
type input "3366816556"
click input "text"
type input "[EMAIL_ADDRESS][PERSON_NAME][DOMAIN_NAME]"
click label
click input "checkbox"
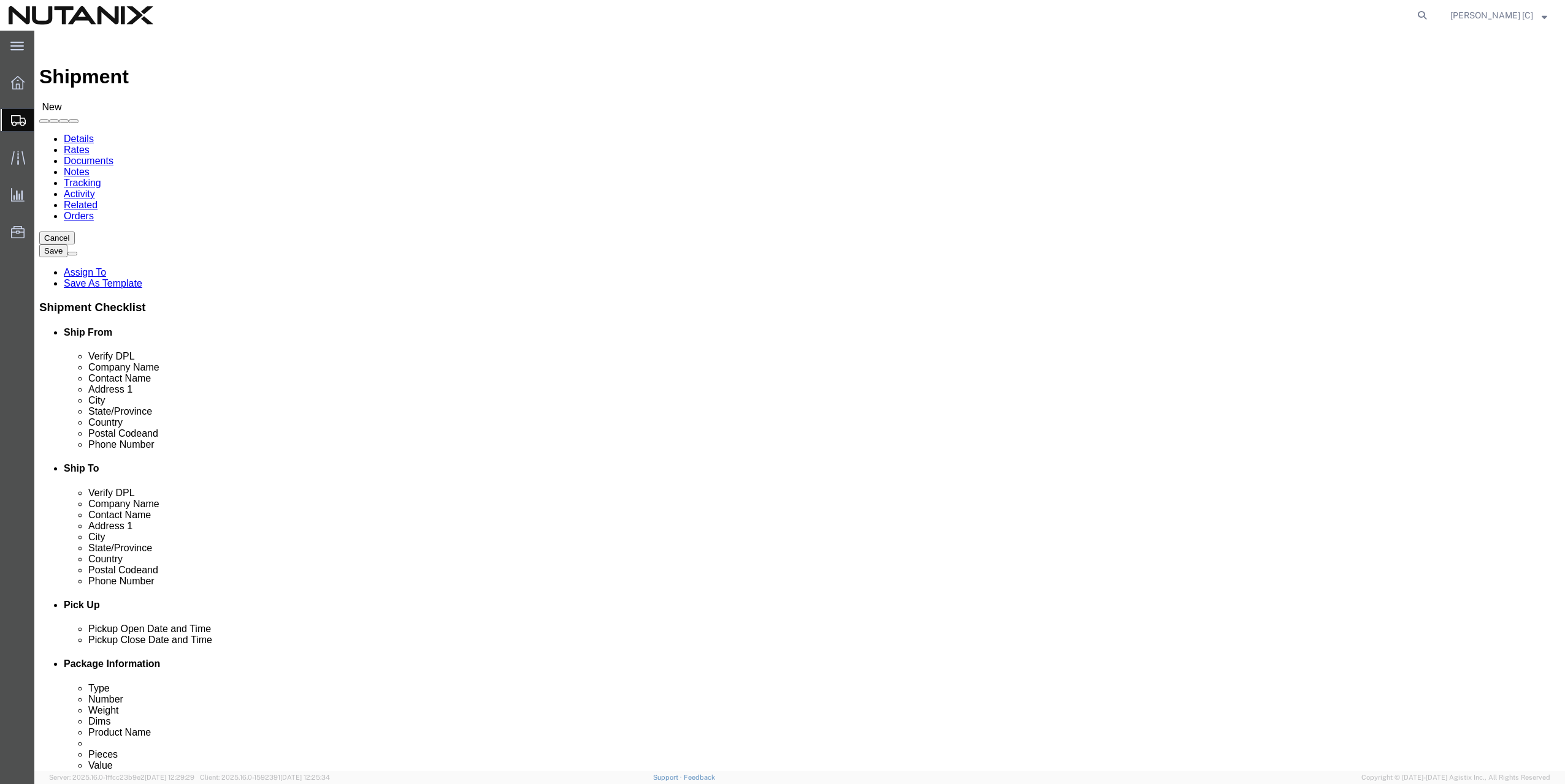
click input "checkbox"
checkbox input "true"
click input "text"
type input "Nutanix"
type input "James Hicks"
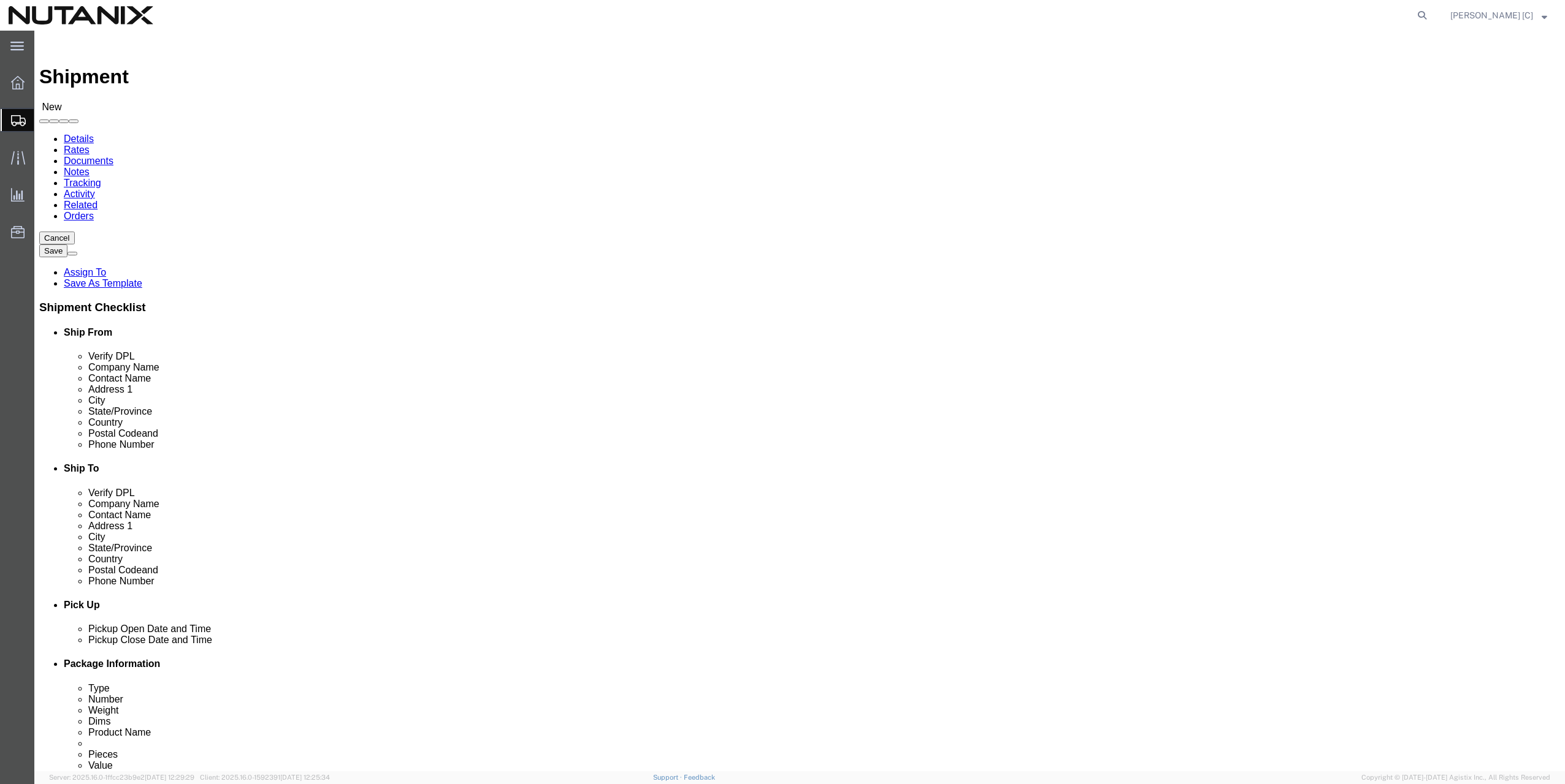
type input "4233 Wyman Way"
type input "Roseville"
type input "C"
type input "CA"
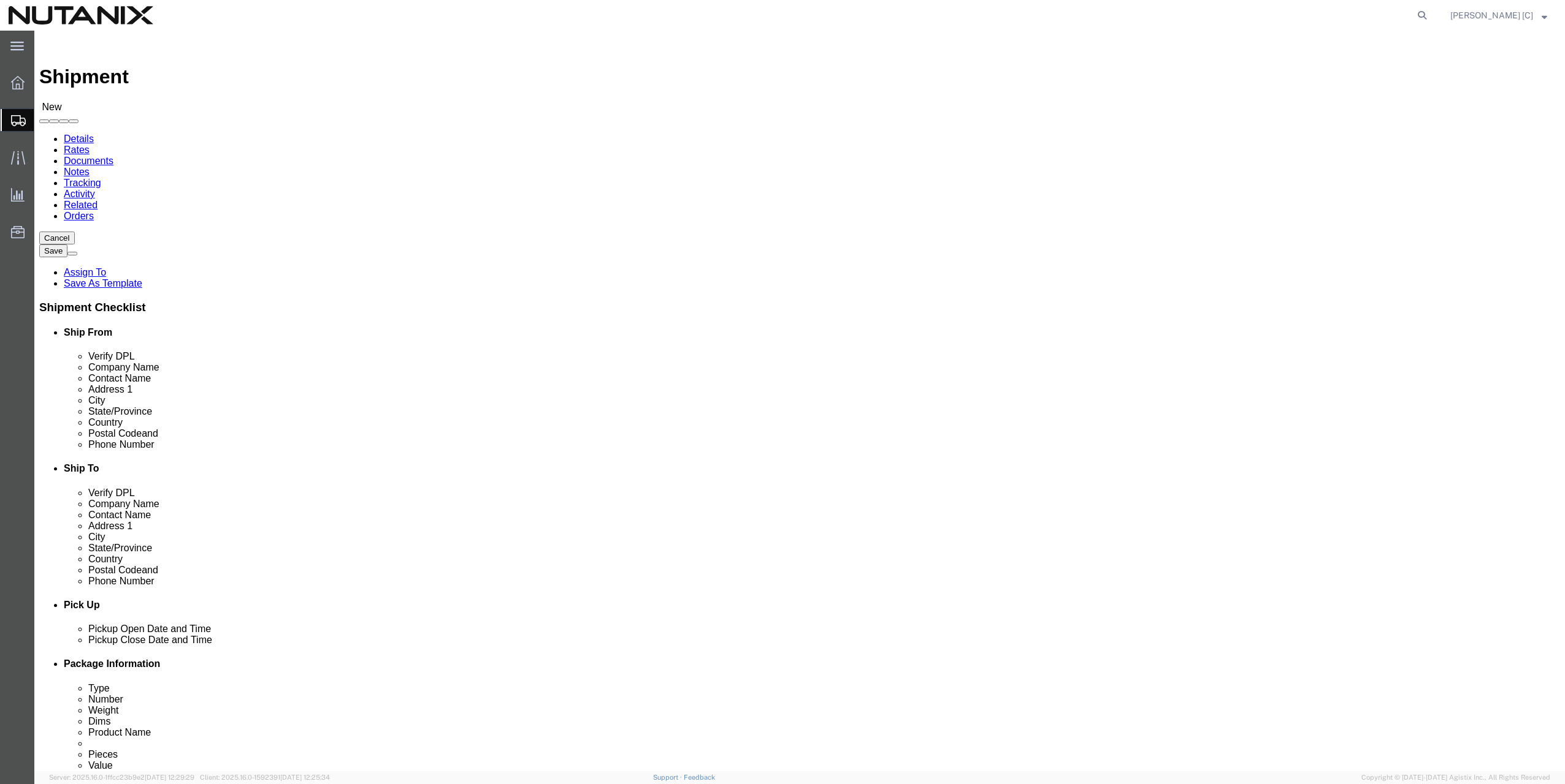
click input "Postal Code"
type input "95747"
type input "9166710757"
click input "text"
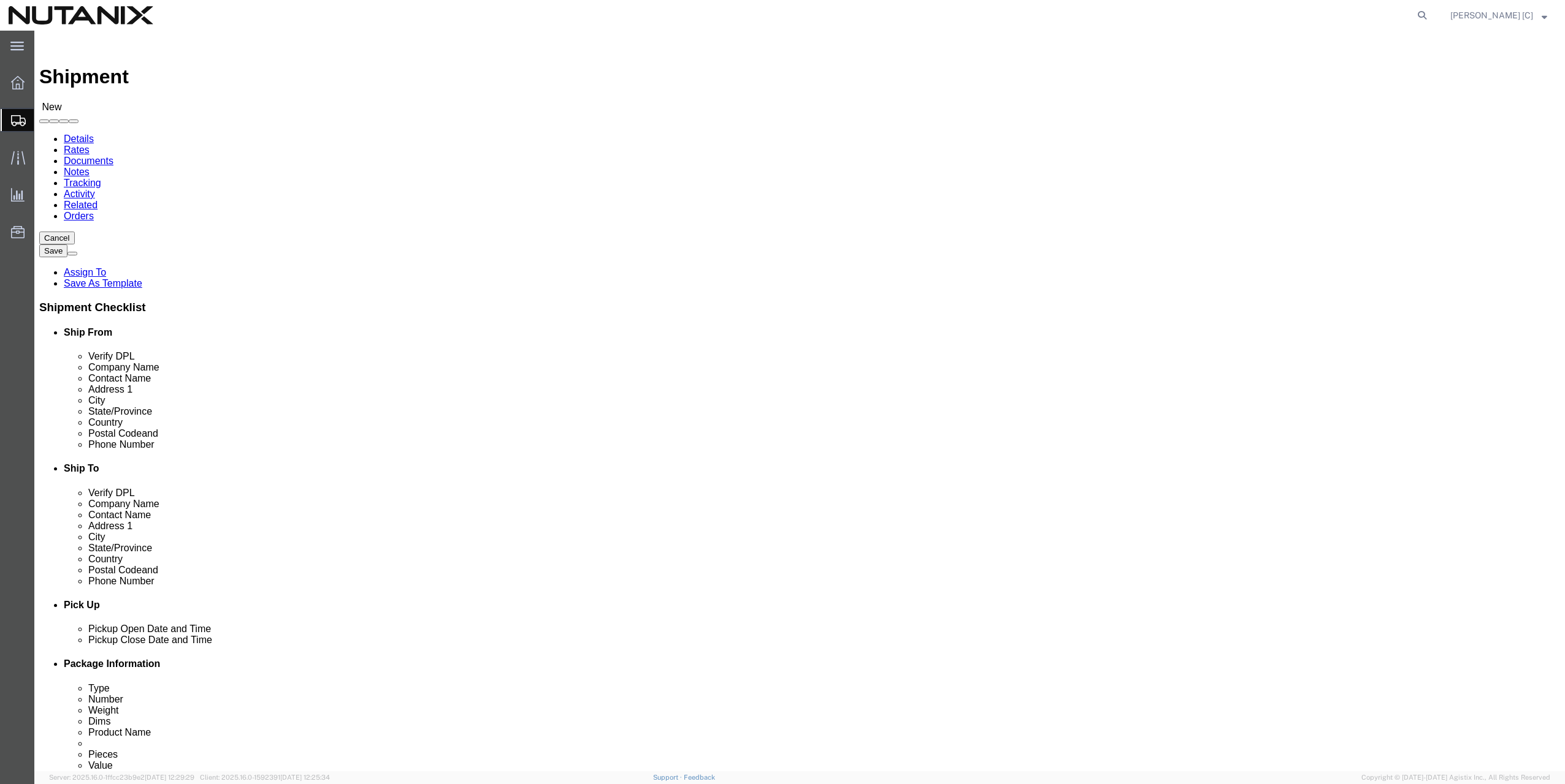
click div "Location My Profile Location AE - Dubai City AU - Australia DE - Munchen DE - O…"
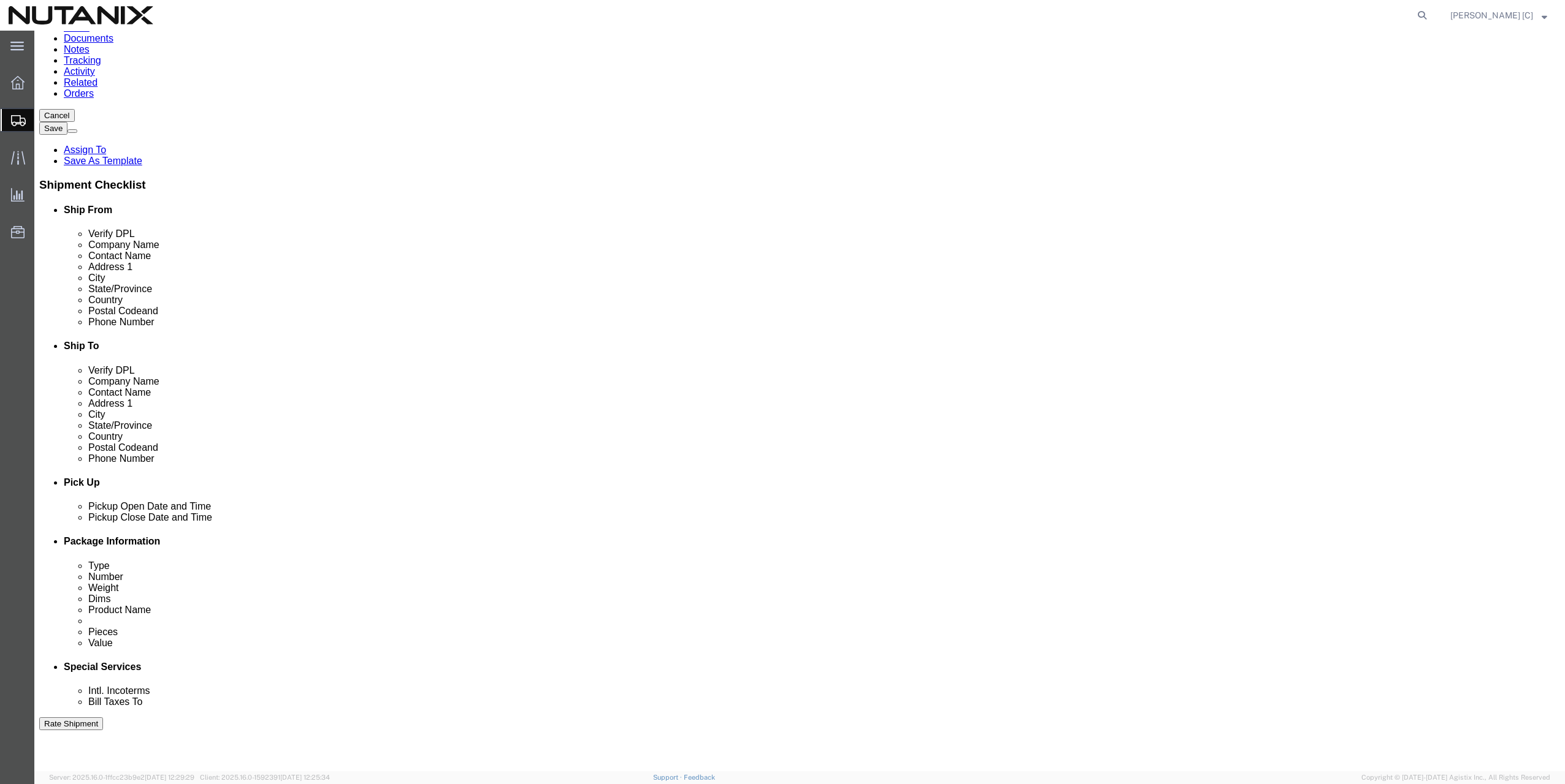
click div "Aug 13 2025 2:00 PM"
type input "5:00 PM"
click div "Pickup Date: Pickup Start Date Pickup Start Time Pickup Open Date and Time Aug …"
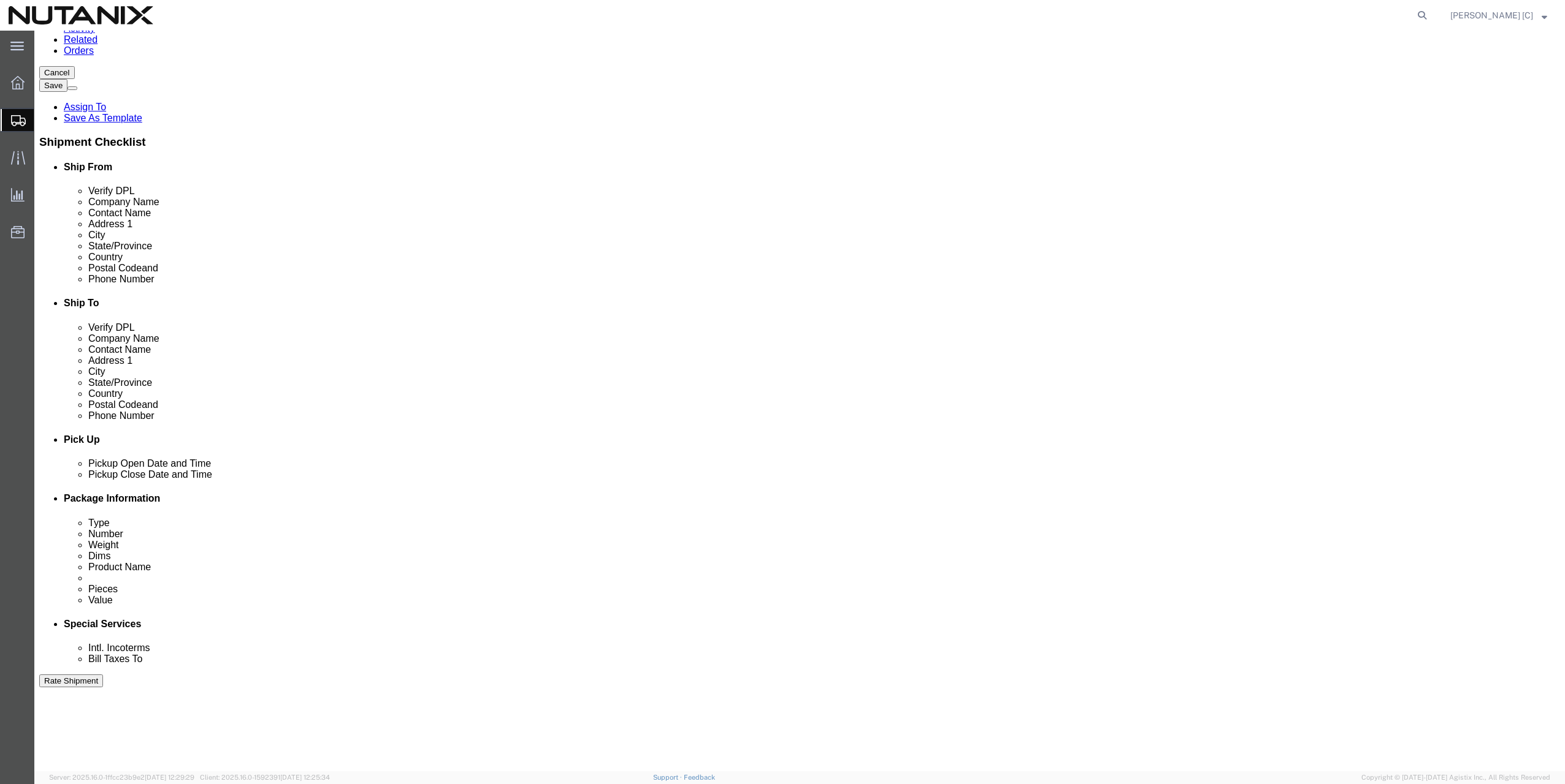
scroll to position [187, 0]
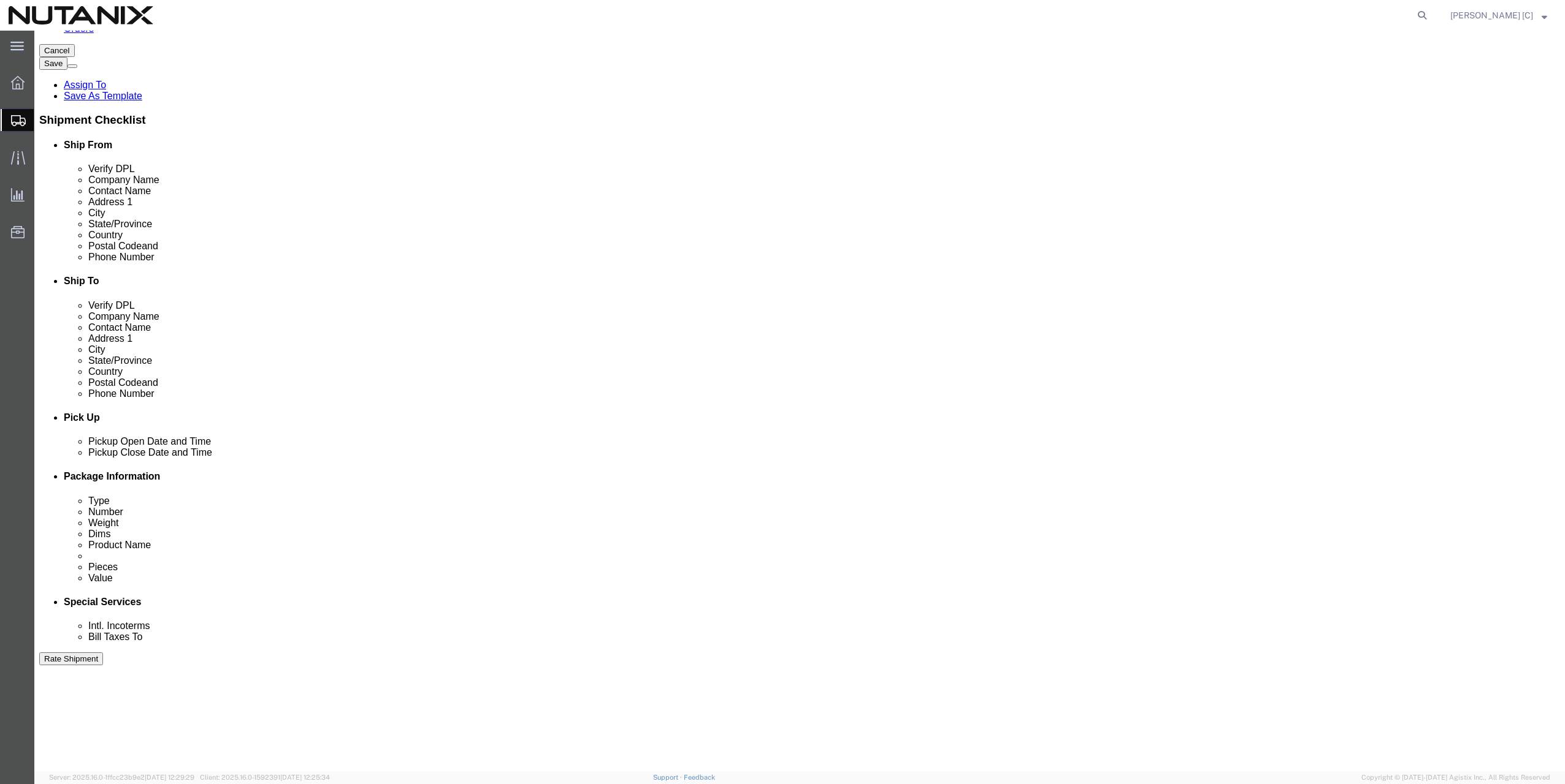
click select "Select Account Type Activity ID Airline Appointment Number ASN Batch Request # …"
select select "PURCHORD"
click select "Select Account Type Activity ID Airline Appointment Number ASN Batch Request # …"
click input "text"
click input "Cost Center"
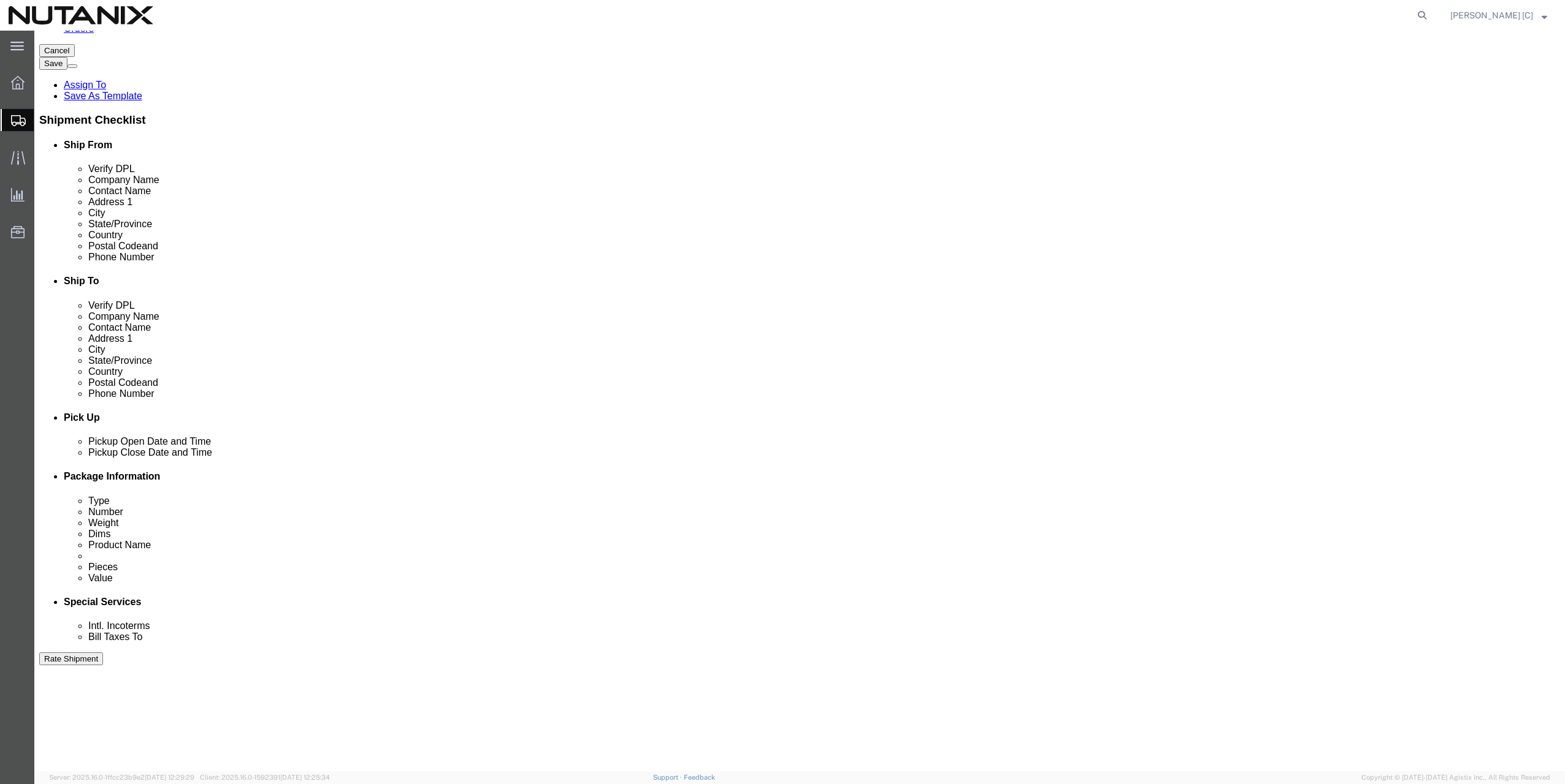
type input "Cost Center 53601"
click div "References Add reference"
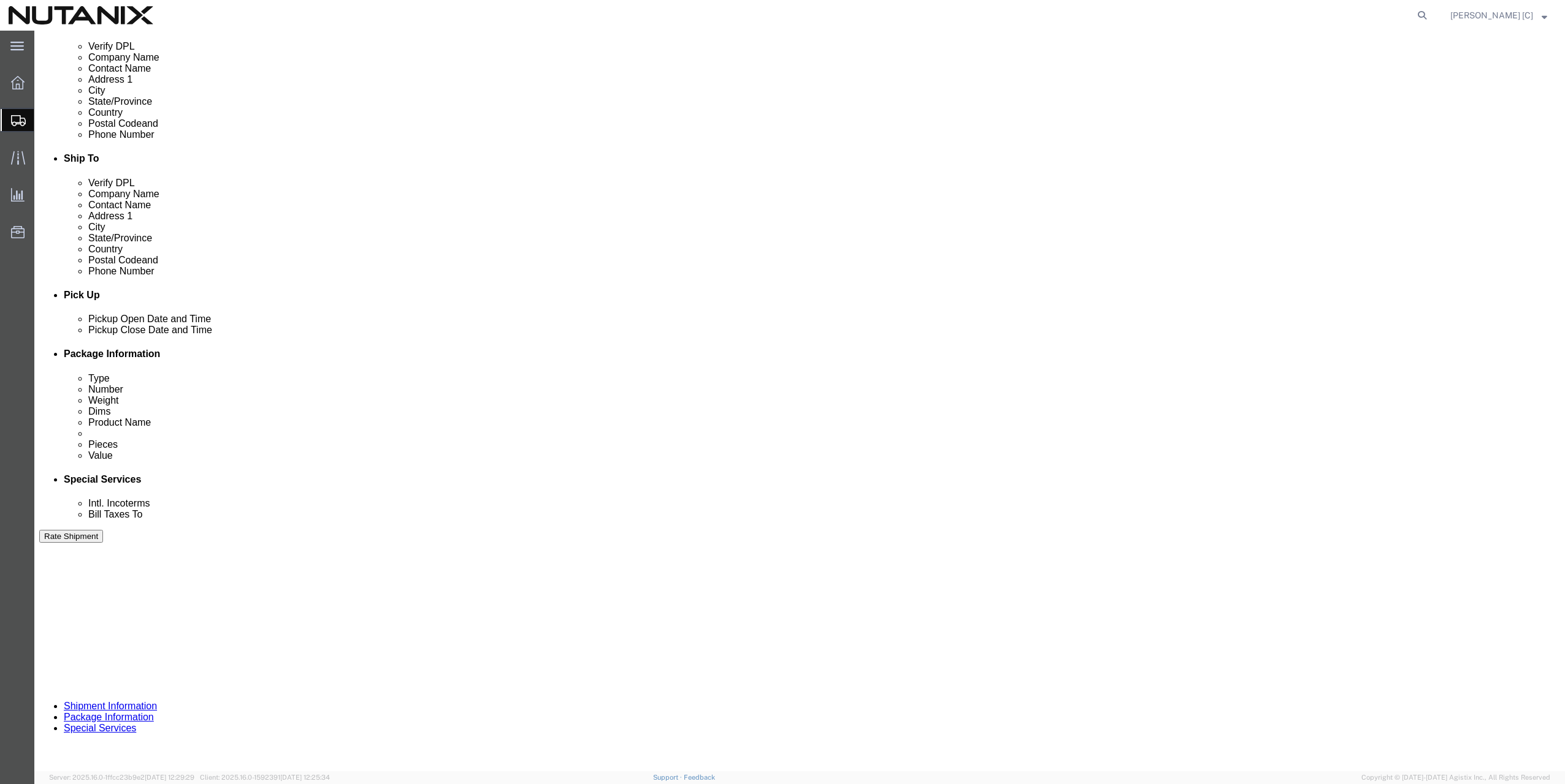
scroll to position [310, 0]
click select "Select Air Less than Truckload Multi-Leg Ocean Freight Rail Small Parcel Truckl…"
select select "SMAL"
click select "Select Air Less than Truckload Multi-Leg Ocean Freight Rail Small Parcel Truckl…"
click div "Previous Continue"
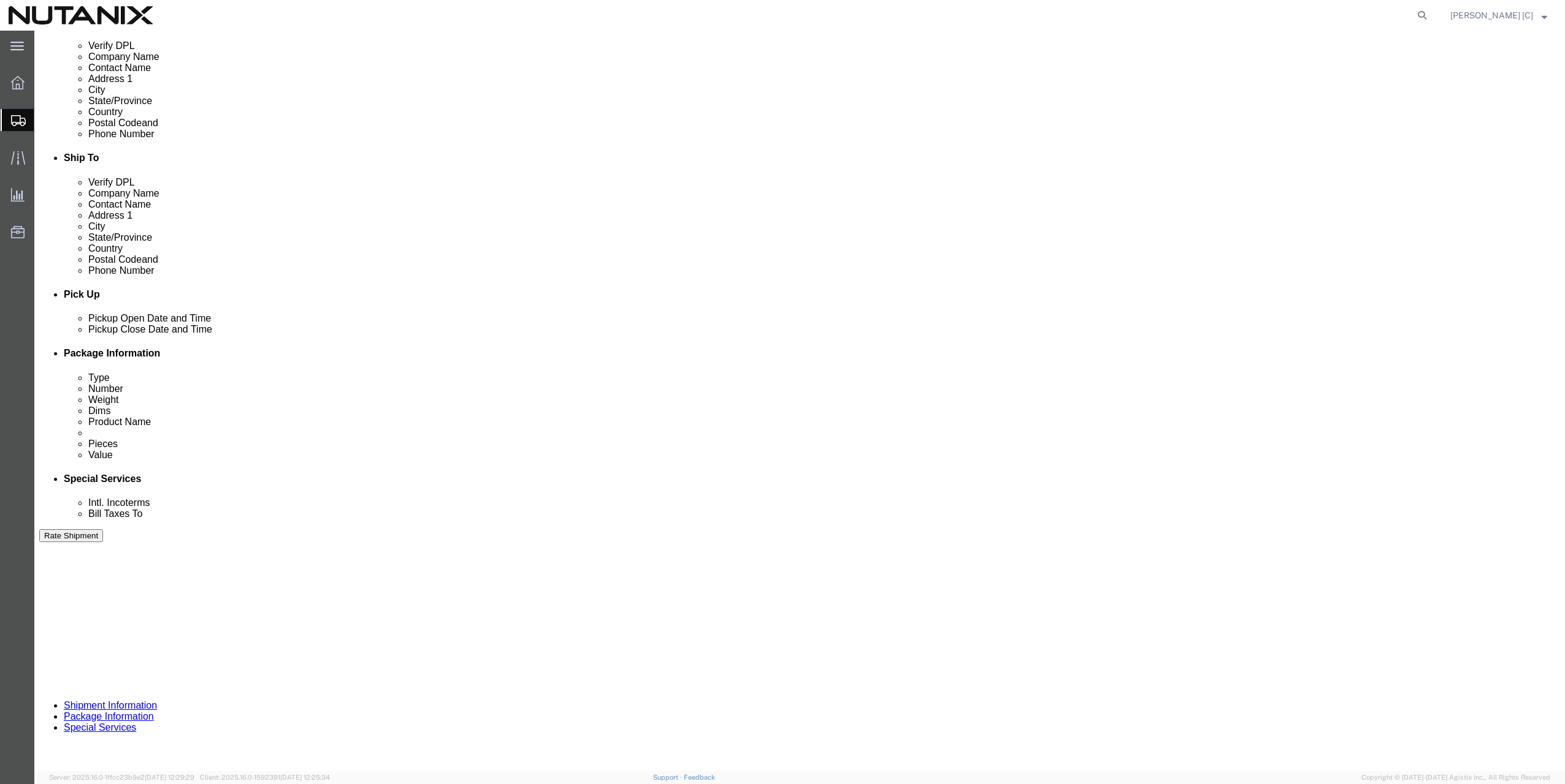
click button "Continue"
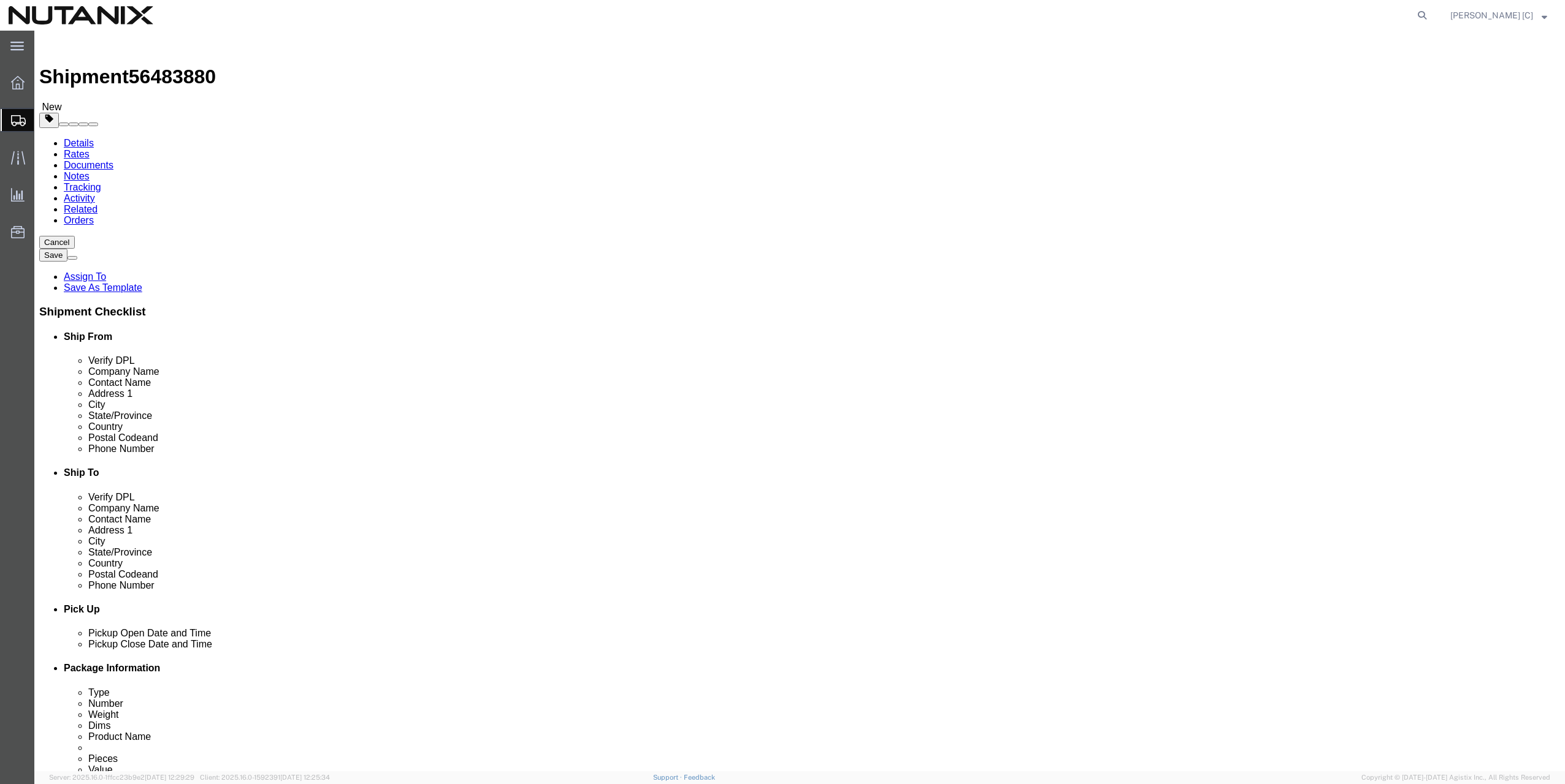
click select "Select Envelope Large Box Medium Box PAK Rack Small Box Tube Your Packaging"
select select "ENV"
click select "Select Envelope Large Box Medium Box PAK Rack Small Box Tube Your Packaging"
type input "9.50"
type input "12.50"
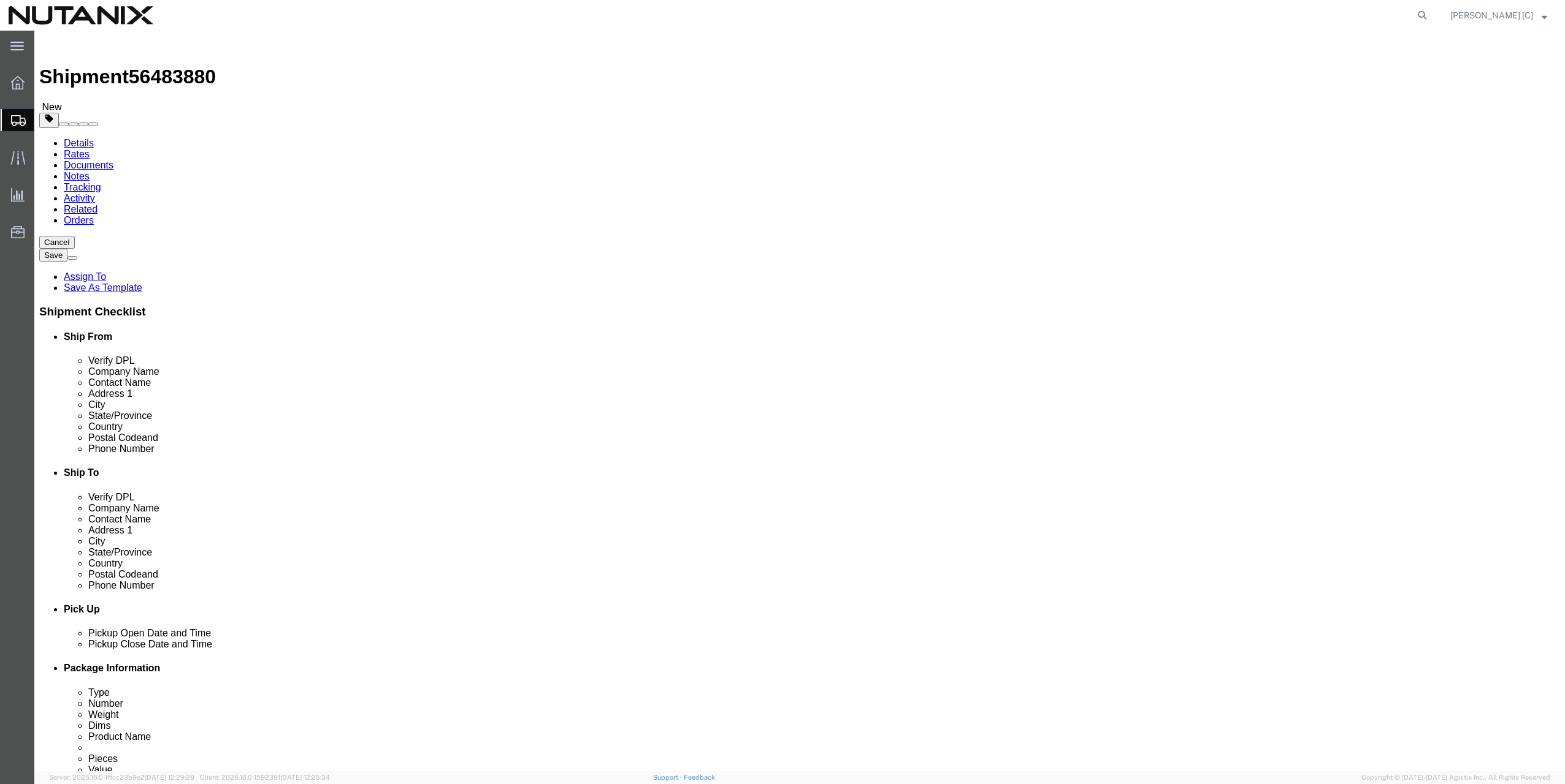
type input "0.25"
type input "1"
click div "1 x Envelope Package Type Select Envelope Large Box Medium Box PAK Rack Small B…"
click span
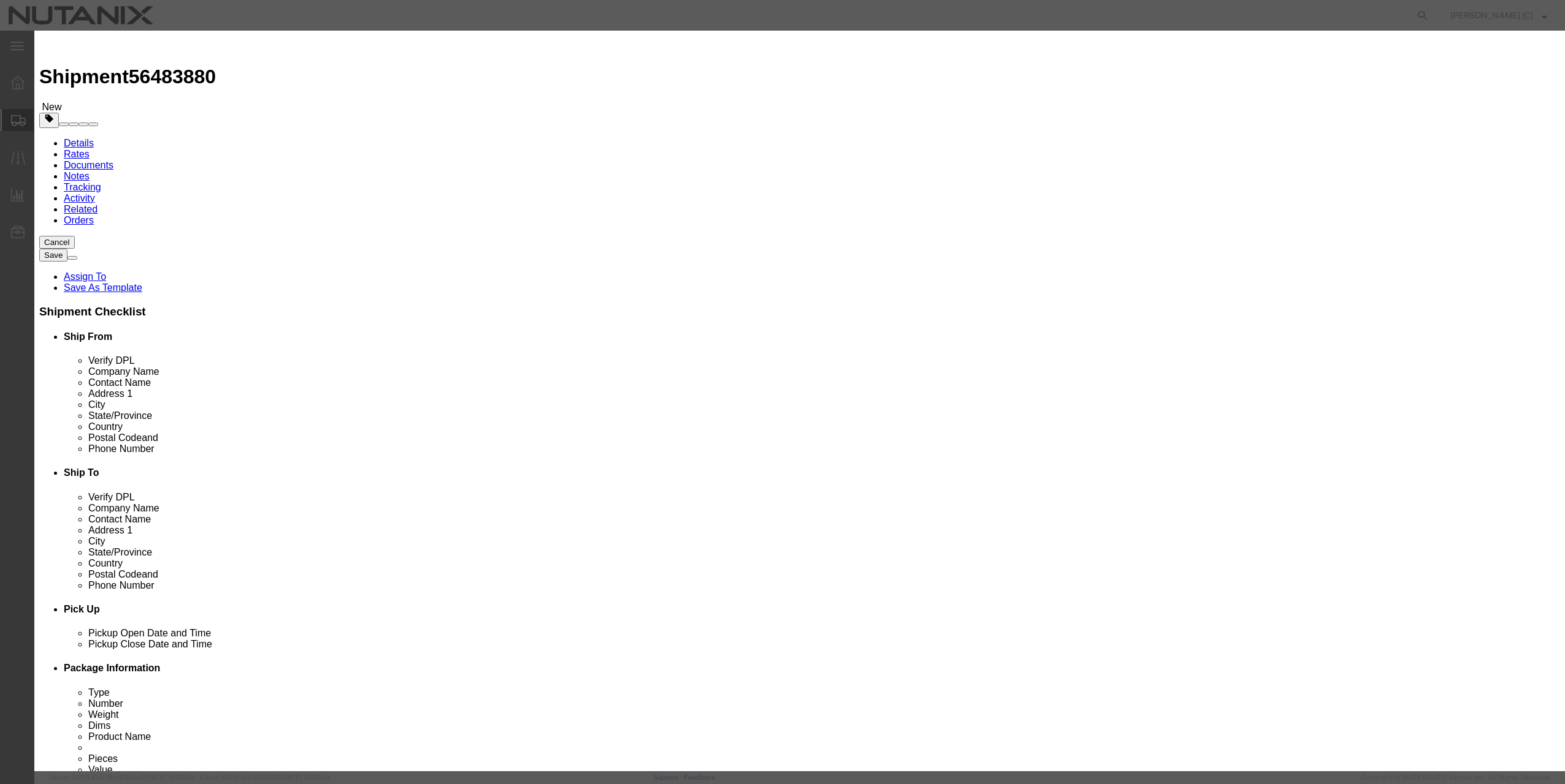
click input "text"
type input "office supplies"
type input "10"
select select "US"
click textarea
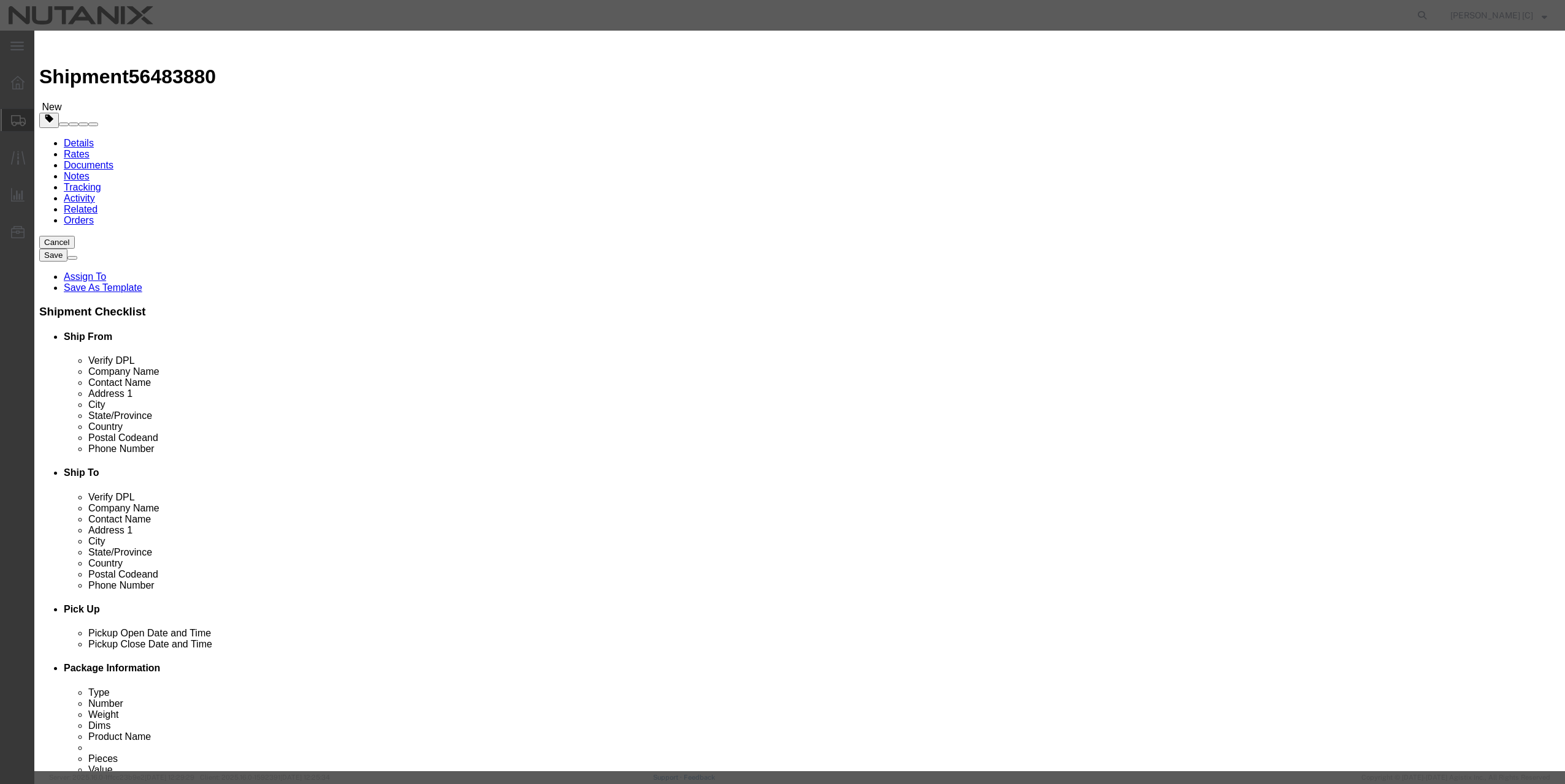
type textarea "swagg"
drag, startPoint x: 584, startPoint y: 122, endPoint x: 551, endPoint y: 119, distance: 33.1
click input "0"
type input "1"
drag, startPoint x: 494, startPoint y: 224, endPoint x: 532, endPoint y: 189, distance: 51.7
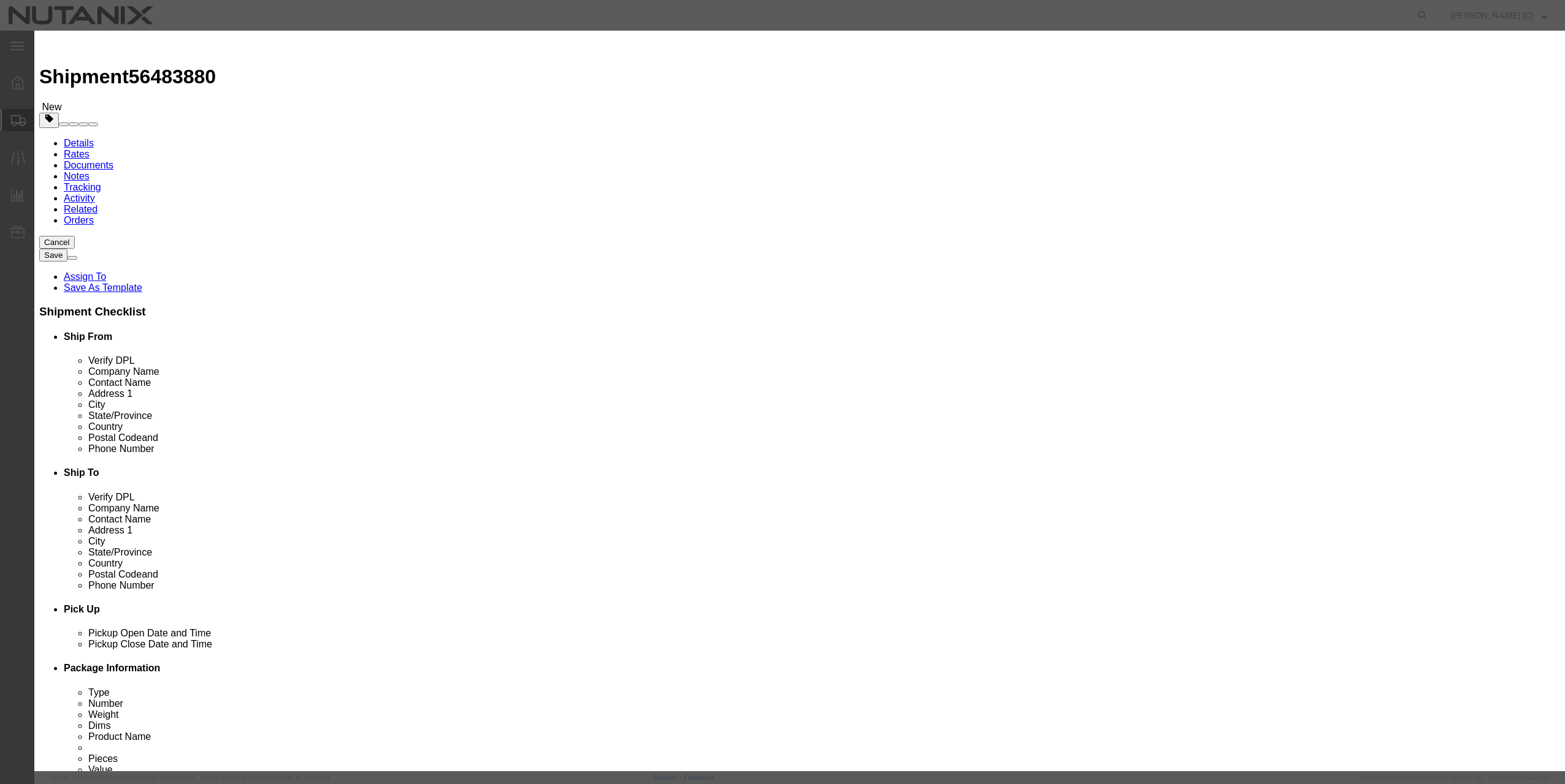
click label "SKU"
click button "Save & Close"
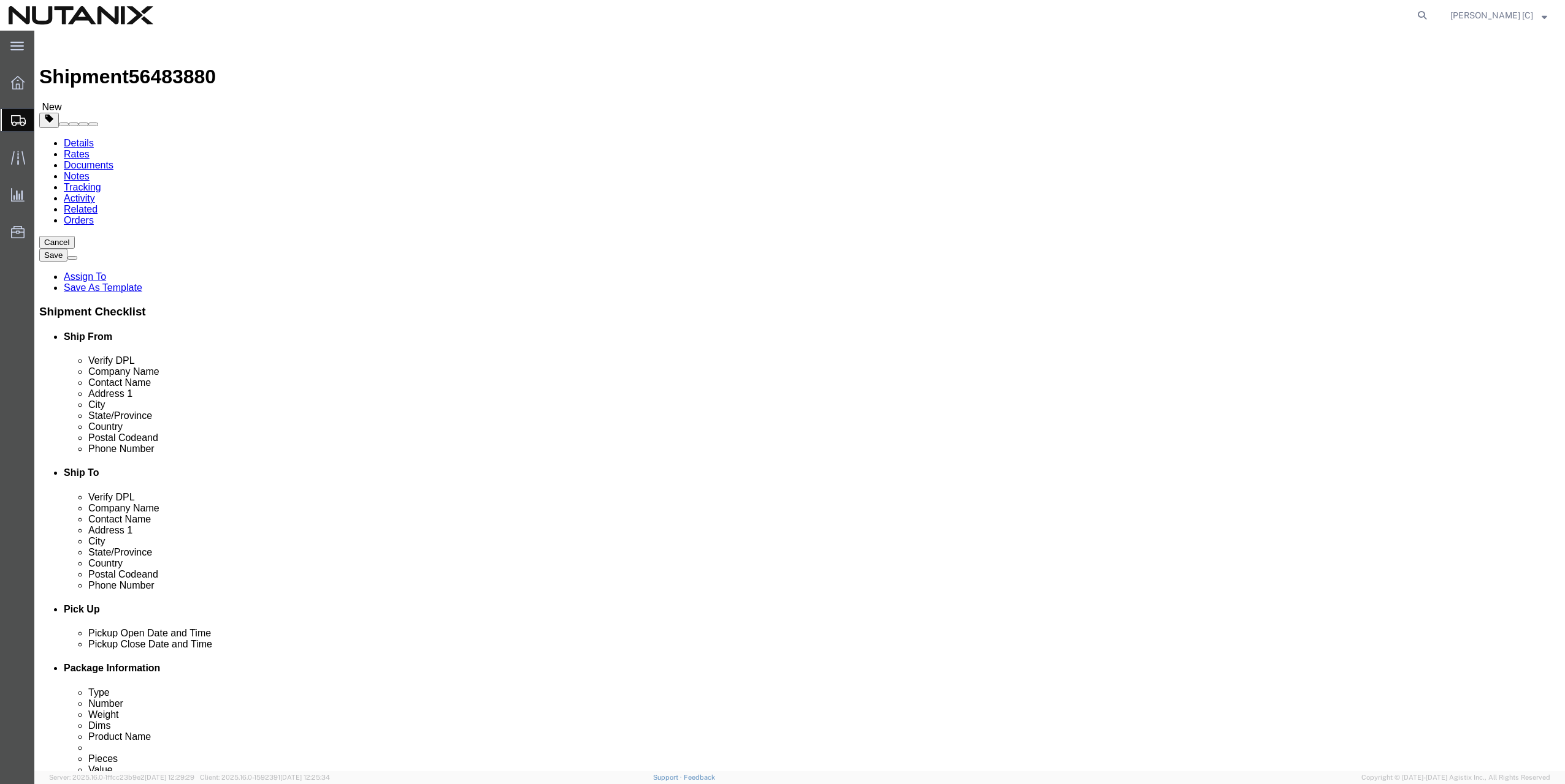
click button "Continue"
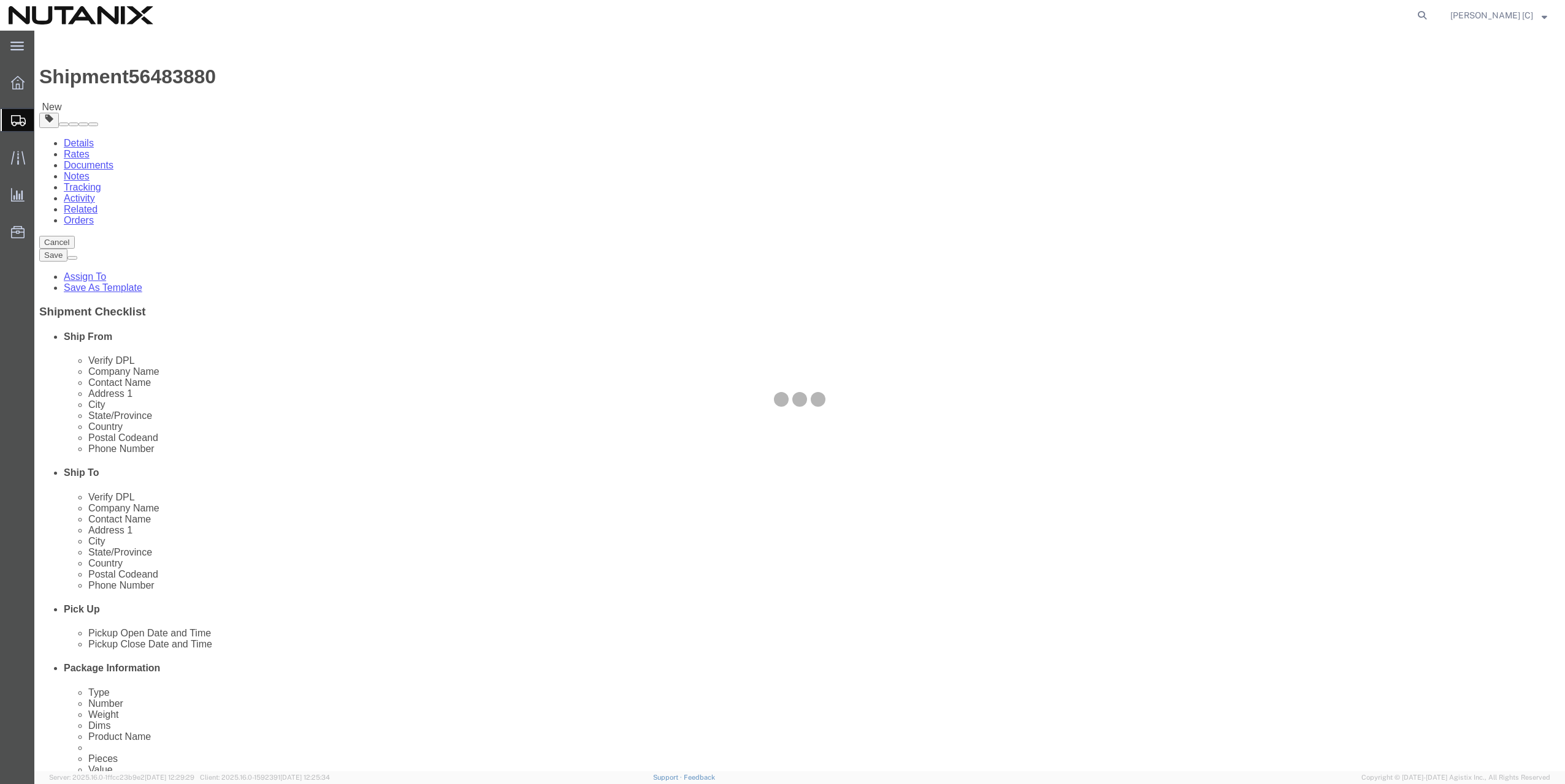
select select
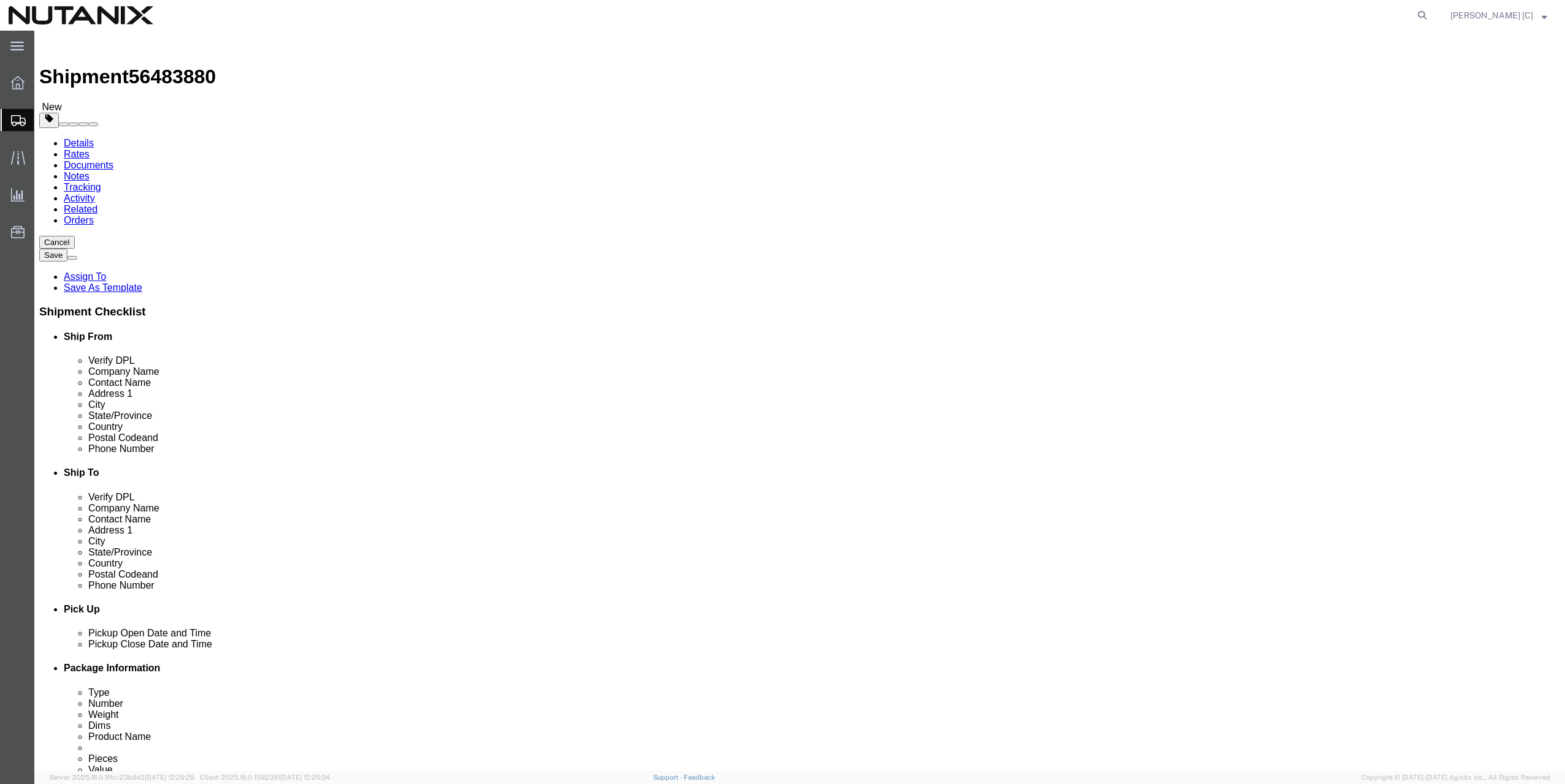
click span "Select one or more"
click select "Select Adult Signature Required Direct Signature Required No Signature Required…"
select select "SignReqOnDeliveryFlag"
click select "Select Adult Signature Required Direct Signature Required No Signature Required…"
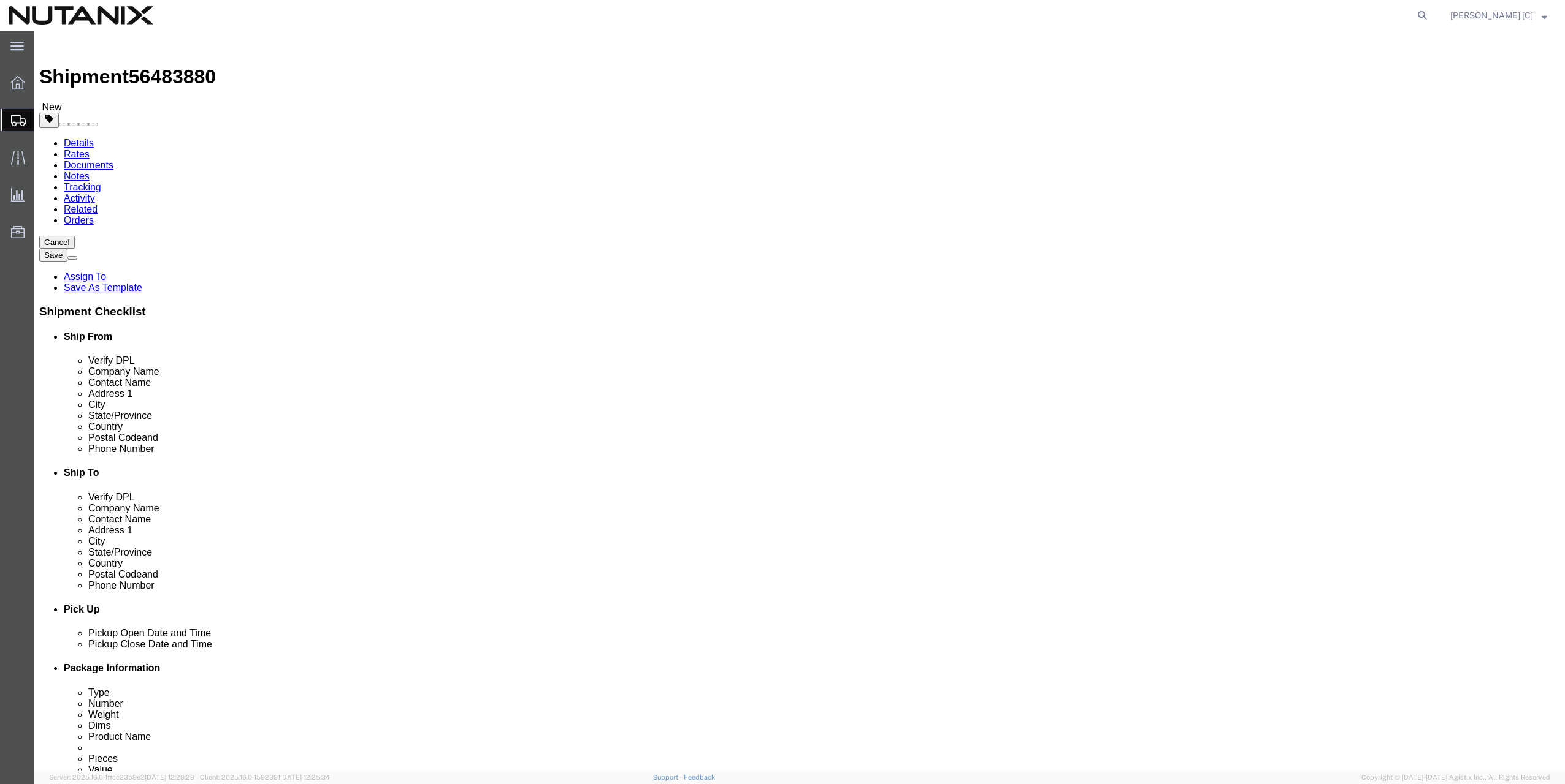
click div "Instructions"
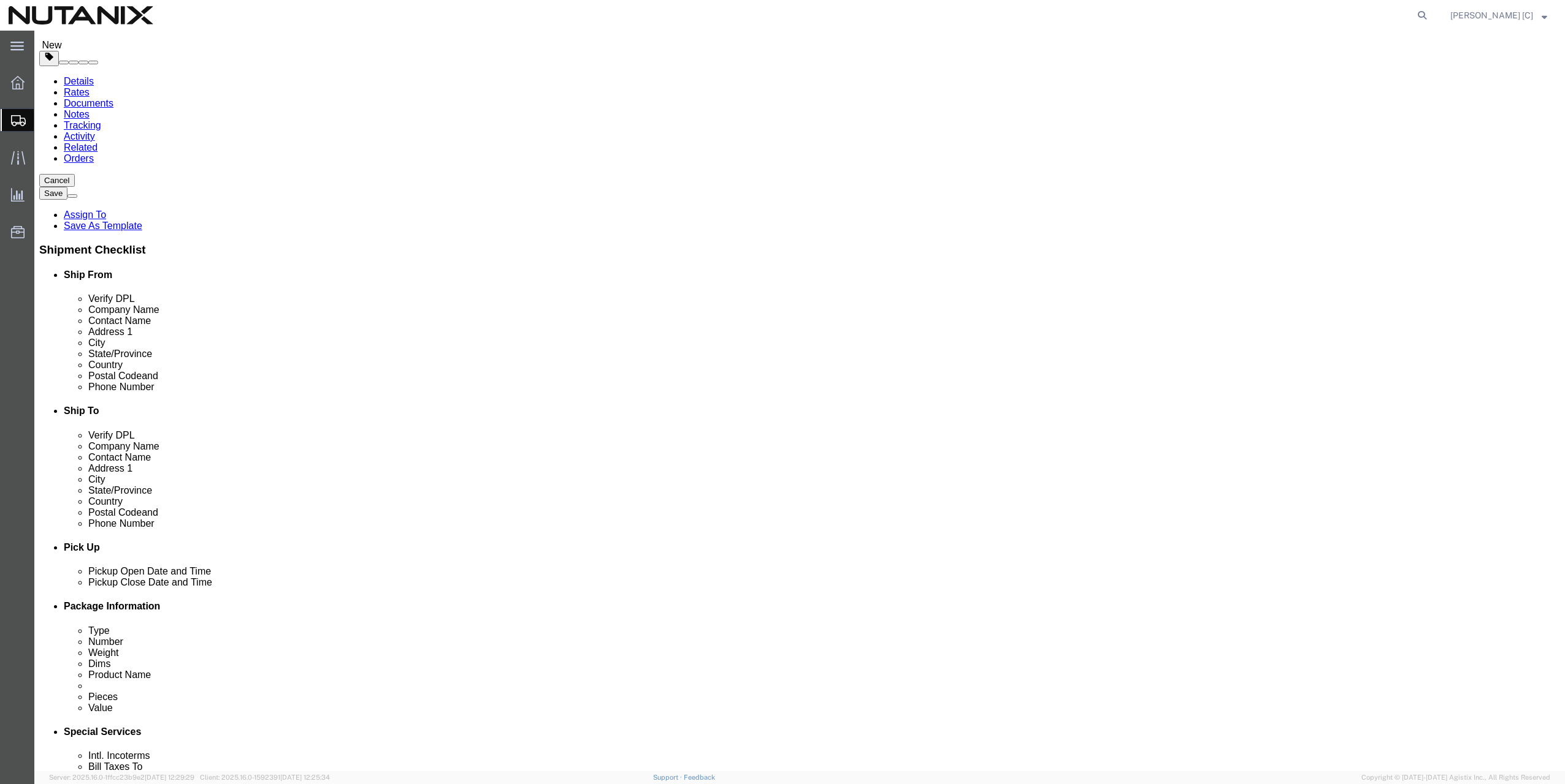
scroll to position [184, 0]
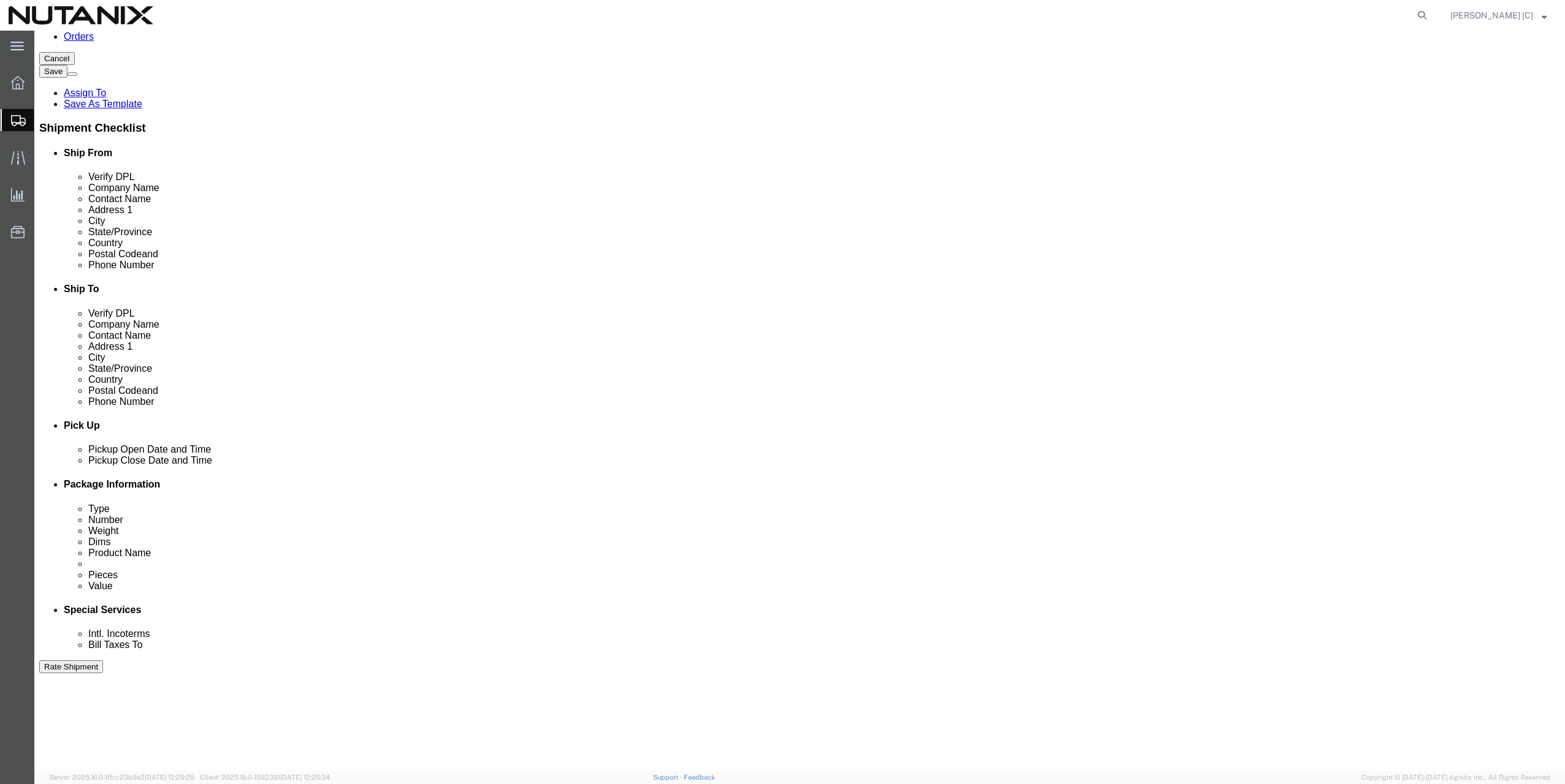
click button "Rate Shipment"
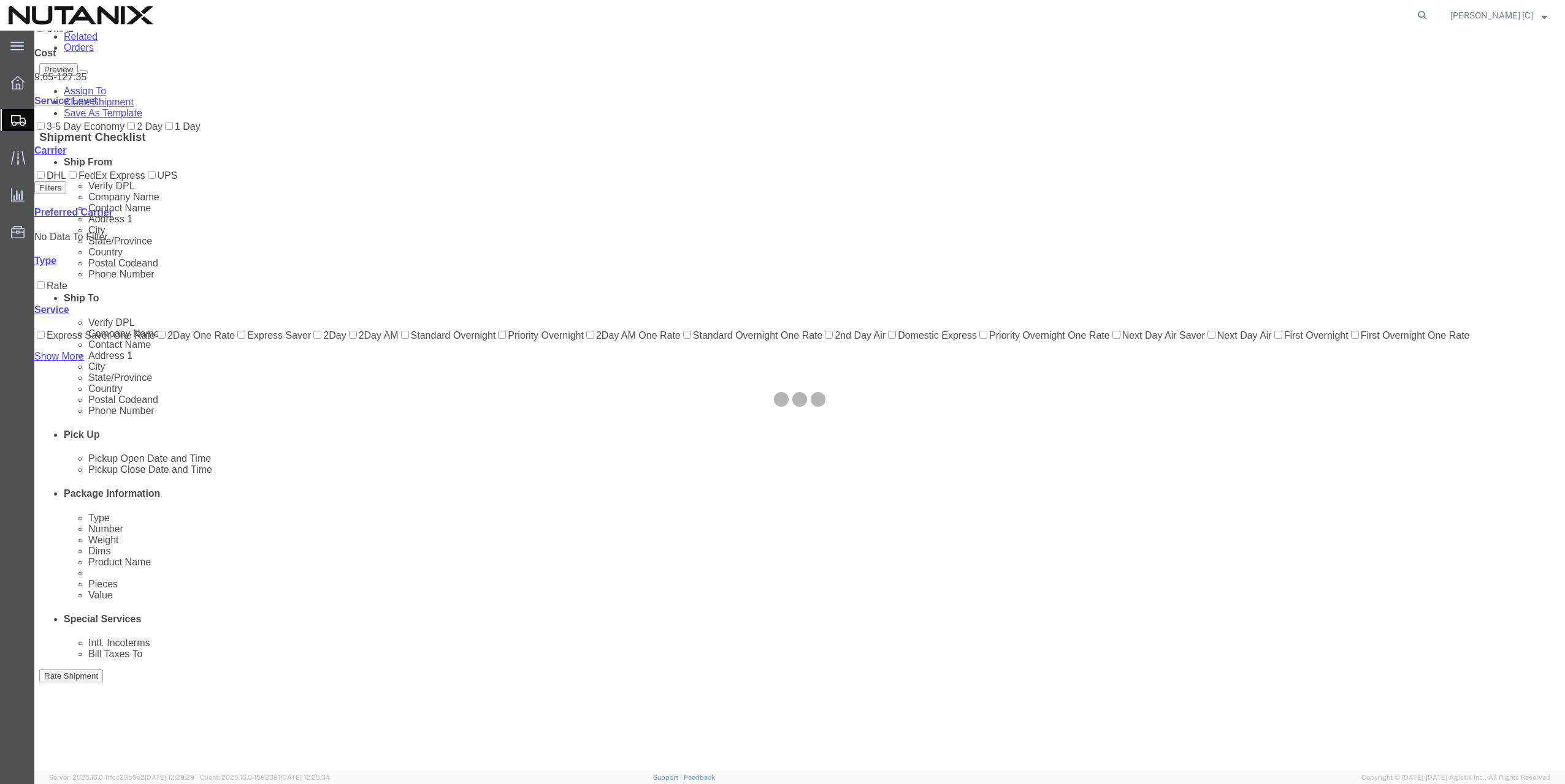
scroll to position [0, 0]
